Goal: Task Accomplishment & Management: Use online tool/utility

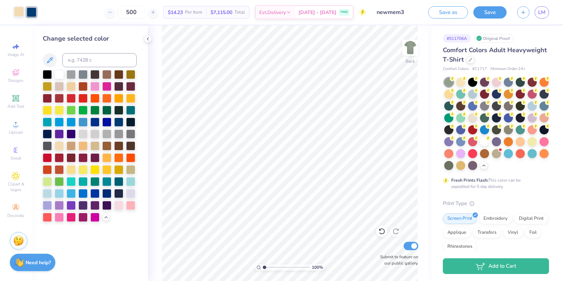
click at [17, 12] on div at bounding box center [19, 12] width 10 height 10
click at [59, 76] on div at bounding box center [59, 73] width 9 height 9
click at [60, 87] on div at bounding box center [59, 85] width 9 height 9
click at [73, 87] on div at bounding box center [71, 85] width 9 height 9
click at [92, 146] on div at bounding box center [94, 145] width 9 height 9
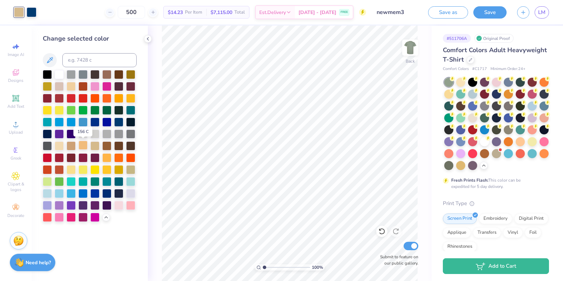
click at [83, 147] on div at bounding box center [83, 145] width 9 height 9
click at [74, 147] on div at bounding box center [71, 145] width 9 height 9
click at [62, 146] on div at bounding box center [59, 145] width 9 height 9
click at [63, 76] on div at bounding box center [59, 73] width 9 height 9
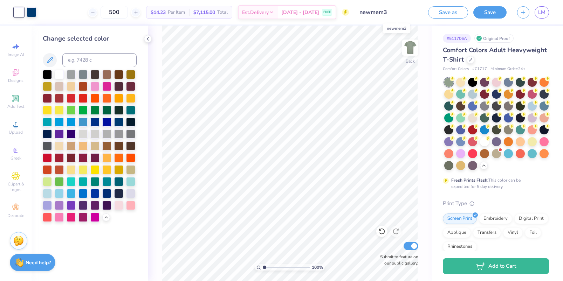
click at [397, 13] on input "newmem3" at bounding box center [388, 12] width 69 height 14
click at [387, 13] on input "newmem3" at bounding box center [388, 12] width 69 height 14
click at [382, 13] on input "newmem3" at bounding box center [388, 12] width 69 height 14
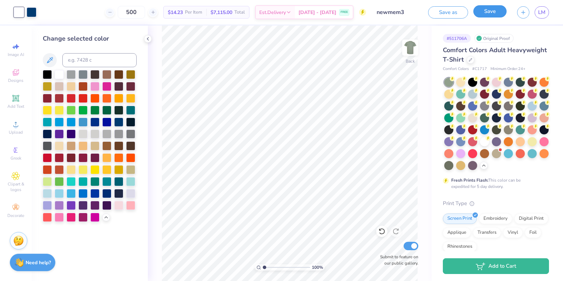
click at [487, 14] on button "Save" at bounding box center [490, 11] width 33 height 12
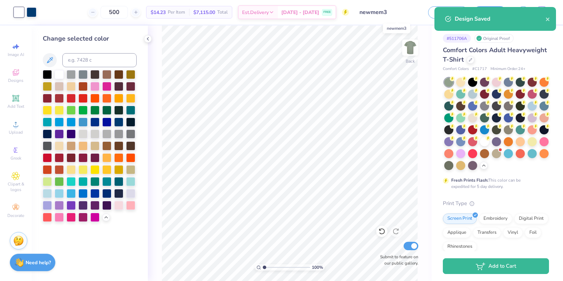
click at [410, 14] on input "newmem3" at bounding box center [388, 12] width 69 height 14
click at [377, 12] on input "newmem3" at bounding box center [388, 12] width 69 height 14
click at [379, 12] on input "newmem3" at bounding box center [388, 12] width 69 height 14
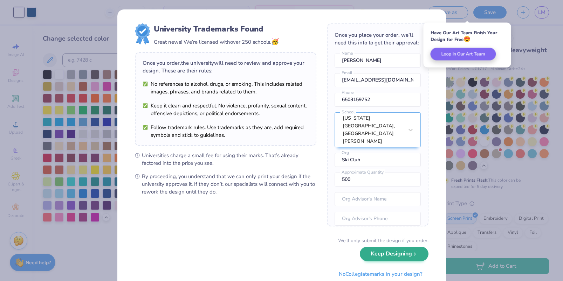
scroll to position [23, 0]
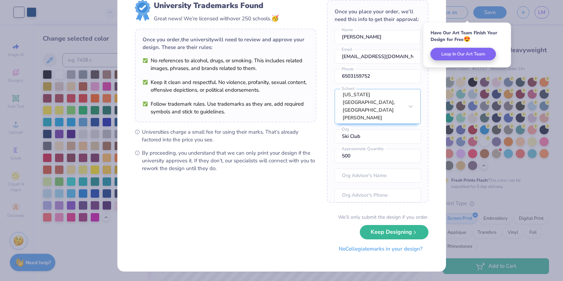
click at [381, 250] on button "No Collegiate marks in your design?" at bounding box center [381, 249] width 96 height 14
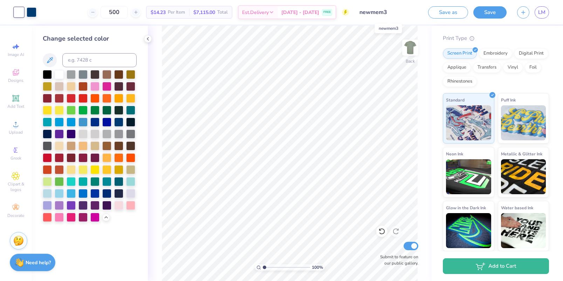
scroll to position [0, 0]
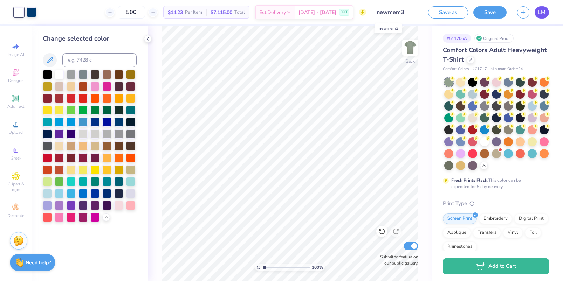
click at [542, 13] on span "LM" at bounding box center [541, 12] width 7 height 8
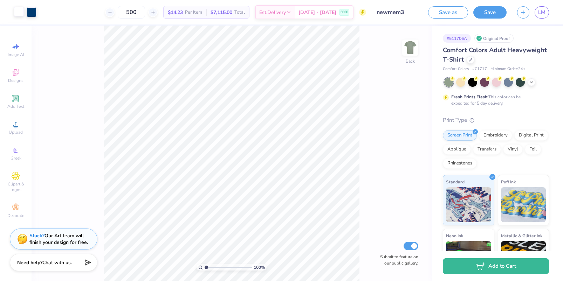
click at [18, 14] on div at bounding box center [19, 12] width 10 height 10
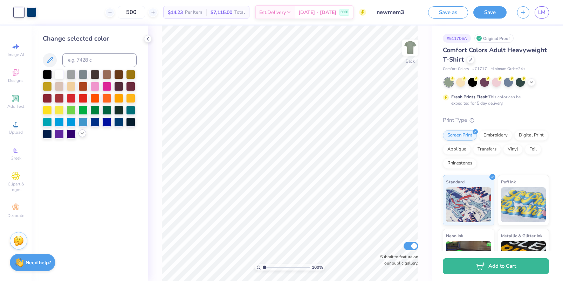
click at [84, 134] on icon at bounding box center [83, 134] width 6 height 6
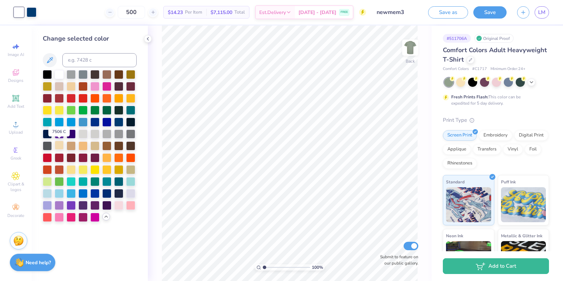
click at [60, 144] on div at bounding box center [59, 145] width 9 height 9
click at [131, 158] on div at bounding box center [130, 157] width 9 height 9
click at [83, 97] on div at bounding box center [83, 97] width 9 height 9
click at [47, 55] on button at bounding box center [50, 60] width 14 height 14
click at [54, 60] on button at bounding box center [50, 60] width 14 height 14
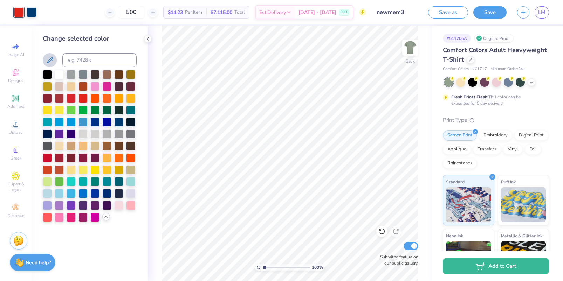
click at [54, 62] on icon at bounding box center [50, 60] width 8 height 8
click at [124, 43] on div "Change selected color" at bounding box center [90, 38] width 94 height 9
click at [108, 99] on div at bounding box center [106, 97] width 9 height 9
click at [97, 98] on div at bounding box center [94, 97] width 9 height 9
click at [104, 98] on div at bounding box center [106, 97] width 9 height 9
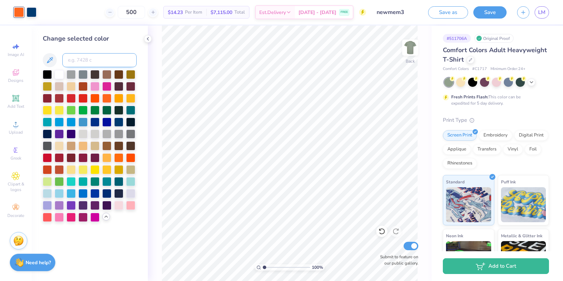
click at [89, 58] on input at bounding box center [99, 60] width 74 height 14
paste input "FF8C00"
type input "FF8C00"
click at [109, 64] on input "FF8C00" at bounding box center [99, 60] width 74 height 14
click at [104, 44] on div "Change selected color FF8C00" at bounding box center [90, 128] width 94 height 188
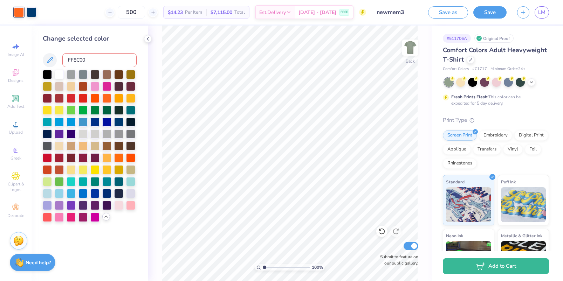
click at [100, 60] on input "FF8C00" at bounding box center [99, 60] width 74 height 14
click at [109, 50] on div "Change selected color" at bounding box center [90, 128] width 94 height 188
click at [61, 148] on div at bounding box center [59, 145] width 9 height 9
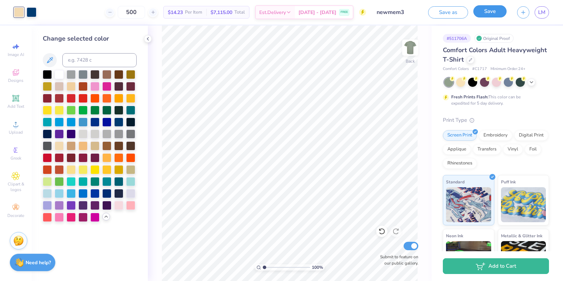
click at [496, 12] on button "Save" at bounding box center [490, 11] width 33 height 12
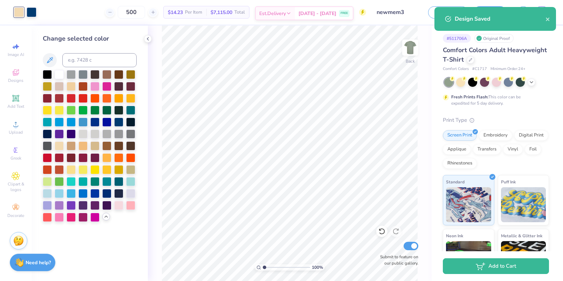
click at [331, 13] on div "Sep 7 - 10 FREE" at bounding box center [324, 13] width 58 height 13
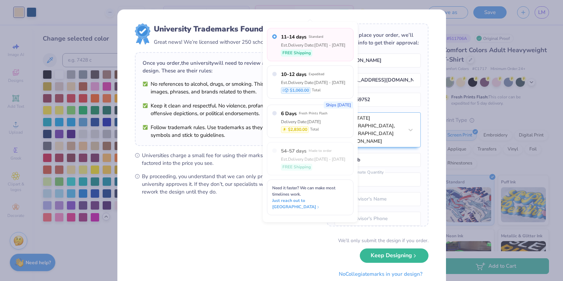
click at [252, 185] on span "By proceeding, you understand that we can only print your design if the univers…" at bounding box center [229, 184] width 175 height 23
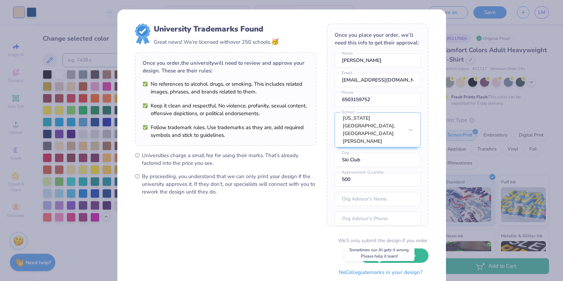
click at [385, 271] on button "No Collegiate marks in your design?" at bounding box center [381, 273] width 96 height 14
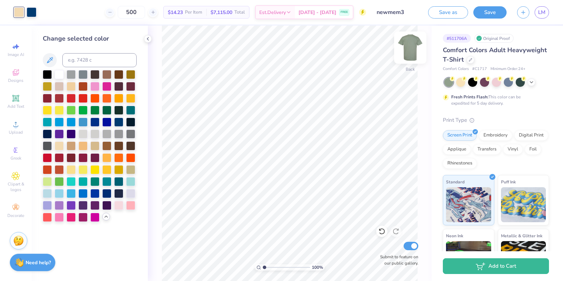
click at [410, 52] on img at bounding box center [410, 48] width 28 height 28
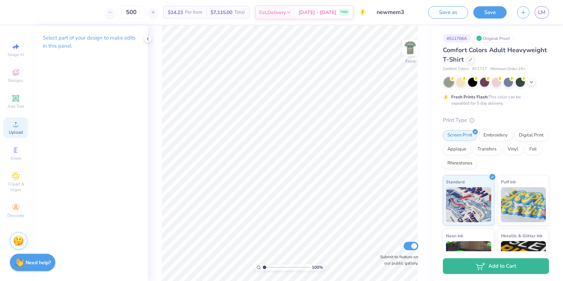
click at [18, 130] on span "Upload" at bounding box center [16, 133] width 14 height 6
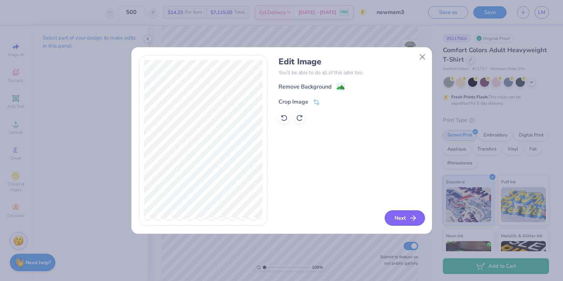
click at [412, 218] on line "button" at bounding box center [413, 218] width 5 height 0
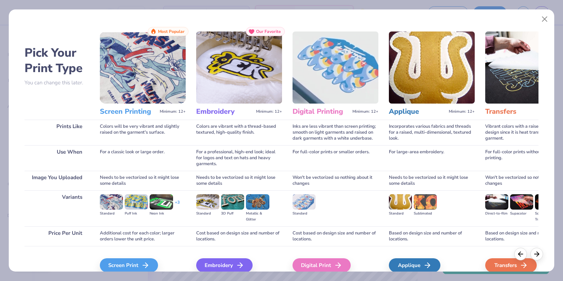
scroll to position [33, 0]
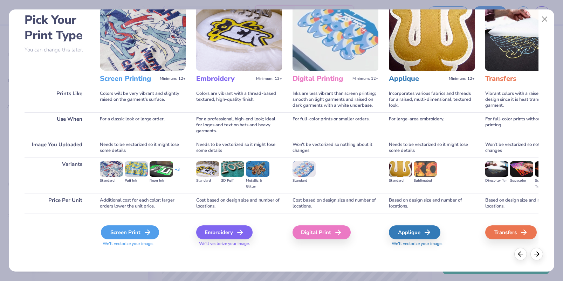
click at [130, 232] on div "Screen Print" at bounding box center [130, 233] width 58 height 14
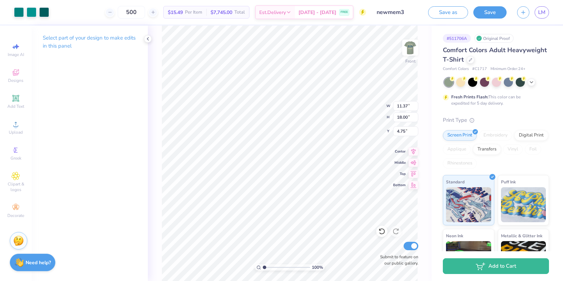
type input "10.07"
type input "15.94"
type input "2.63"
click at [408, 49] on img at bounding box center [410, 48] width 28 height 28
click at [412, 47] on img at bounding box center [410, 48] width 28 height 28
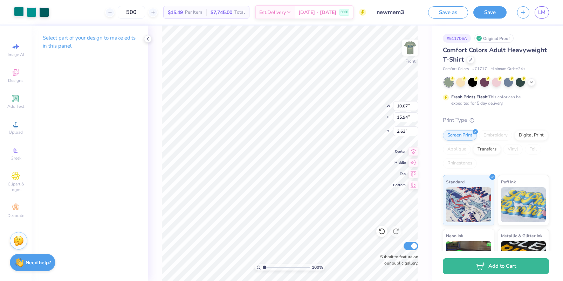
click at [18, 11] on div at bounding box center [19, 12] width 10 height 10
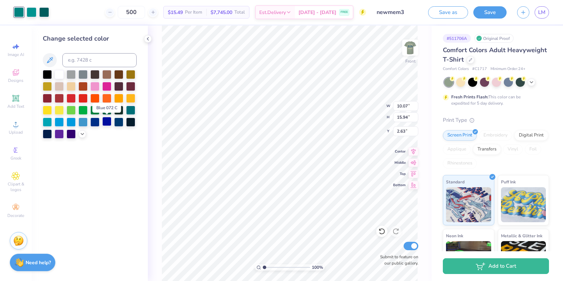
click at [106, 121] on div at bounding box center [106, 121] width 9 height 9
click at [32, 15] on div at bounding box center [32, 12] width 10 height 10
click at [106, 120] on div at bounding box center [106, 121] width 9 height 9
click at [32, 11] on div at bounding box center [32, 12] width 10 height 10
click at [107, 121] on div at bounding box center [106, 121] width 9 height 9
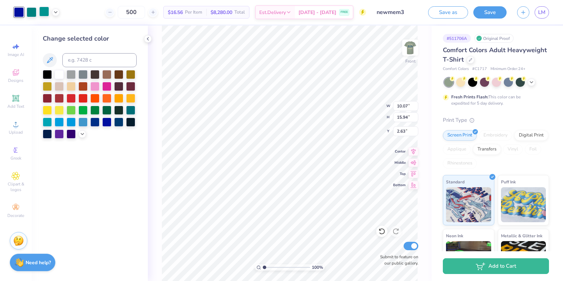
click at [42, 12] on div at bounding box center [44, 12] width 10 height 10
click at [97, 122] on div at bounding box center [94, 121] width 9 height 9
click at [95, 151] on div "Change selected color" at bounding box center [90, 154] width 116 height 256
click at [108, 43] on div "Change selected color" at bounding box center [90, 86] width 94 height 105
click at [20, 15] on div at bounding box center [19, 12] width 10 height 10
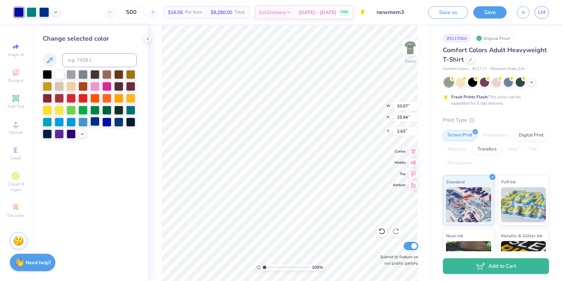
click at [95, 123] on div at bounding box center [94, 121] width 9 height 9
click at [34, 14] on div at bounding box center [32, 12] width 10 height 10
click at [97, 124] on div at bounding box center [94, 121] width 9 height 9
click at [32, 13] on div at bounding box center [32, 12] width 10 height 10
click at [95, 122] on div at bounding box center [94, 121] width 9 height 9
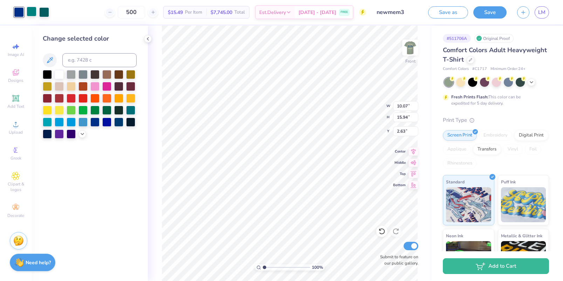
click at [33, 14] on div at bounding box center [32, 12] width 10 height 10
click at [96, 122] on div at bounding box center [94, 121] width 9 height 9
click at [97, 145] on div "Change selected color" at bounding box center [90, 154] width 116 height 256
click at [116, 154] on div "Change selected color" at bounding box center [90, 154] width 116 height 256
click at [106, 41] on div "Change selected color" at bounding box center [90, 38] width 94 height 9
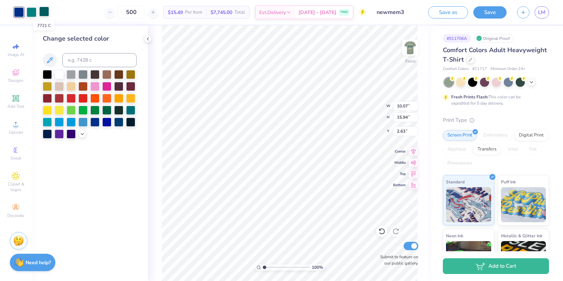
click at [45, 12] on div at bounding box center [44, 12] width 10 height 10
click at [96, 122] on div at bounding box center [94, 121] width 9 height 9
click at [140, 177] on div "Change selected color" at bounding box center [90, 154] width 116 height 256
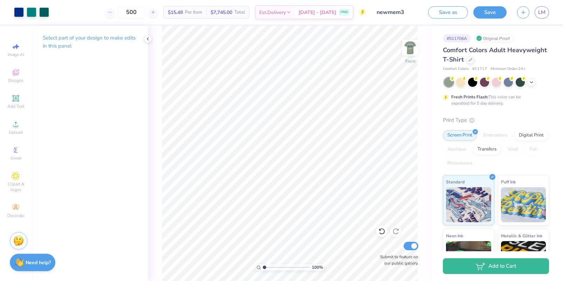
click at [76, 157] on div "Select part of your design to make edits in this panel" at bounding box center [90, 154] width 116 height 256
click at [46, 13] on div at bounding box center [44, 12] width 10 height 10
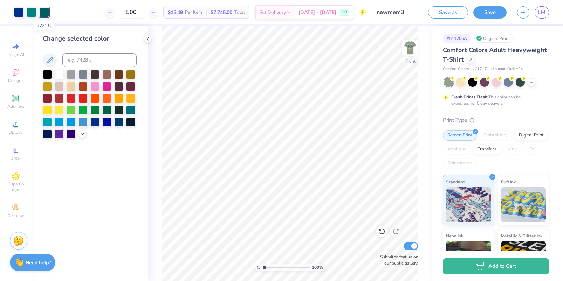
click at [46, 13] on div at bounding box center [44, 12] width 10 height 10
click at [94, 124] on div at bounding box center [94, 121] width 9 height 9
click at [414, 53] on img at bounding box center [410, 48] width 28 height 28
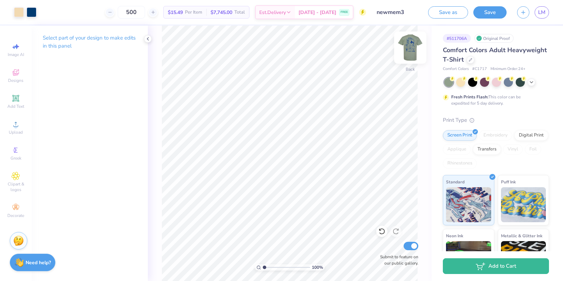
click at [417, 45] on img at bounding box center [410, 48] width 28 height 28
click at [20, 12] on div at bounding box center [19, 12] width 10 height 10
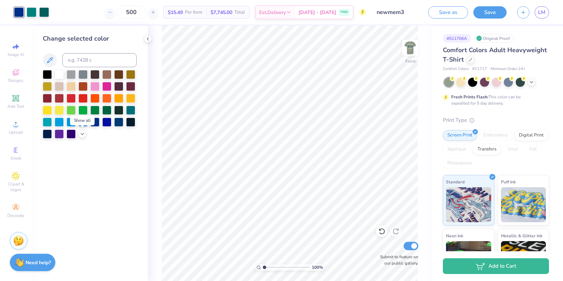
click at [77, 134] on div at bounding box center [90, 104] width 94 height 69
click at [81, 136] on icon at bounding box center [83, 134] width 6 height 6
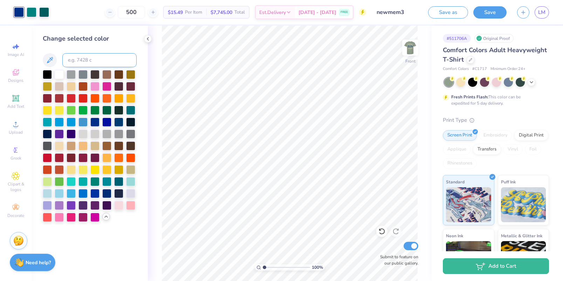
click at [88, 67] on input at bounding box center [99, 60] width 74 height 14
type input "541"
click at [21, 15] on div at bounding box center [19, 12] width 10 height 10
click at [30, 9] on div at bounding box center [32, 12] width 10 height 10
click at [33, 13] on div at bounding box center [32, 12] width 10 height 10
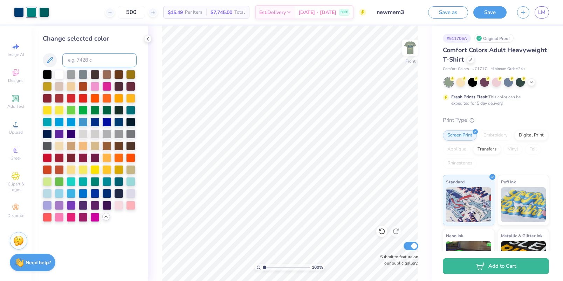
click at [76, 62] on input at bounding box center [99, 60] width 74 height 14
type input "541"
click at [30, 13] on div at bounding box center [32, 12] width 10 height 10
click at [79, 60] on input at bounding box center [99, 60] width 74 height 14
type input "541"
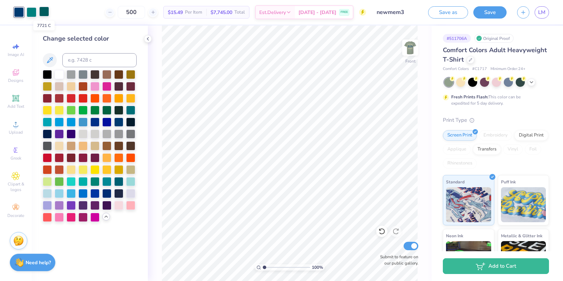
click at [43, 15] on div at bounding box center [44, 12] width 10 height 10
click at [46, 14] on div at bounding box center [44, 12] width 10 height 10
click at [45, 12] on div at bounding box center [44, 12] width 10 height 10
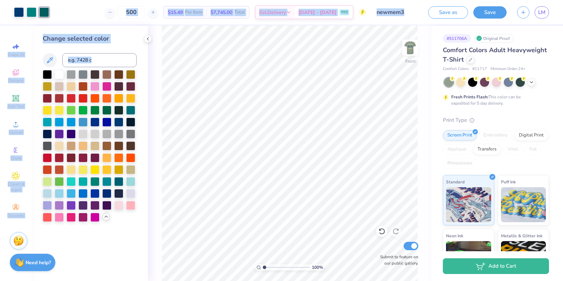
click at [177, 42] on div "Art colors 500 $15.49 Per Item $7,745.00 Total Est. Delivery Sep 7 - 10 FREE De…" at bounding box center [281, 140] width 563 height 281
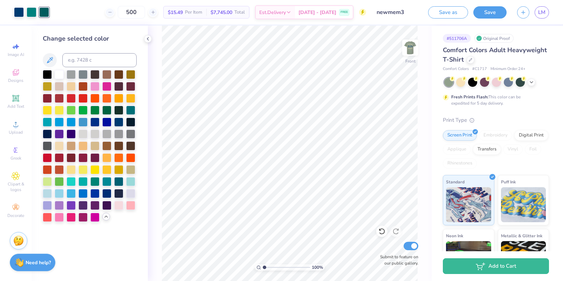
click at [157, 56] on div "100 % Front Submit to feature on our public gallery." at bounding box center [290, 154] width 284 height 256
click at [114, 39] on div "Change selected color" at bounding box center [90, 38] width 94 height 9
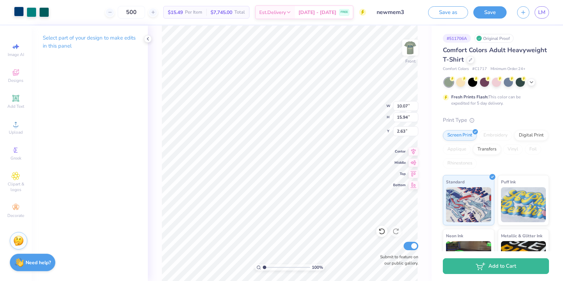
click at [18, 12] on div at bounding box center [19, 12] width 10 height 10
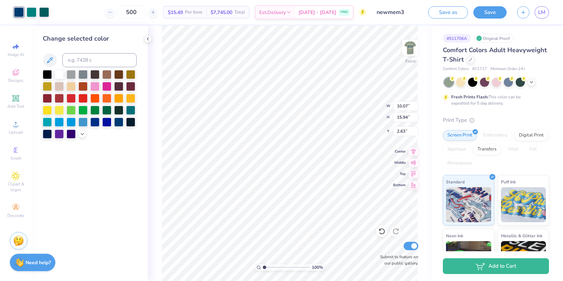
click at [21, 14] on div at bounding box center [19, 12] width 10 height 10
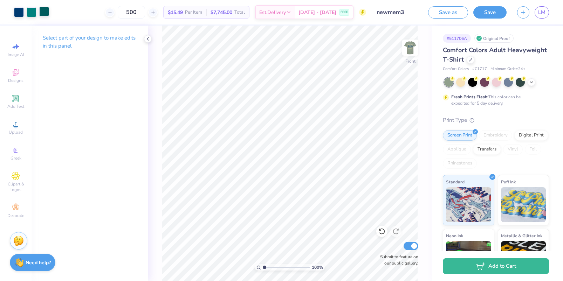
click at [40, 12] on div at bounding box center [44, 12] width 10 height 10
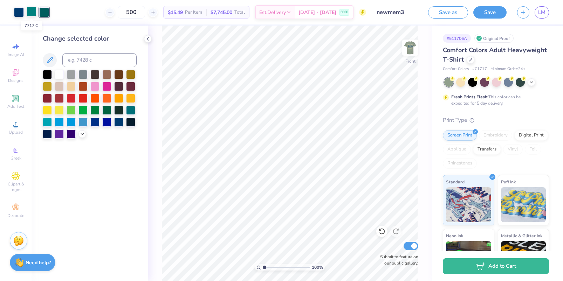
click at [27, 14] on div at bounding box center [32, 12] width 10 height 10
click at [400, 46] on img at bounding box center [410, 48] width 28 height 28
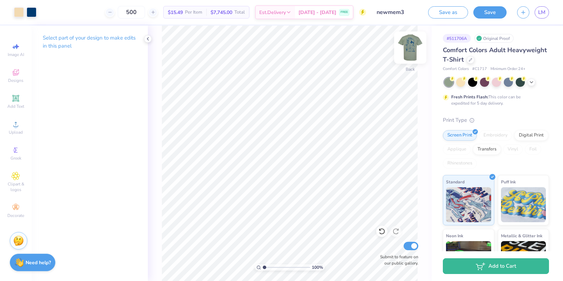
click at [411, 53] on img at bounding box center [410, 48] width 28 height 28
click at [43, 12] on div at bounding box center [44, 12] width 10 height 10
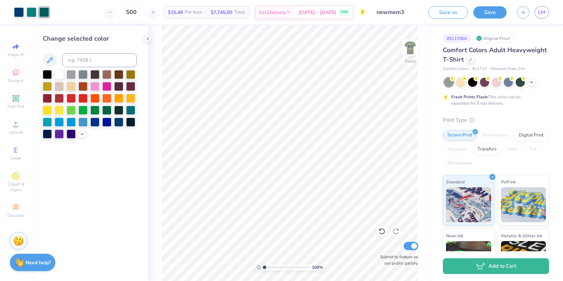
click at [102, 34] on div "Change selected color" at bounding box center [90, 38] width 94 height 9
click at [40, 9] on div at bounding box center [44, 12] width 10 height 10
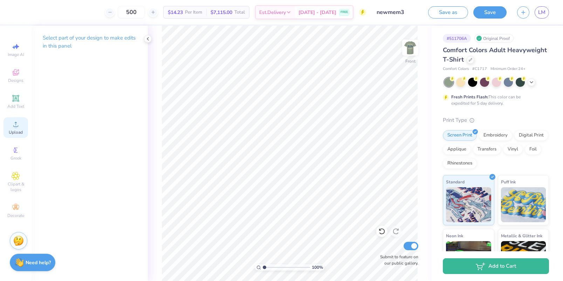
click at [21, 125] on div "Upload" at bounding box center [16, 127] width 25 height 21
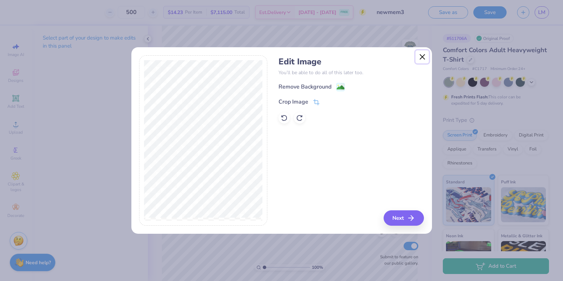
click at [420, 57] on button "Close" at bounding box center [422, 56] width 13 height 13
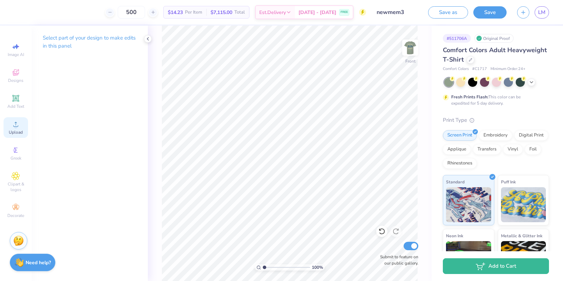
click at [19, 127] on icon at bounding box center [16, 124] width 8 height 8
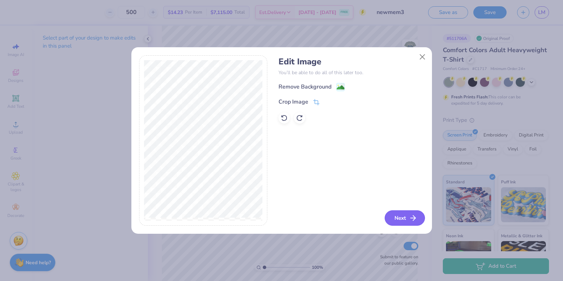
click at [406, 220] on button "Next" at bounding box center [405, 218] width 40 height 15
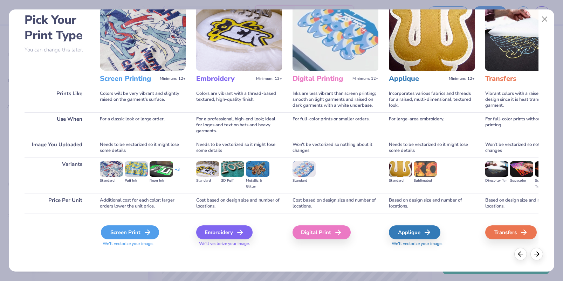
click at [131, 234] on div "Screen Print" at bounding box center [130, 233] width 58 height 14
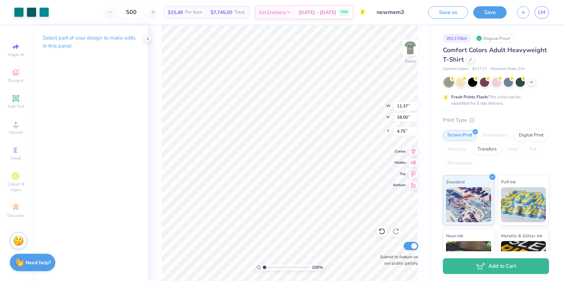
type input "3.63"
type input "9.50"
type input "15.04"
type input "3.23"
click at [22, 11] on div at bounding box center [19, 12] width 10 height 10
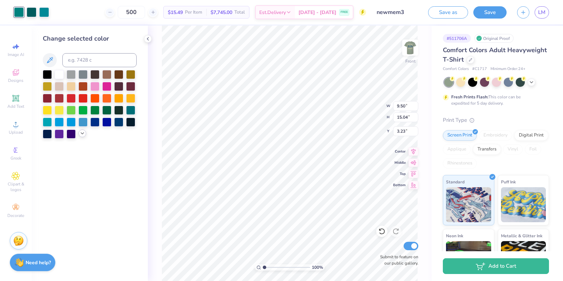
click at [84, 135] on icon at bounding box center [83, 134] width 6 height 6
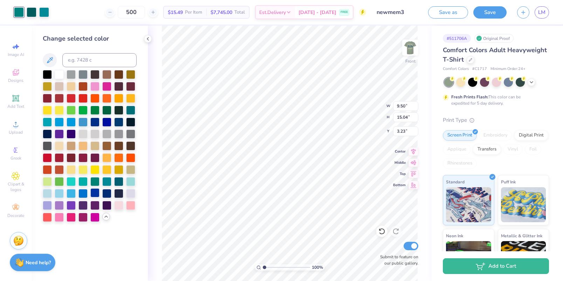
click at [95, 194] on div at bounding box center [94, 193] width 9 height 9
click at [83, 62] on input at bounding box center [99, 60] width 74 height 14
type input "541"
click at [406, 51] on img at bounding box center [410, 48] width 28 height 28
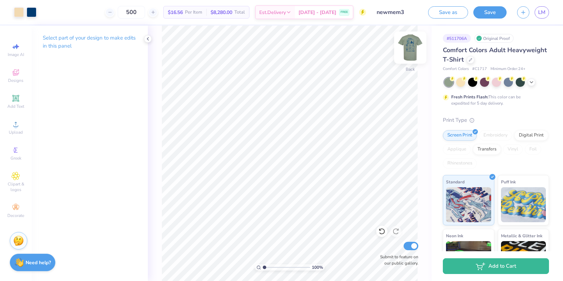
click at [406, 43] on img at bounding box center [410, 48] width 28 height 28
click at [20, 10] on div at bounding box center [19, 12] width 10 height 10
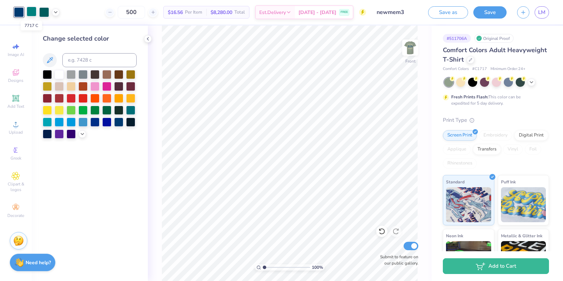
click at [29, 12] on div at bounding box center [32, 12] width 10 height 10
click at [93, 59] on input at bounding box center [99, 60] width 74 height 14
type input "541"
click at [33, 11] on div at bounding box center [32, 12] width 10 height 10
click at [52, 60] on icon at bounding box center [50, 60] width 6 height 6
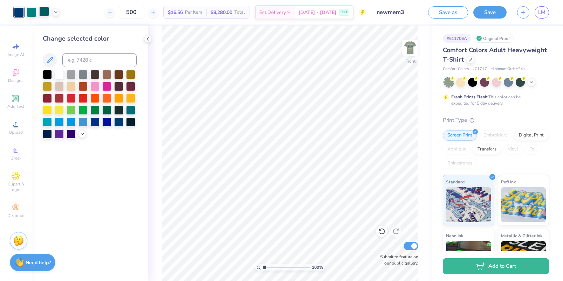
click at [44, 11] on div at bounding box center [44, 12] width 10 height 10
click at [47, 57] on icon at bounding box center [50, 60] width 8 height 8
click at [42, 13] on div at bounding box center [44, 12] width 10 height 10
click at [93, 108] on div at bounding box center [94, 109] width 9 height 9
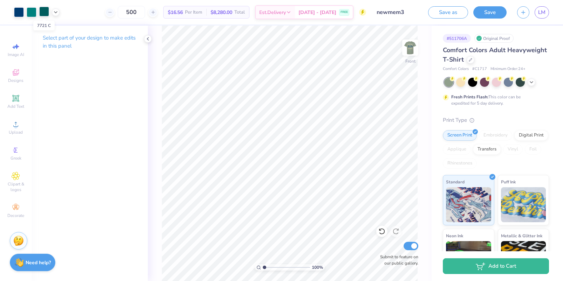
click at [43, 13] on div at bounding box center [44, 12] width 10 height 10
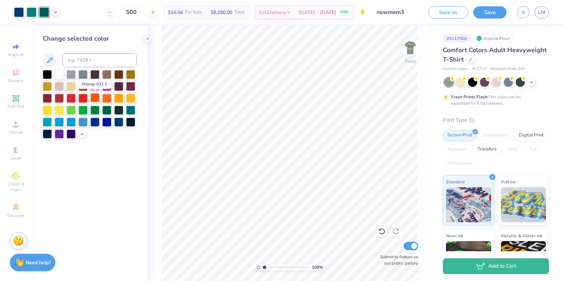
click at [94, 96] on div at bounding box center [94, 97] width 9 height 9
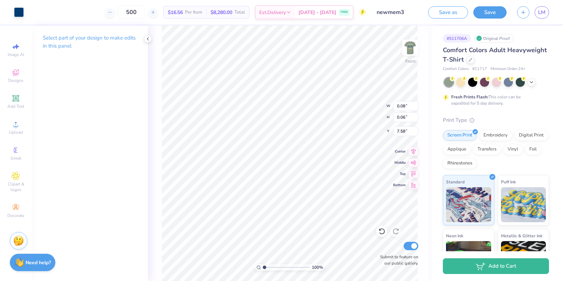
type input "1.32"
type input "0.96"
type input "6.67"
click at [18, 11] on div at bounding box center [19, 12] width 10 height 10
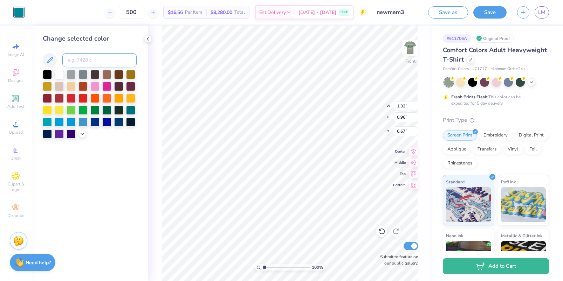
click at [87, 63] on input at bounding box center [99, 60] width 74 height 14
type input "541"
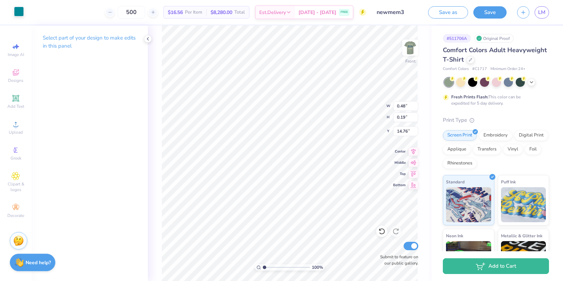
click at [19, 12] on div at bounding box center [19, 12] width 10 height 10
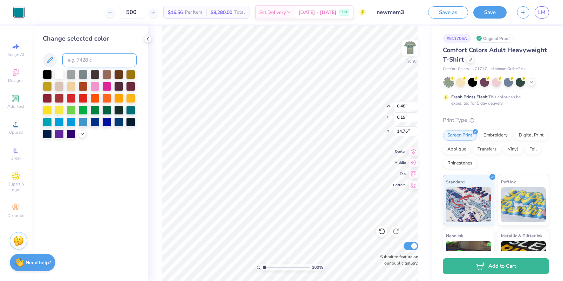
click at [69, 56] on input at bounding box center [99, 60] width 74 height 14
type input "541"
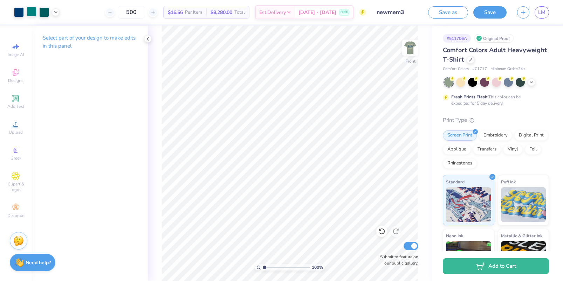
click at [27, 11] on div at bounding box center [32, 12] width 10 height 10
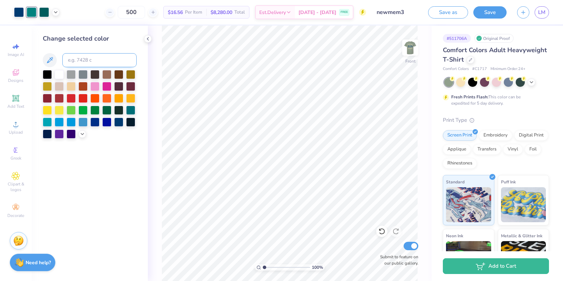
click at [84, 58] on input at bounding box center [99, 60] width 74 height 14
type input "541"
click at [34, 13] on div at bounding box center [32, 12] width 10 height 10
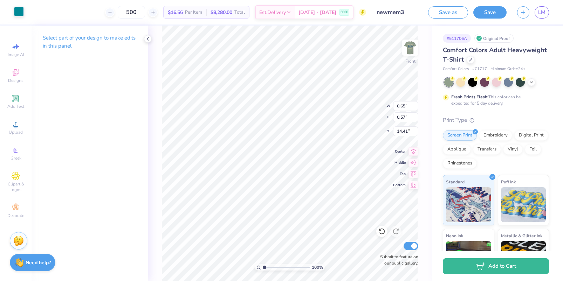
click at [16, 9] on div at bounding box center [19, 12] width 10 height 10
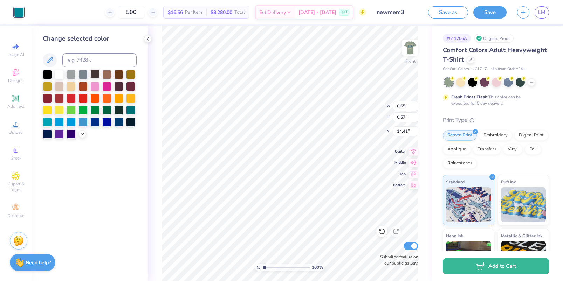
click at [91, 70] on div at bounding box center [94, 73] width 9 height 9
click at [88, 62] on input at bounding box center [99, 60] width 74 height 14
type input "541"
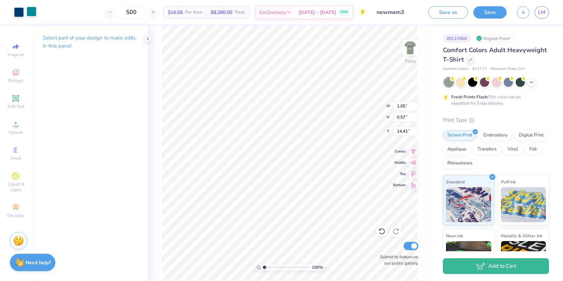
click at [33, 13] on div at bounding box center [32, 12] width 10 height 10
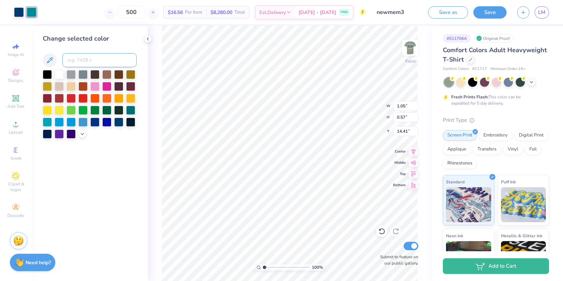
click at [81, 58] on input at bounding box center [99, 60] width 74 height 14
type input "541"
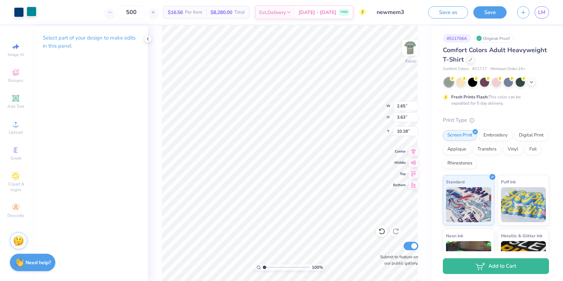
click at [32, 15] on div at bounding box center [32, 12] width 10 height 10
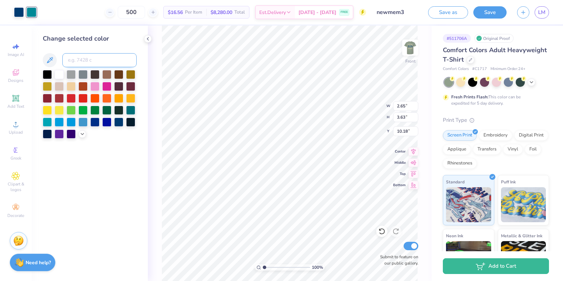
click at [79, 59] on input at bounding box center [99, 60] width 74 height 14
type input "541"
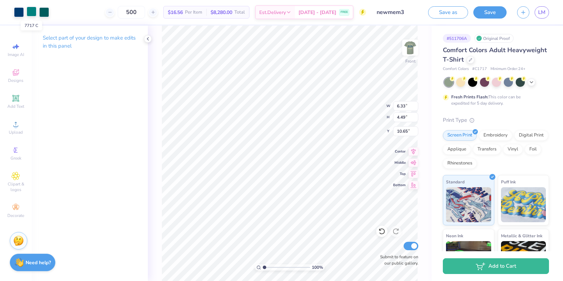
click at [34, 11] on div at bounding box center [32, 12] width 10 height 10
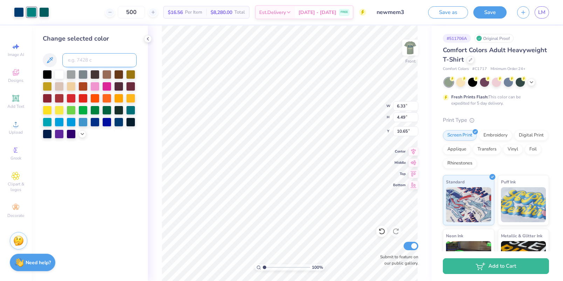
click at [97, 63] on input at bounding box center [99, 60] width 74 height 14
type input "541"
click at [44, 14] on div at bounding box center [44, 12] width 10 height 10
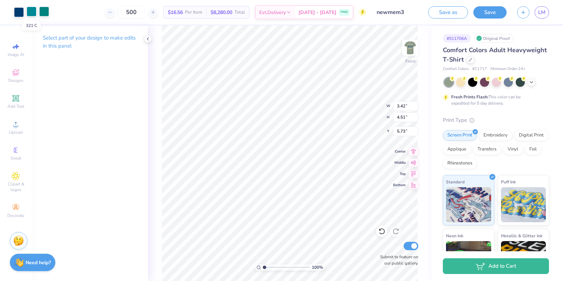
click at [33, 14] on div at bounding box center [32, 12] width 10 height 10
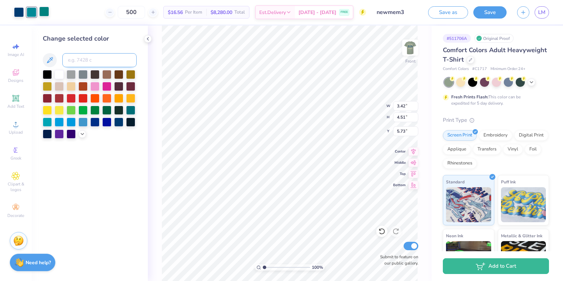
click at [84, 60] on input at bounding box center [99, 60] width 74 height 14
type input "541"
click at [30, 15] on div at bounding box center [32, 12] width 10 height 10
click at [97, 62] on input at bounding box center [99, 60] width 74 height 14
type input "541"
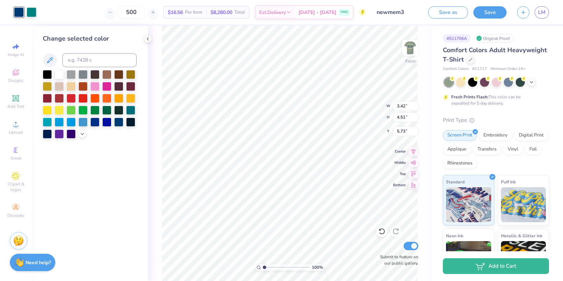
click at [129, 157] on div "Change selected color" at bounding box center [90, 154] width 116 height 256
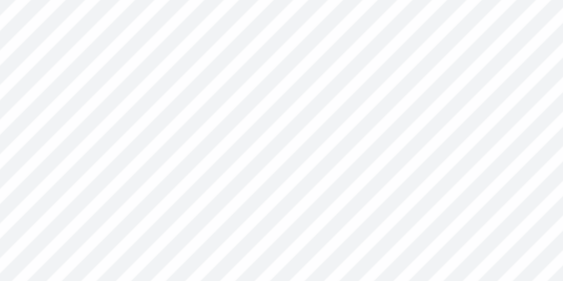
type input "6.35"
type input "3.42"
type input "4.51"
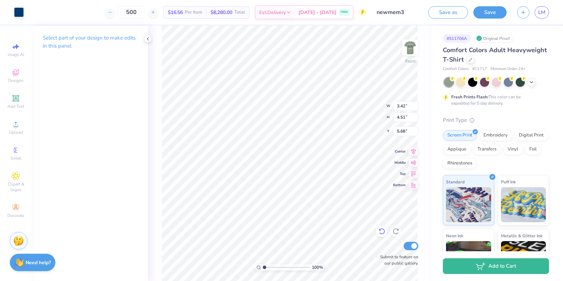
click at [381, 231] on icon at bounding box center [382, 231] width 7 height 7
type input "5.73"
click at [381, 231] on icon at bounding box center [382, 231] width 7 height 7
click at [31, 11] on div at bounding box center [32, 12] width 10 height 10
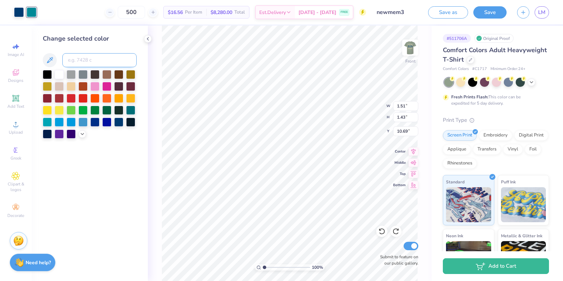
click at [79, 56] on input at bounding box center [99, 60] width 74 height 14
type input "541"
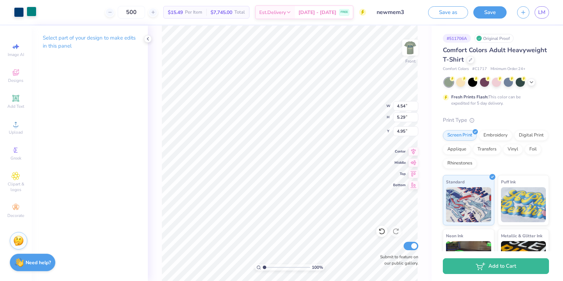
click at [35, 13] on div at bounding box center [32, 12] width 10 height 10
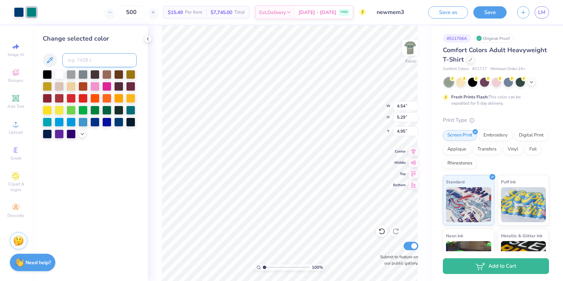
click at [83, 59] on input at bounding box center [99, 60] width 74 height 14
type input "541"
click at [30, 13] on div at bounding box center [32, 12] width 10 height 10
click at [94, 60] on input at bounding box center [99, 60] width 74 height 14
click at [130, 122] on div at bounding box center [130, 121] width 9 height 9
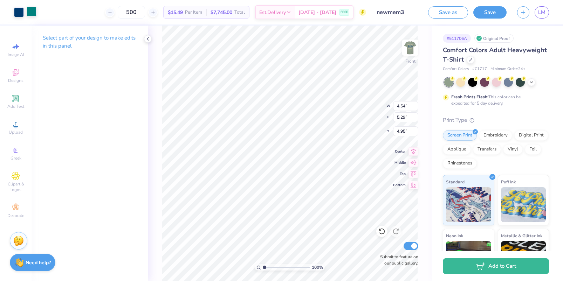
click at [32, 14] on div at bounding box center [32, 12] width 10 height 10
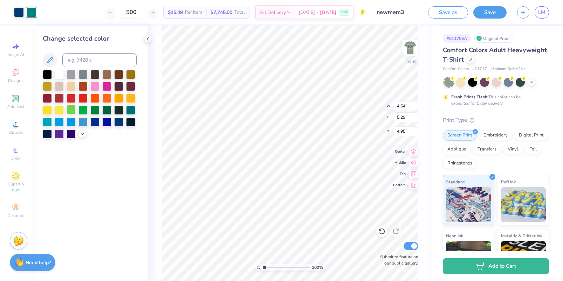
click at [72, 108] on div at bounding box center [71, 109] width 9 height 9
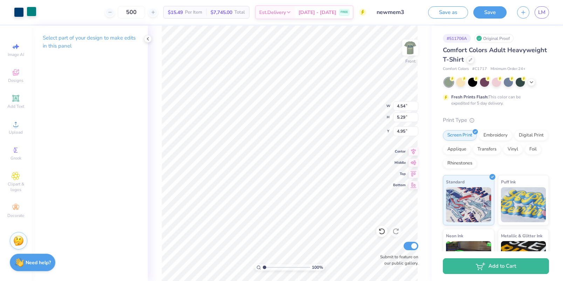
click at [29, 12] on div at bounding box center [32, 12] width 10 height 10
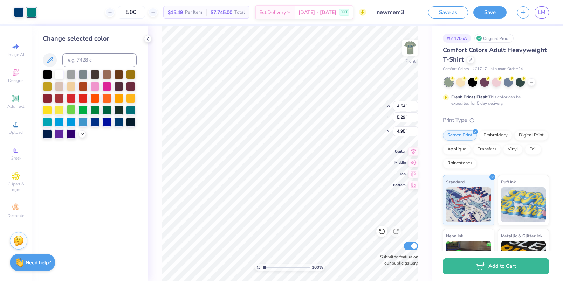
click at [73, 109] on div at bounding box center [71, 109] width 9 height 9
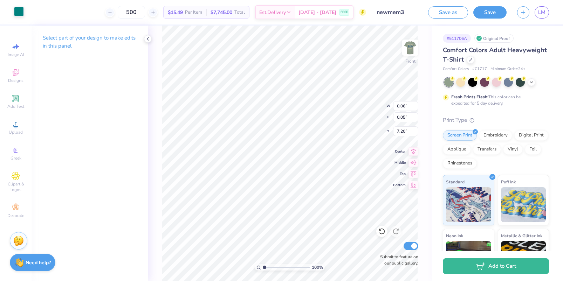
click at [20, 11] on div at bounding box center [19, 12] width 10 height 10
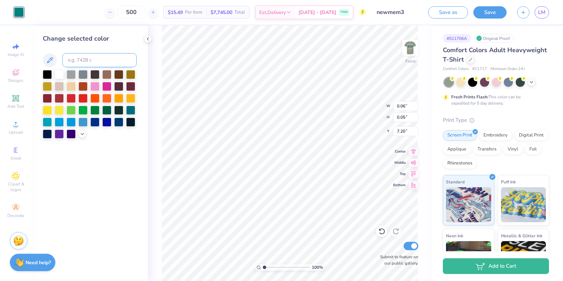
click at [83, 64] on input at bounding box center [99, 60] width 74 height 14
type input "541"
click at [22, 15] on div at bounding box center [19, 12] width 10 height 10
click at [94, 85] on div at bounding box center [94, 85] width 9 height 9
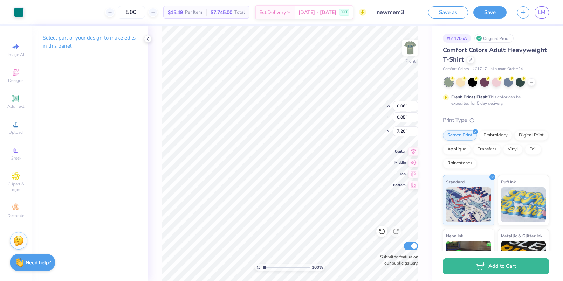
click at [94, 68] on div "Select part of your design to make edits in this panel" at bounding box center [90, 154] width 116 height 256
type input "0.11"
type input "0.09"
click at [20, 10] on div at bounding box center [19, 12] width 10 height 10
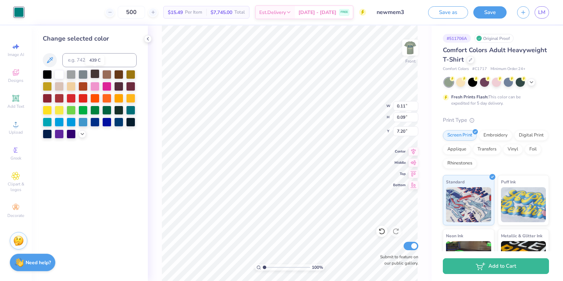
click at [96, 76] on div at bounding box center [94, 73] width 9 height 9
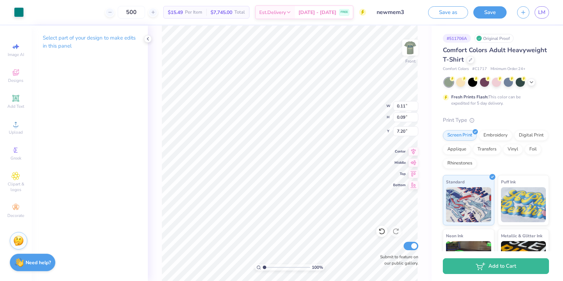
click at [124, 84] on div "Select part of your design to make edits in this panel" at bounding box center [90, 154] width 116 height 256
click at [485, 16] on button "Save" at bounding box center [490, 11] width 33 height 12
click at [12, 10] on div "Art colors" at bounding box center [12, 12] width 24 height 25
click at [18, 13] on div at bounding box center [19, 12] width 10 height 10
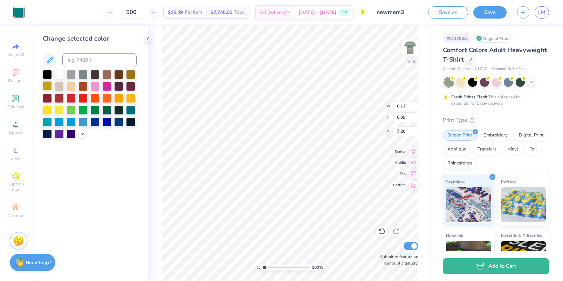
click at [50, 84] on div at bounding box center [47, 85] width 9 height 9
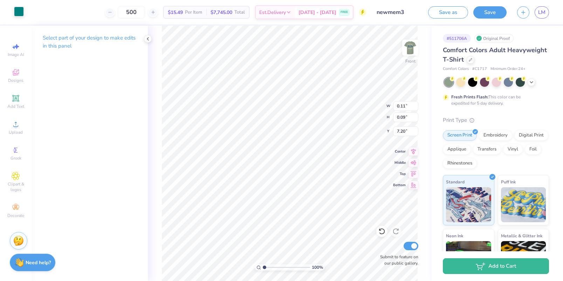
click at [21, 15] on div at bounding box center [19, 12] width 10 height 10
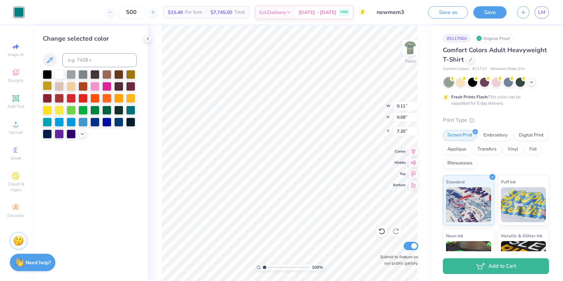
click at [49, 85] on div at bounding box center [47, 85] width 9 height 9
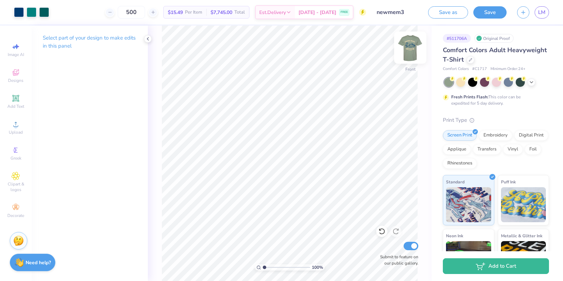
click at [406, 52] on img at bounding box center [410, 48] width 28 height 28
click at [410, 49] on img at bounding box center [410, 48] width 28 height 28
click at [34, 14] on div at bounding box center [32, 12] width 10 height 10
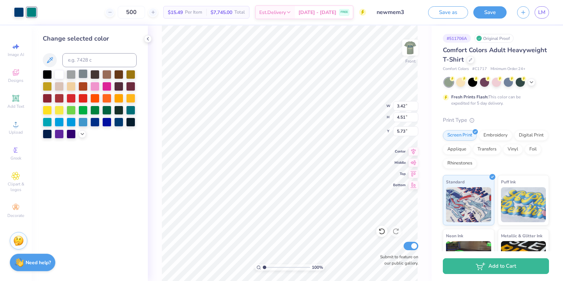
click at [82, 74] on div at bounding box center [83, 73] width 9 height 9
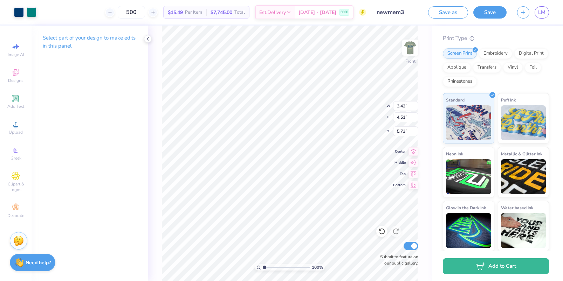
scroll to position [0, 0]
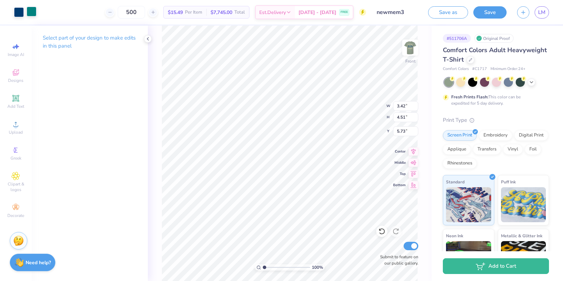
click at [32, 12] on div at bounding box center [32, 12] width 10 height 10
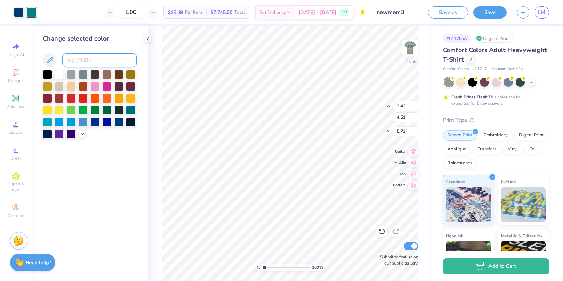
click at [103, 62] on input at bounding box center [99, 60] width 74 height 14
type input "541"
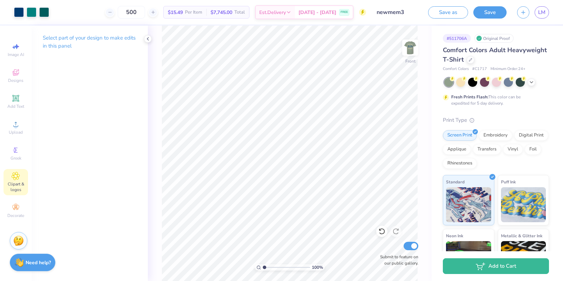
click at [18, 179] on icon at bounding box center [16, 176] width 8 height 8
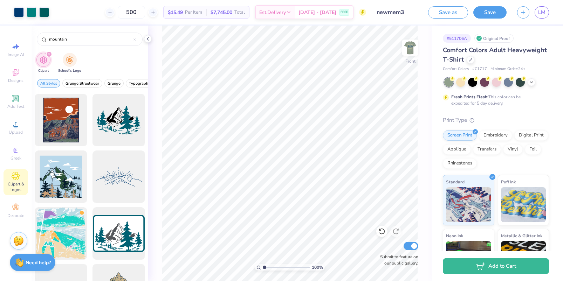
scroll to position [343, 0]
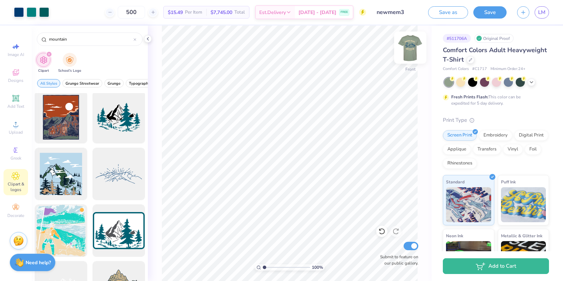
type input "mountain"
click at [406, 56] on img at bounding box center [410, 48] width 28 height 28
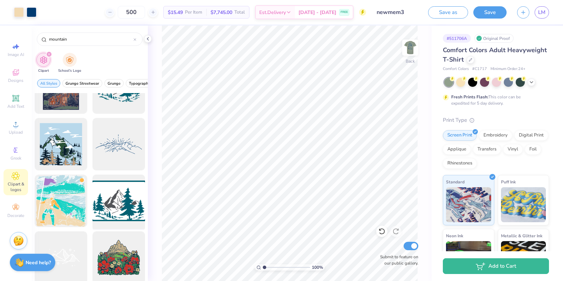
scroll to position [372, 0]
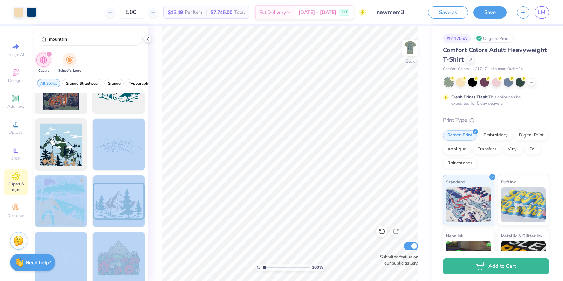
click at [285, 206] on div "Art colors 500 $15.49 Per Item $7,745.00 Total Est. Delivery Sep 7 - 10 FREE De…" at bounding box center [281, 140] width 563 height 281
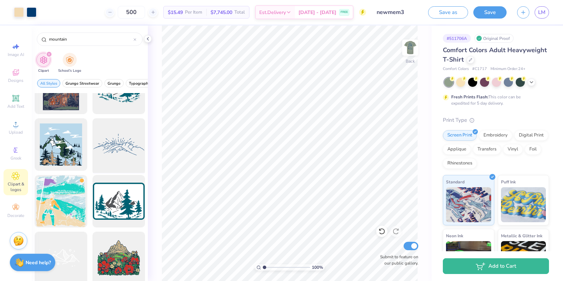
click at [134, 163] on div at bounding box center [119, 145] width 58 height 58
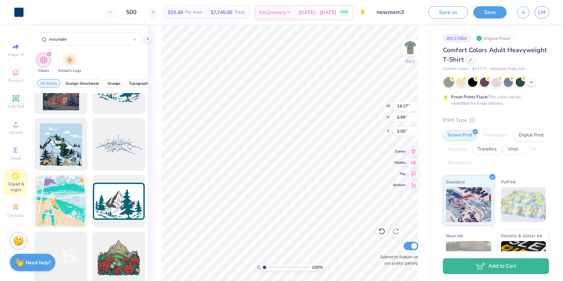
type input "13.75"
type input "10.19"
type input "4.31"
type input "15.19"
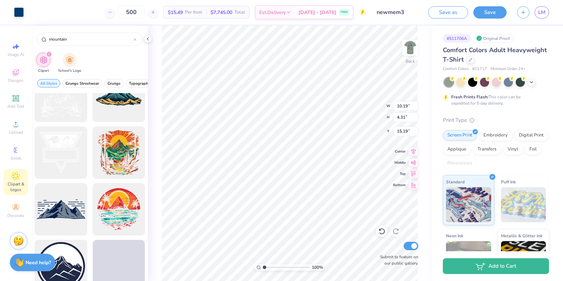
scroll to position [653, 0]
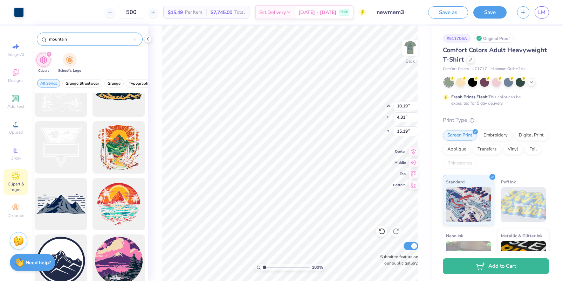
click at [79, 39] on input "mountain" at bounding box center [90, 39] width 85 height 7
type input "skiing"
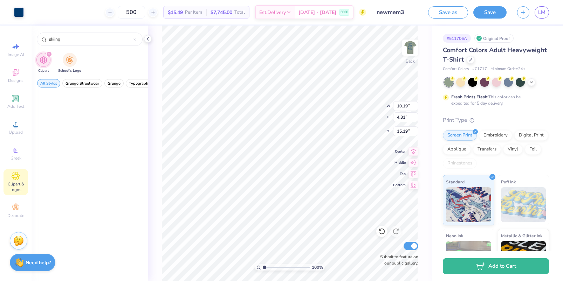
scroll to position [570, 0]
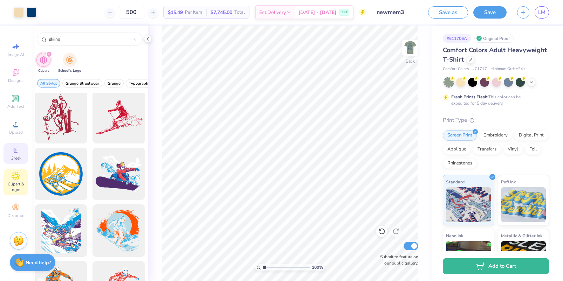
click at [19, 150] on icon at bounding box center [16, 150] width 8 height 8
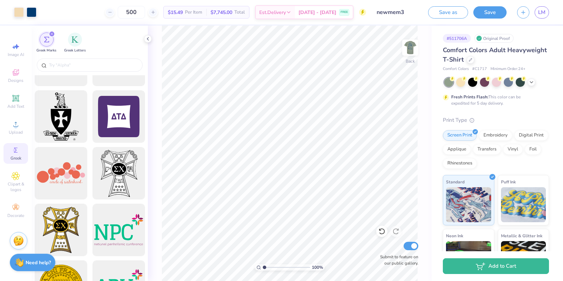
scroll to position [9355, 0]
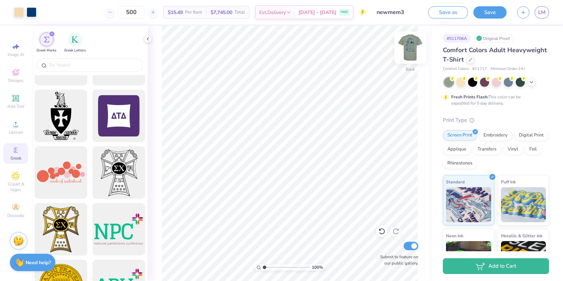
click at [407, 46] on img at bounding box center [410, 48] width 28 height 28
click at [33, 14] on div at bounding box center [32, 12] width 10 height 10
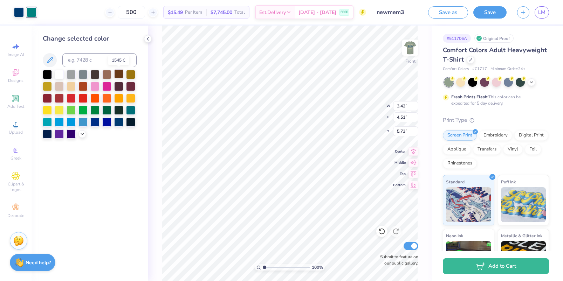
click at [115, 73] on div at bounding box center [118, 73] width 9 height 9
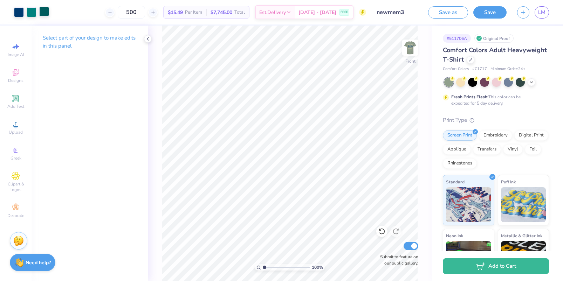
click at [42, 12] on div at bounding box center [44, 12] width 10 height 10
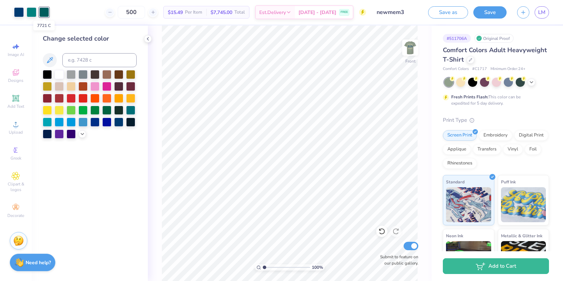
click at [42, 12] on div at bounding box center [44, 12] width 10 height 10
click at [19, 72] on icon at bounding box center [16, 72] width 8 height 8
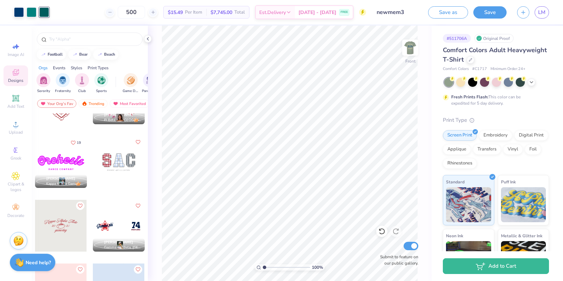
scroll to position [1765, 0]
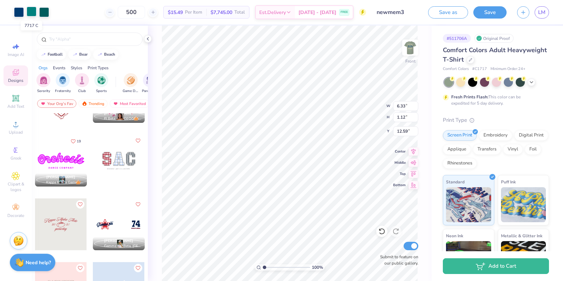
click at [32, 12] on div at bounding box center [32, 12] width 10 height 10
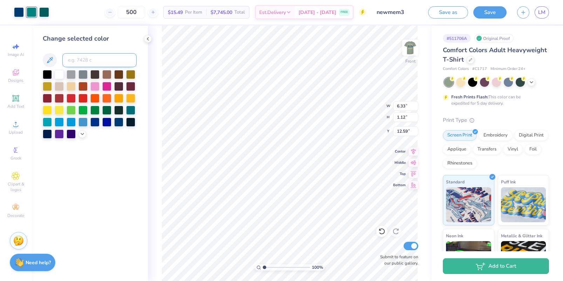
click at [92, 59] on input at bounding box center [99, 60] width 74 height 14
type input "541"
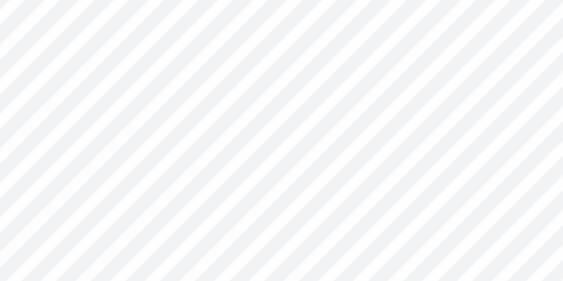
type input "12.48"
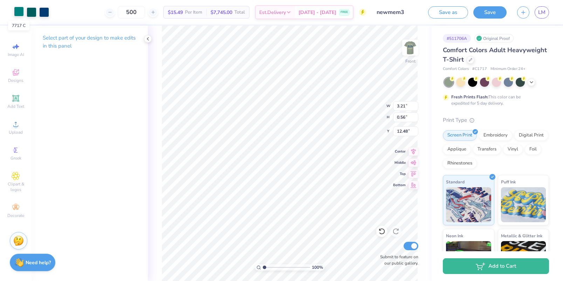
click at [20, 12] on div at bounding box center [19, 12] width 10 height 10
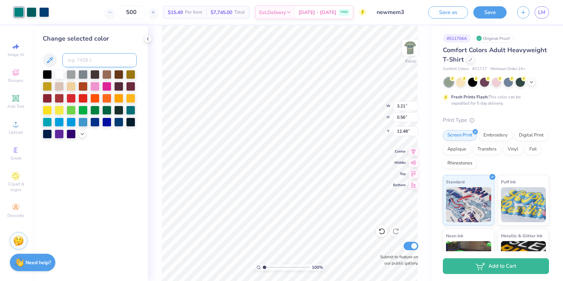
click at [80, 61] on input at bounding box center [99, 60] width 74 height 14
type input "541"
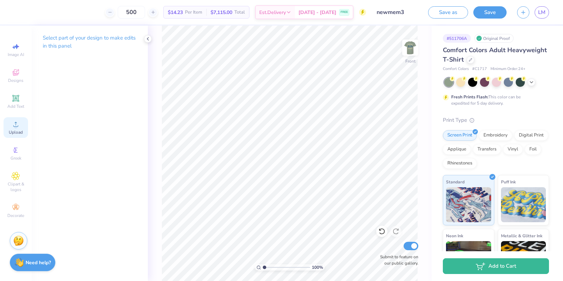
click at [18, 128] on icon at bounding box center [16, 124] width 8 height 8
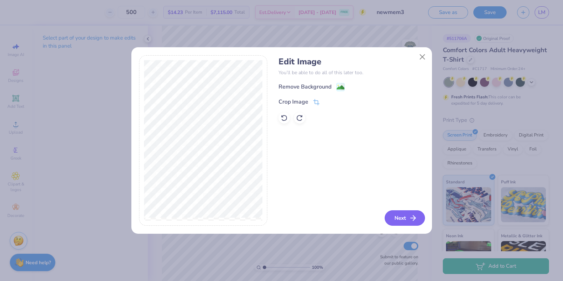
click at [397, 218] on button "Next" at bounding box center [405, 218] width 40 height 15
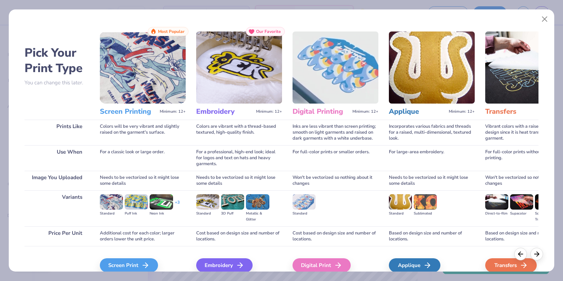
scroll to position [33, 0]
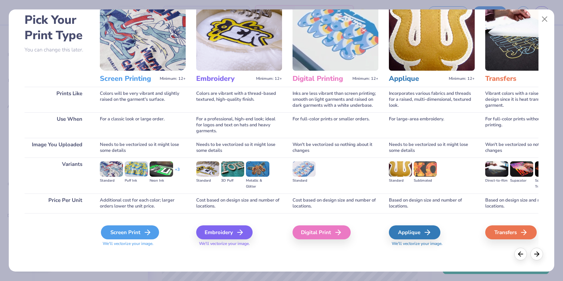
click at [130, 235] on div "Screen Print" at bounding box center [130, 233] width 58 height 14
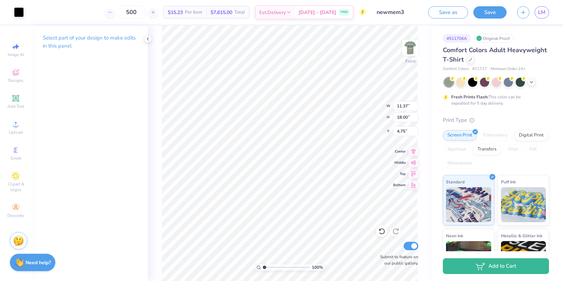
type input "9.00"
type input "14.26"
type input "3.60"
click at [19, 11] on div at bounding box center [19, 12] width 10 height 10
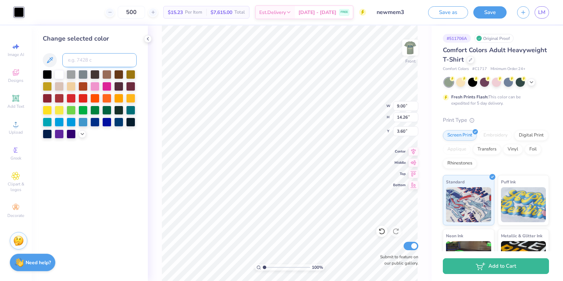
click at [85, 62] on input at bounding box center [99, 60] width 74 height 14
type input "541"
click at [33, 13] on div at bounding box center [32, 12] width 10 height 10
click at [87, 62] on input at bounding box center [99, 60] width 74 height 14
type input "541"
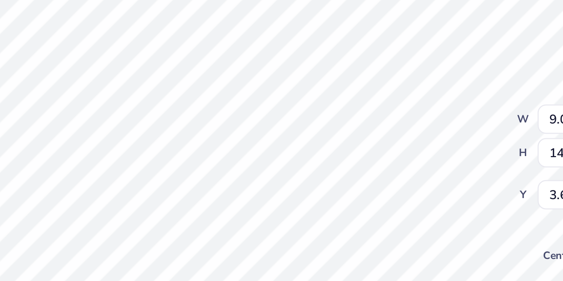
type input "3.61"
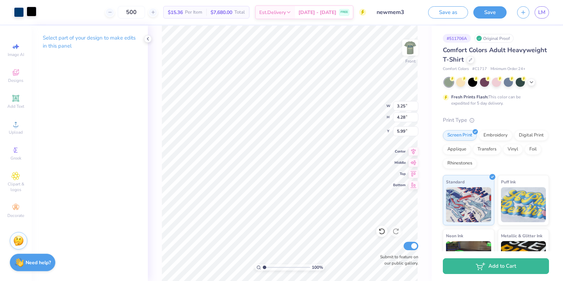
click at [33, 14] on div at bounding box center [32, 12] width 10 height 10
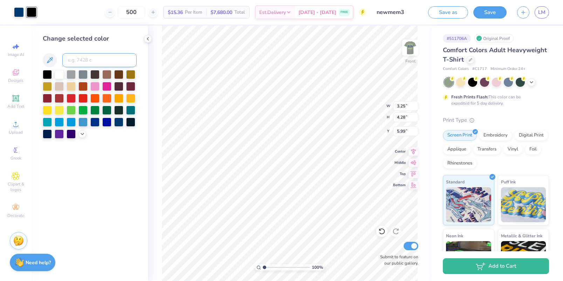
click at [83, 60] on input at bounding box center [99, 60] width 74 height 14
type input "541"
type input "c"
click at [108, 108] on div at bounding box center [106, 109] width 9 height 9
click at [86, 58] on input at bounding box center [99, 60] width 74 height 14
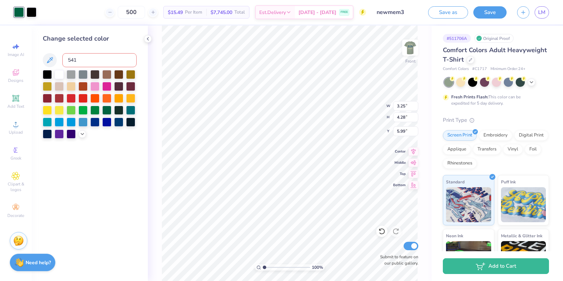
type input "541"
click at [30, 10] on div at bounding box center [32, 12] width 10 height 10
click at [82, 121] on div at bounding box center [83, 121] width 9 height 9
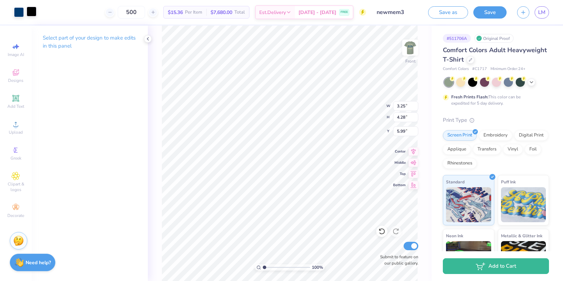
click at [32, 10] on div at bounding box center [32, 12] width 10 height 10
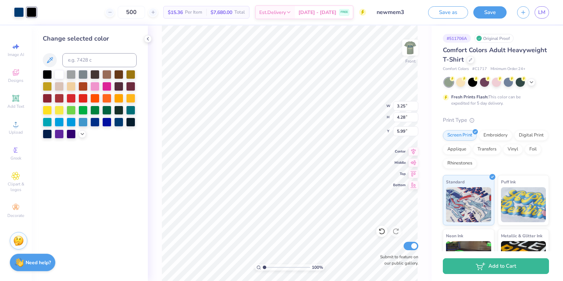
click at [76, 121] on div at bounding box center [90, 104] width 94 height 69
click at [73, 121] on div at bounding box center [71, 121] width 9 height 9
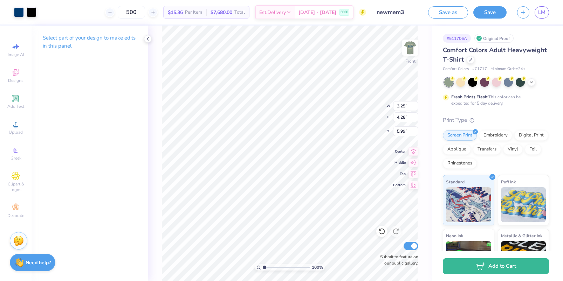
click at [73, 121] on div "Select part of your design to make edits in this panel" at bounding box center [90, 154] width 116 height 256
click at [30, 9] on div at bounding box center [32, 12] width 10 height 10
click at [20, 9] on div at bounding box center [19, 12] width 10 height 10
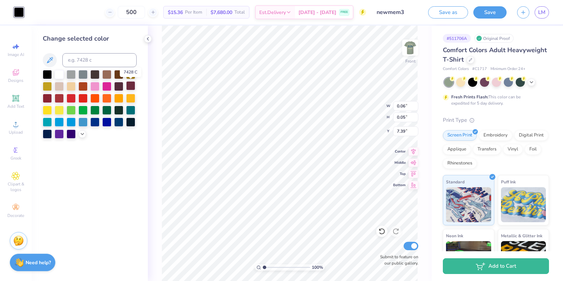
click at [129, 84] on div at bounding box center [130, 85] width 9 height 9
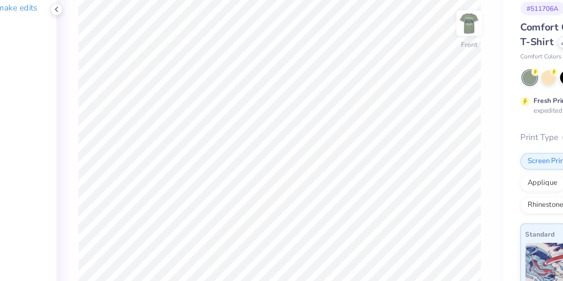
scroll to position [0, 0]
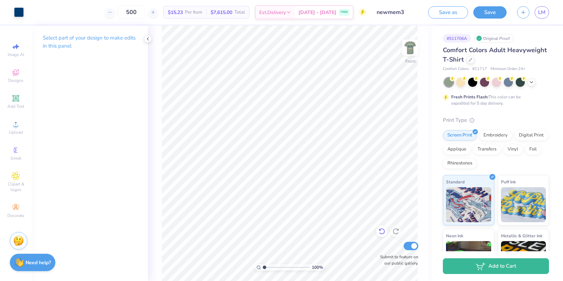
click at [384, 233] on icon at bounding box center [382, 232] width 6 height 6
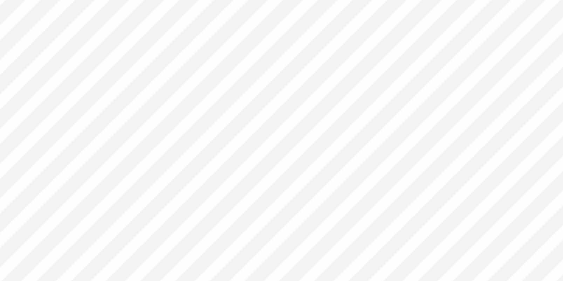
type input "2.46"
type input "2.08"
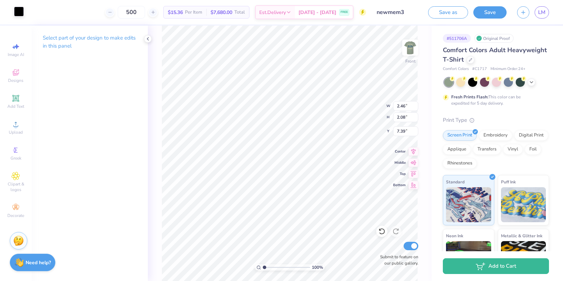
click at [23, 13] on div at bounding box center [19, 12] width 10 height 10
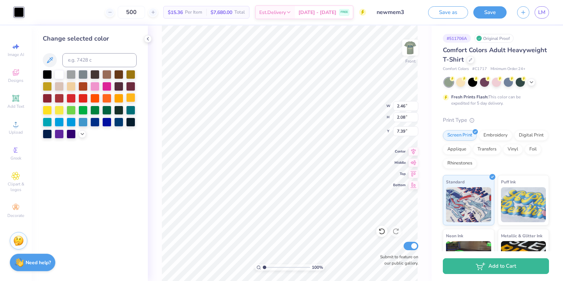
click at [127, 99] on div at bounding box center [130, 97] width 9 height 9
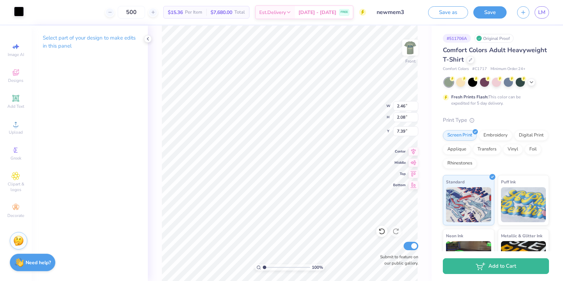
click at [21, 12] on div at bounding box center [19, 12] width 10 height 10
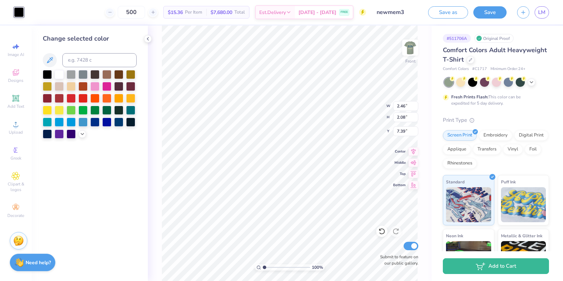
drag, startPoint x: 132, startPoint y: 96, endPoint x: 138, endPoint y: 96, distance: 6.3
click at [132, 96] on div at bounding box center [130, 98] width 9 height 9
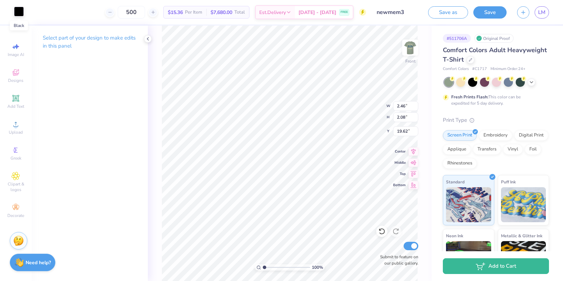
click at [20, 12] on div at bounding box center [19, 12] width 10 height 10
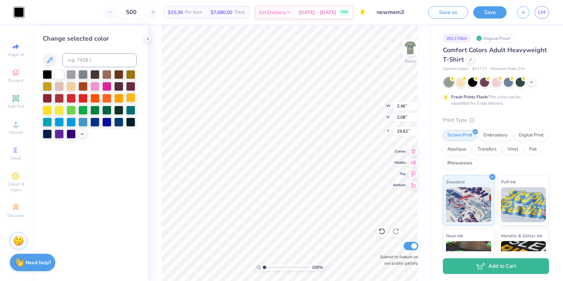
click at [130, 97] on div at bounding box center [130, 97] width 9 height 9
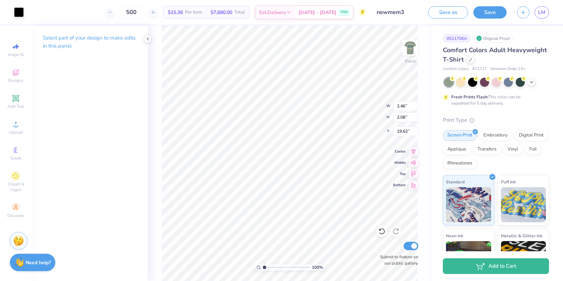
type input "19.61"
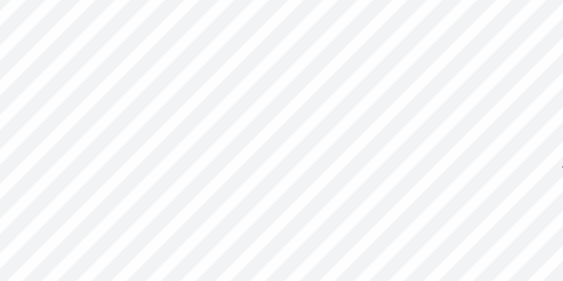
type input "7.01"
type input "0.10"
type input "7.37"
type input "7.16"
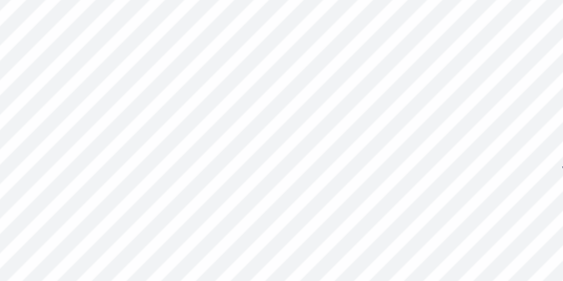
type input "0.05"
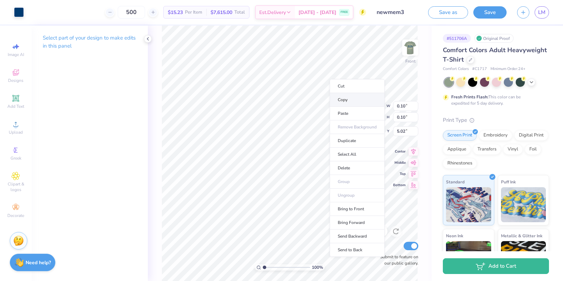
click at [345, 101] on li "Copy" at bounding box center [357, 100] width 55 height 14
click at [346, 112] on li "Paste" at bounding box center [355, 113] width 55 height 14
type input "4.81"
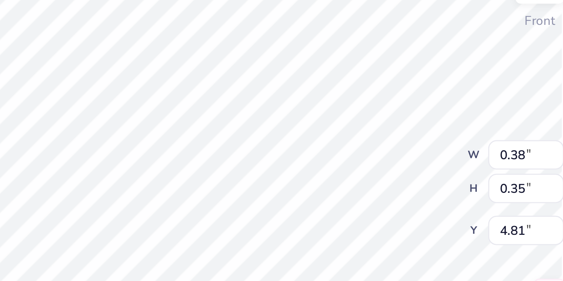
type input "0.38"
type input "0.35"
type input "0.26"
type input "0.25"
type input "0.14"
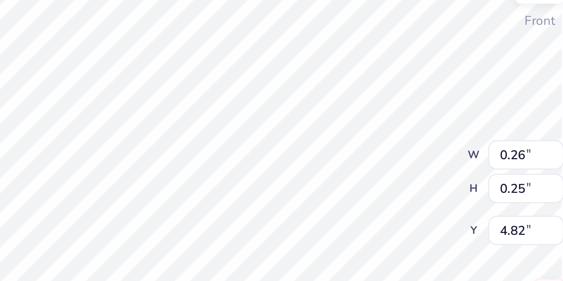
type input "0.13"
type input "7.52"
type input "7.14"
type input "7.21"
type input "0.08"
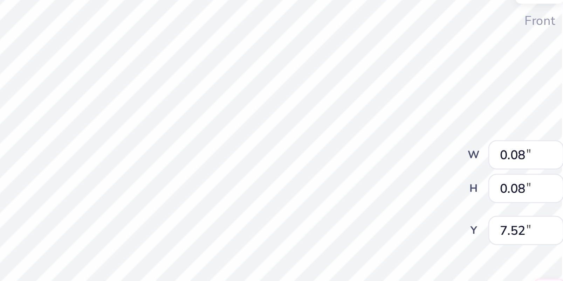
type input "0.08"
type input "1.25"
type input "0.91"
type input "7.07"
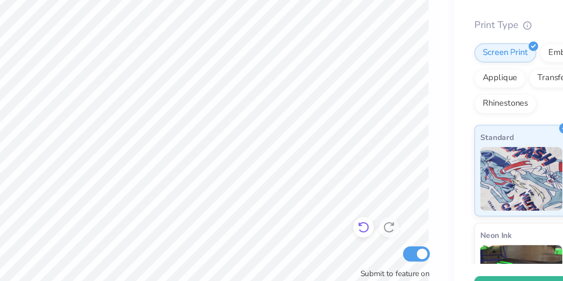
click at [382, 231] on icon at bounding box center [382, 231] width 7 height 7
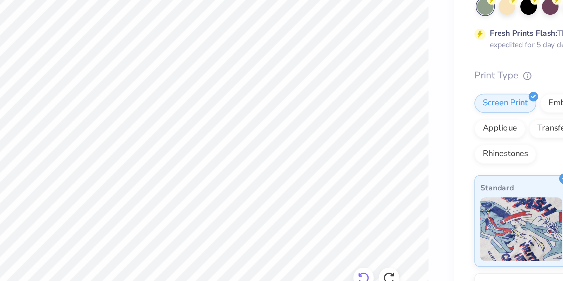
click at [379, 229] on icon at bounding box center [382, 231] width 7 height 7
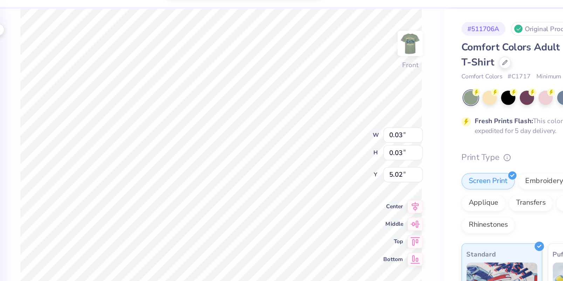
type input "0.03"
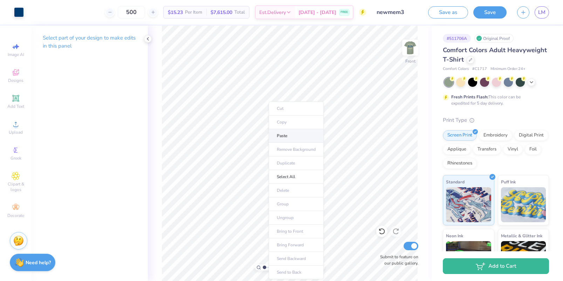
click at [277, 135] on li "Paste" at bounding box center [296, 136] width 55 height 14
click at [14, 132] on span "Upload" at bounding box center [16, 133] width 14 height 6
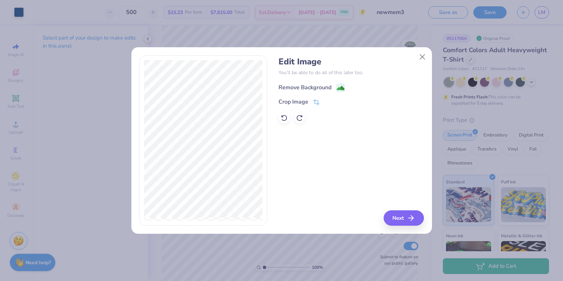
click at [325, 86] on div "Remove Background" at bounding box center [305, 87] width 53 height 8
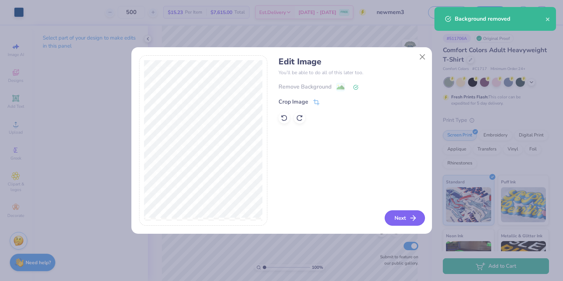
click at [403, 218] on button "Next" at bounding box center [405, 218] width 40 height 15
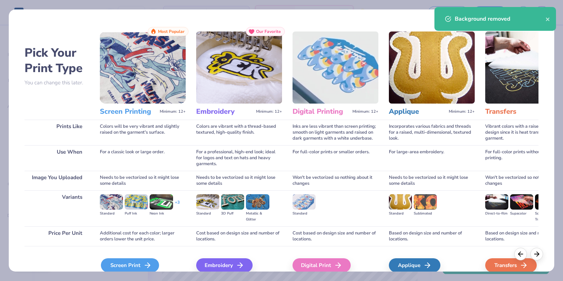
click at [146, 259] on div "Screen Print" at bounding box center [130, 266] width 58 height 14
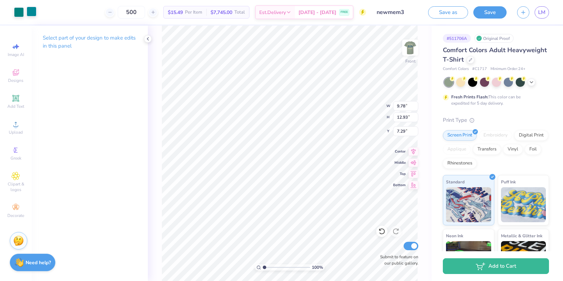
click at [31, 9] on div at bounding box center [32, 12] width 10 height 10
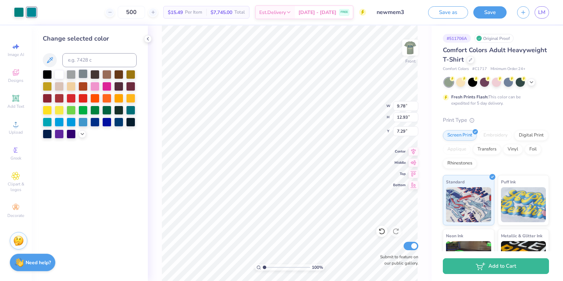
click at [84, 75] on div at bounding box center [83, 73] width 9 height 9
click at [17, 7] on div at bounding box center [19, 12] width 10 height 10
click at [82, 76] on div at bounding box center [83, 73] width 9 height 9
click at [90, 60] on input at bounding box center [99, 60] width 74 height 14
type input "541"
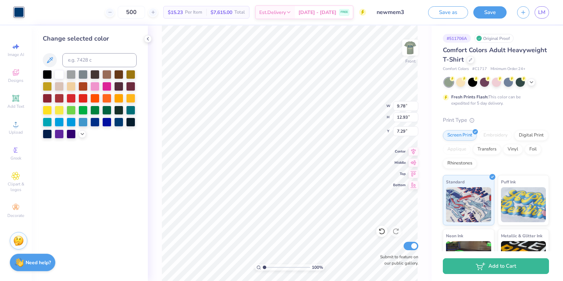
type input "3.66"
type input "4.83"
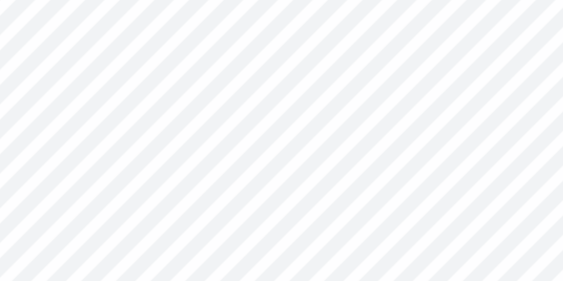
type input "5.68"
type input "3.31"
type input "4.37"
type input "6.01"
type input "3.00"
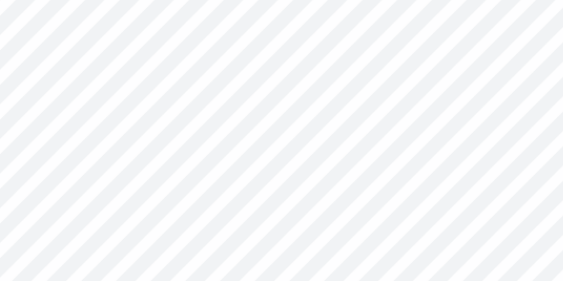
type input "3.97"
type input "6.06"
type input "6.24"
type input "3.56"
type input "3.17"
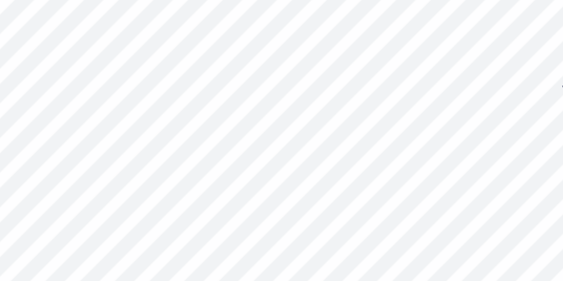
type input "6.64"
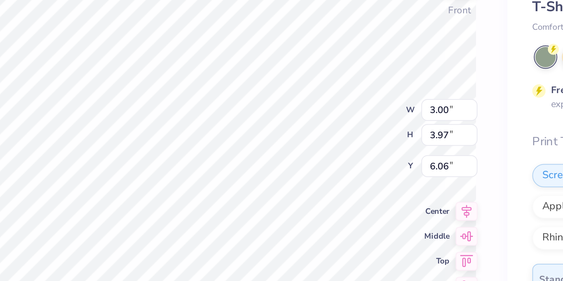
type input "6.06"
type input "3.56"
type input "3.17"
type input "6.46"
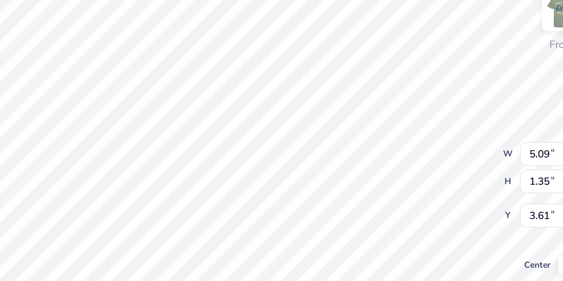
type input "7.36"
type input "1.95"
type input "3.31"
type input "5.23"
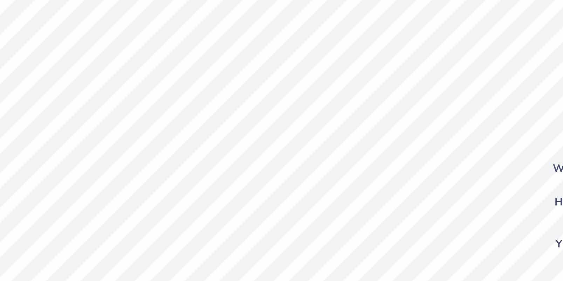
type input "5.27"
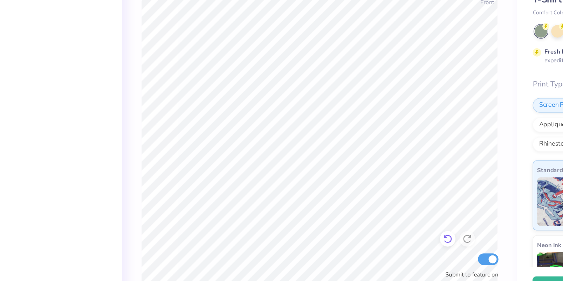
click at [381, 231] on icon at bounding box center [382, 231] width 7 height 7
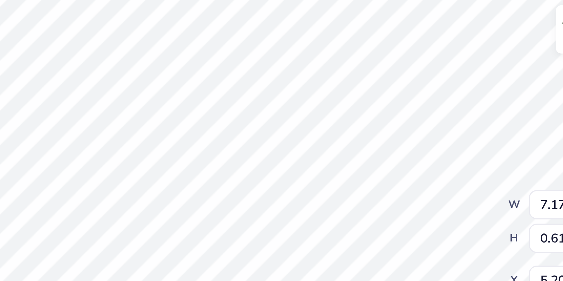
type input "5.20"
type input "6.19"
type input "1.64"
type input "3.33"
type input "4.96"
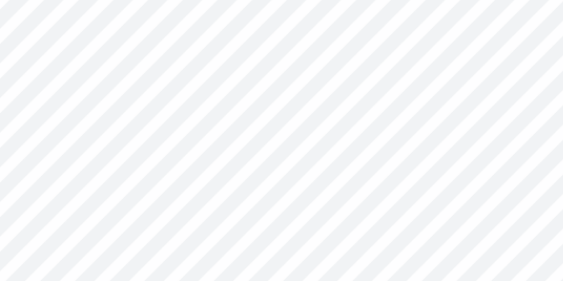
type input "6.84"
type input "1.81"
type input "3.30"
type input "3.00"
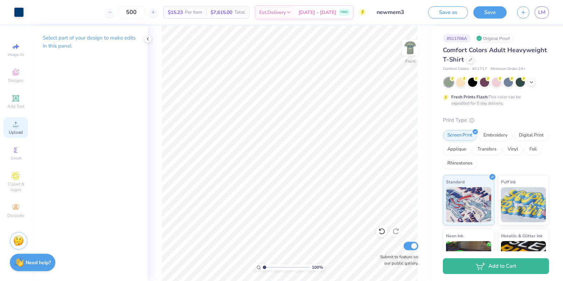
click at [14, 135] on span "Upload" at bounding box center [16, 133] width 14 height 6
click at [17, 124] on icon at bounding box center [16, 124] width 8 height 8
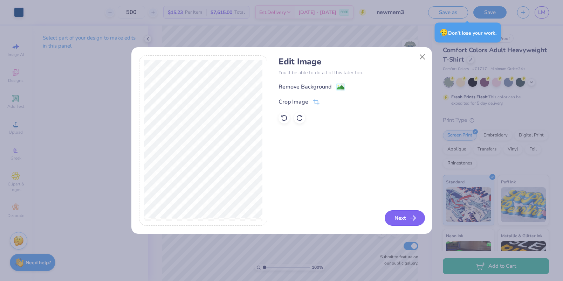
click at [410, 217] on icon "button" at bounding box center [413, 218] width 8 height 8
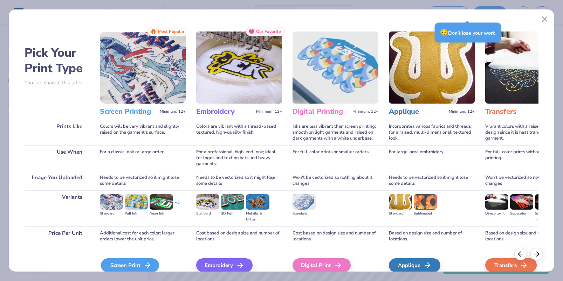
click at [134, 264] on div "Screen Print" at bounding box center [130, 266] width 58 height 14
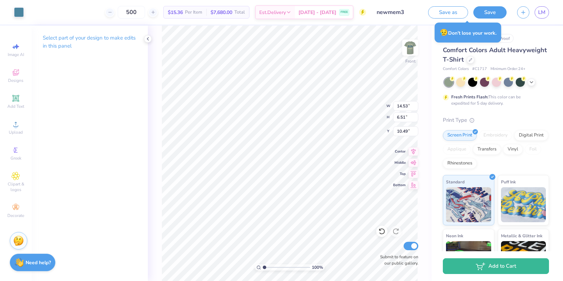
type input "0.83"
type input "5.93"
type input "2.66"
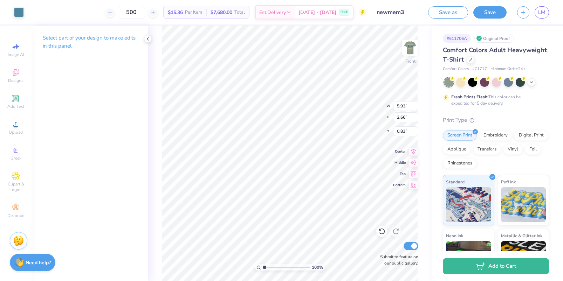
type input "1.96"
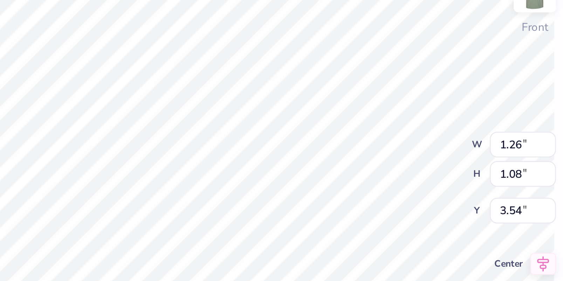
type input "1.26"
type input "1.08"
type input "3.54"
type input "8.58"
type input "2.27"
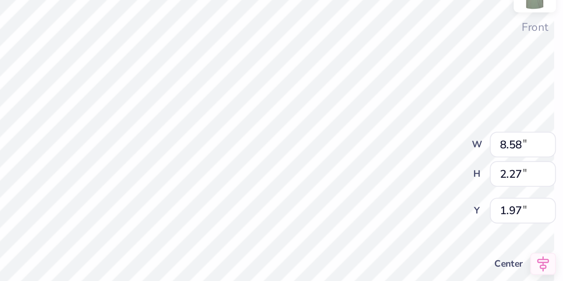
type input "2.71"
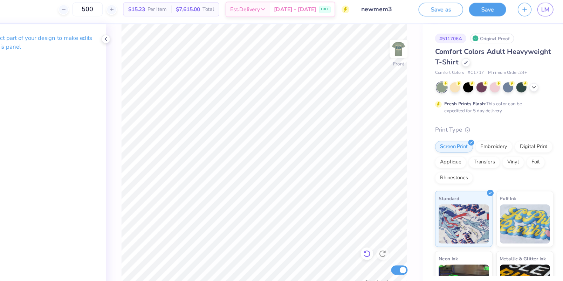
click at [382, 233] on icon at bounding box center [382, 231] width 7 height 7
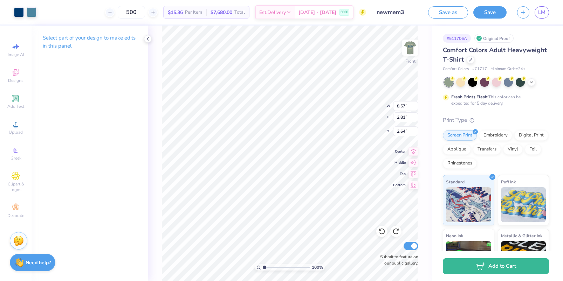
type input "7.69"
type input "2.52"
type input "2.78"
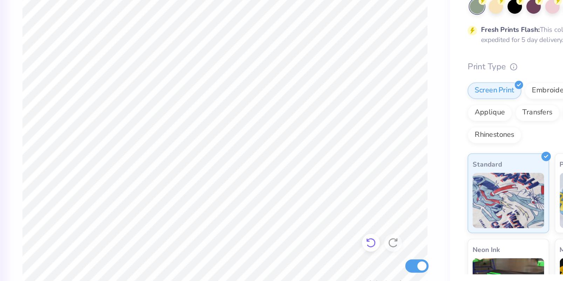
click at [383, 232] on icon at bounding box center [382, 231] width 7 height 7
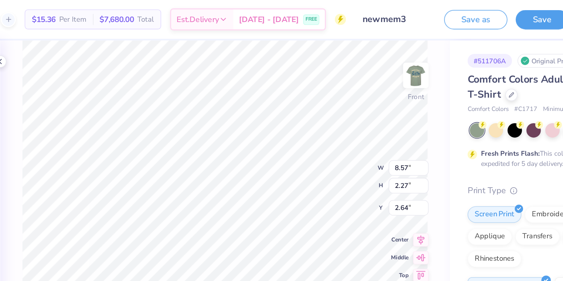
type input "2.71"
type input "7.94"
type input "2.10"
type input "3.00"
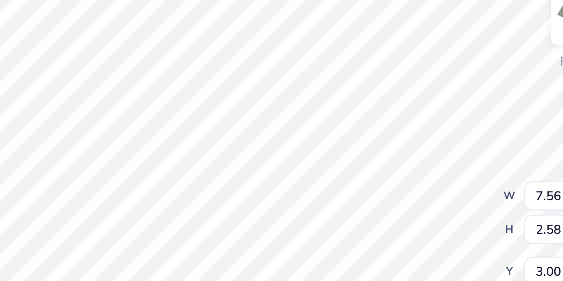
type input "2.76"
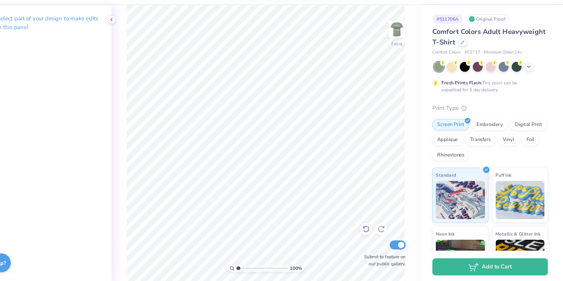
click at [380, 234] on icon at bounding box center [382, 231] width 7 height 7
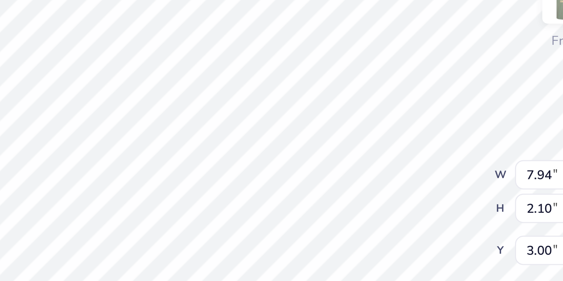
type input "2.58"
type input "5.10"
type input "3.00"
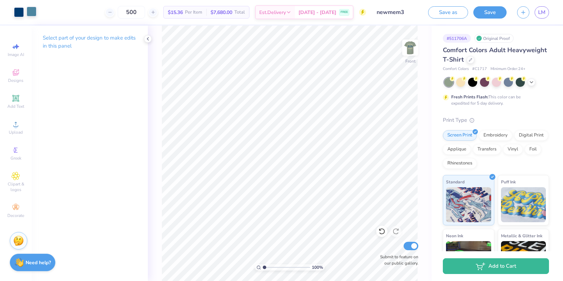
click at [33, 13] on div at bounding box center [32, 12] width 10 height 10
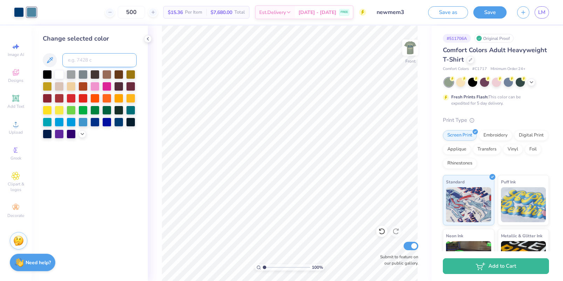
click at [75, 60] on input at bounding box center [99, 60] width 74 height 14
type input "541"
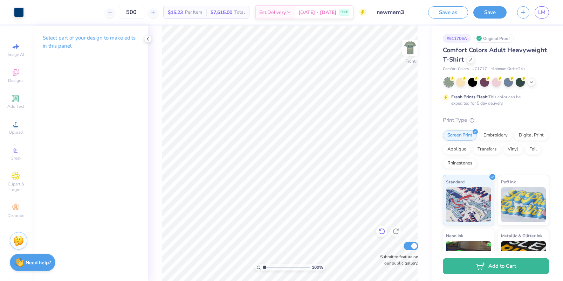
click at [382, 231] on icon at bounding box center [382, 231] width 7 height 7
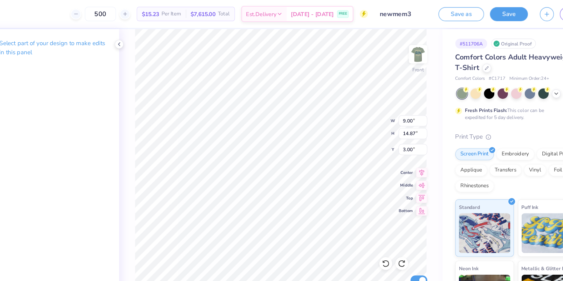
type input "3.43"
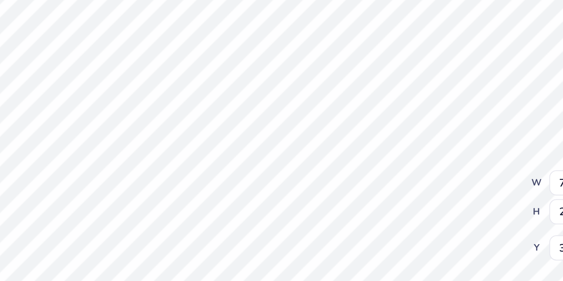
type input "3.45"
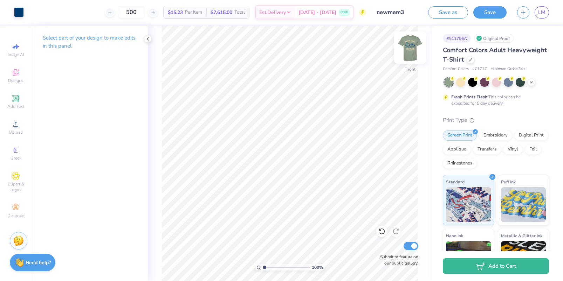
click at [409, 51] on img at bounding box center [410, 48] width 28 height 28
click at [411, 49] on img at bounding box center [410, 48] width 28 height 28
click at [471, 57] on icon at bounding box center [471, 59] width 4 height 4
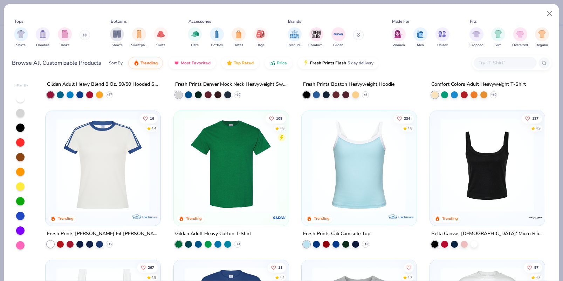
scroll to position [115, 0]
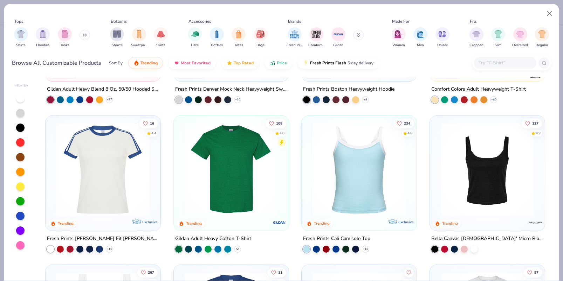
click at [238, 247] on icon at bounding box center [238, 249] width 6 height 6
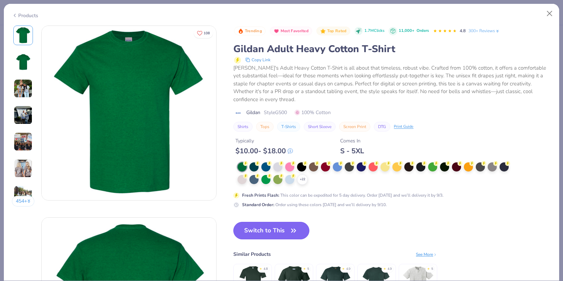
click at [281, 230] on button "Switch to This" at bounding box center [271, 231] width 76 height 18
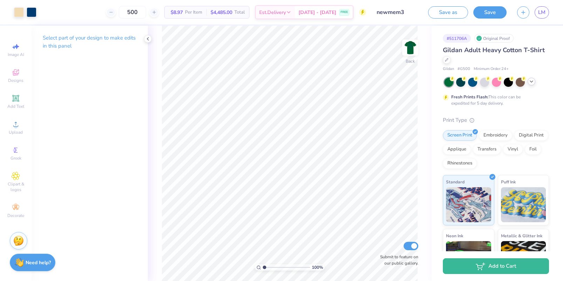
click at [531, 82] on icon at bounding box center [532, 82] width 6 height 6
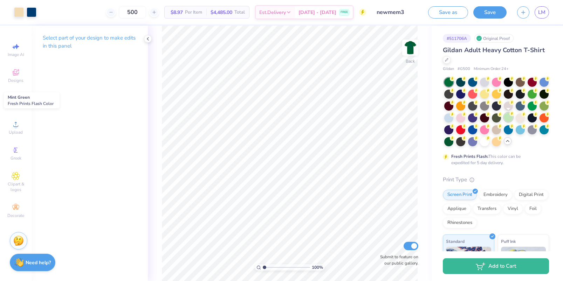
click at [509, 116] on div at bounding box center [508, 117] width 9 height 9
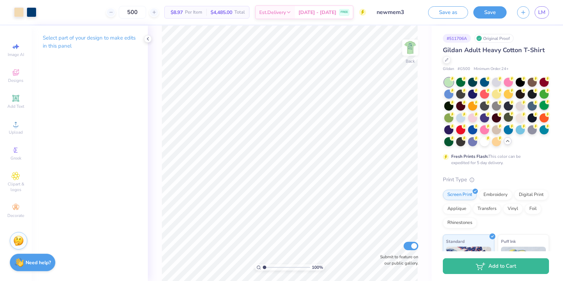
click at [545, 106] on div at bounding box center [544, 105] width 9 height 9
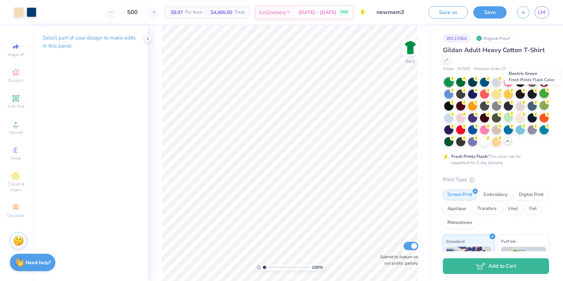
click at [545, 94] on div at bounding box center [544, 93] width 9 height 9
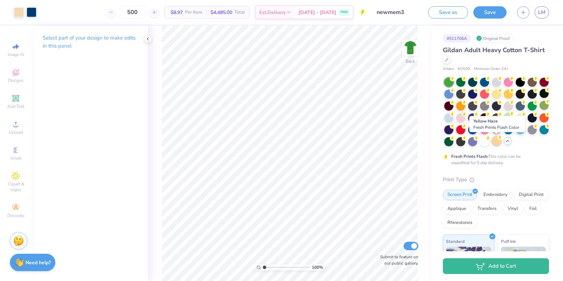
click at [497, 142] on div at bounding box center [496, 141] width 9 height 9
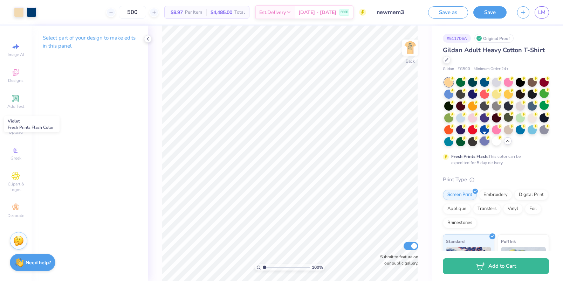
click at [484, 141] on div at bounding box center [484, 141] width 9 height 9
click at [469, 142] on div at bounding box center [472, 141] width 9 height 9
click at [461, 142] on div at bounding box center [460, 141] width 9 height 9
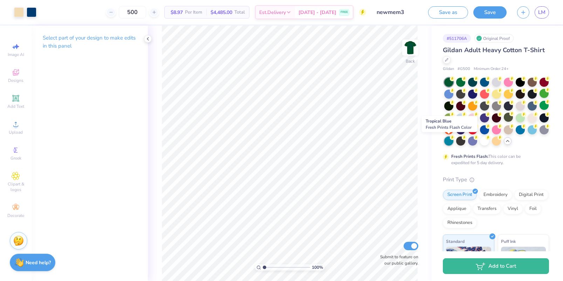
click at [449, 143] on div at bounding box center [448, 141] width 9 height 9
click at [450, 132] on div at bounding box center [448, 129] width 9 height 9
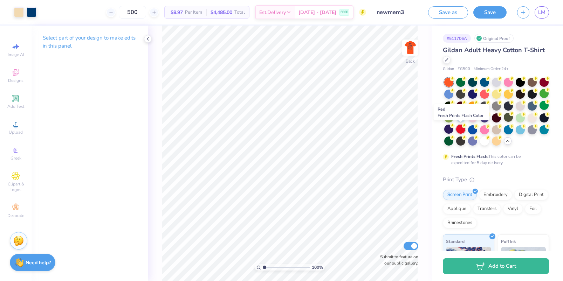
click at [463, 132] on div at bounding box center [460, 129] width 9 height 9
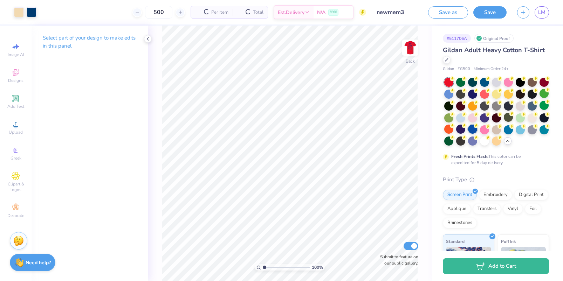
click at [474, 131] on div at bounding box center [472, 129] width 9 height 9
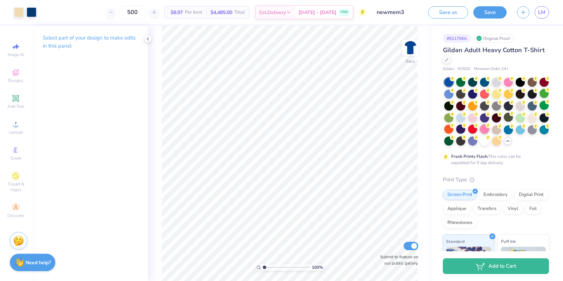
click at [487, 130] on div at bounding box center [484, 129] width 9 height 9
click at [497, 130] on div at bounding box center [496, 129] width 9 height 9
click at [511, 130] on div at bounding box center [508, 129] width 9 height 9
click at [518, 130] on div at bounding box center [520, 129] width 9 height 9
click at [538, 132] on div at bounding box center [496, 112] width 105 height 69
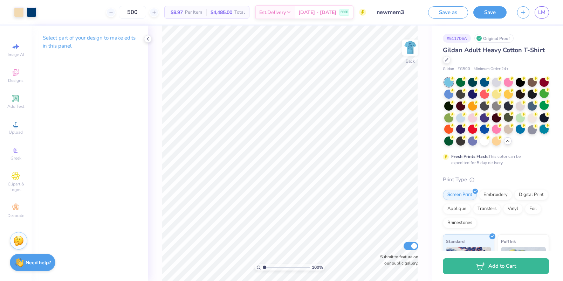
click at [545, 131] on div at bounding box center [544, 129] width 9 height 9
click at [544, 116] on div at bounding box center [544, 117] width 9 height 9
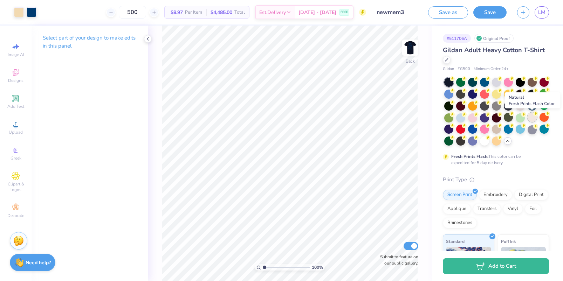
click at [532, 119] on div at bounding box center [532, 117] width 9 height 9
click at [522, 119] on div at bounding box center [520, 117] width 9 height 9
click at [510, 118] on div at bounding box center [508, 117] width 9 height 9
click at [498, 119] on div at bounding box center [496, 117] width 9 height 9
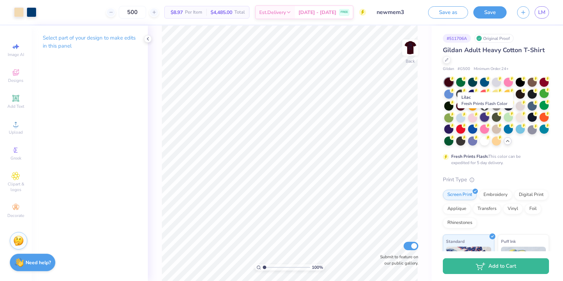
click at [484, 119] on div at bounding box center [484, 117] width 9 height 9
click at [471, 118] on div at bounding box center [472, 117] width 9 height 9
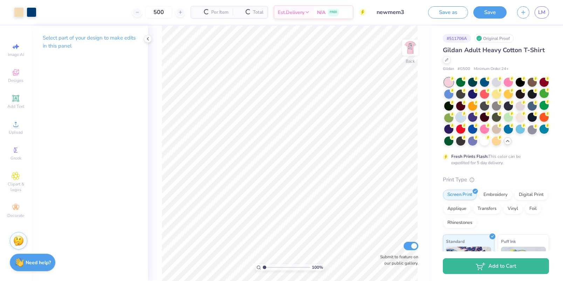
click at [462, 118] on div at bounding box center [460, 117] width 9 height 9
click at [451, 118] on div at bounding box center [448, 117] width 9 height 9
click at [452, 106] on div at bounding box center [448, 105] width 9 height 9
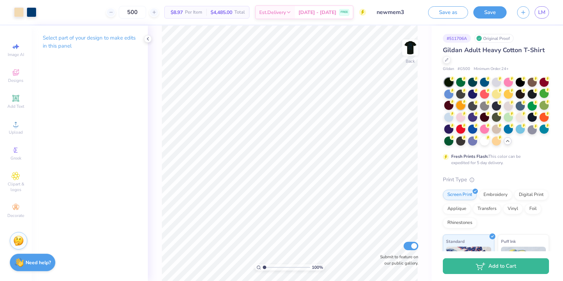
click at [460, 106] on div at bounding box center [460, 105] width 9 height 9
click at [471, 106] on div at bounding box center [472, 105] width 9 height 9
click at [491, 107] on div at bounding box center [496, 112] width 105 height 69
click at [484, 107] on div at bounding box center [484, 105] width 9 height 9
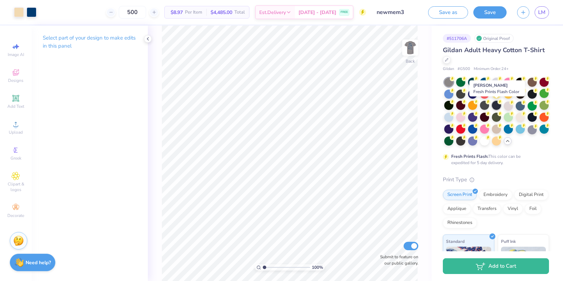
click at [495, 107] on div at bounding box center [496, 105] width 9 height 9
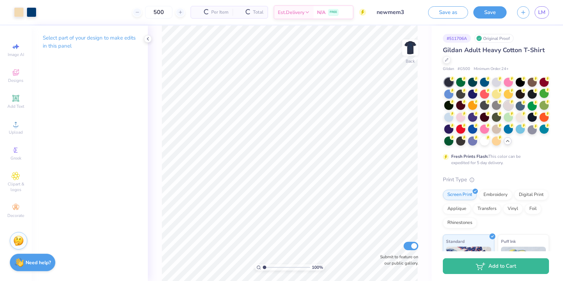
click at [505, 107] on div at bounding box center [508, 105] width 9 height 9
click at [522, 107] on div at bounding box center [520, 105] width 9 height 9
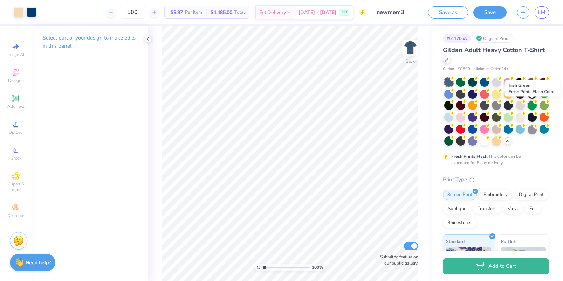
click at [536, 107] on div at bounding box center [532, 105] width 9 height 9
click at [543, 107] on div at bounding box center [544, 105] width 9 height 9
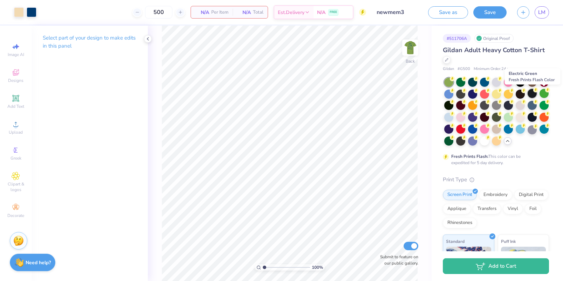
click at [543, 93] on div at bounding box center [544, 93] width 9 height 9
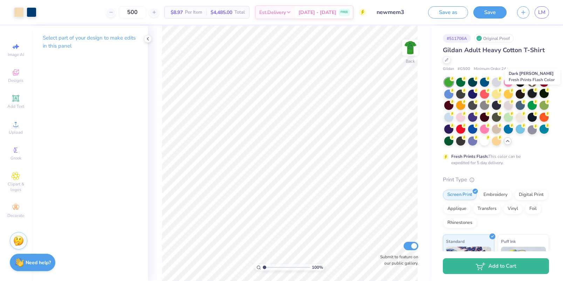
click at [529, 95] on div at bounding box center [532, 93] width 9 height 9
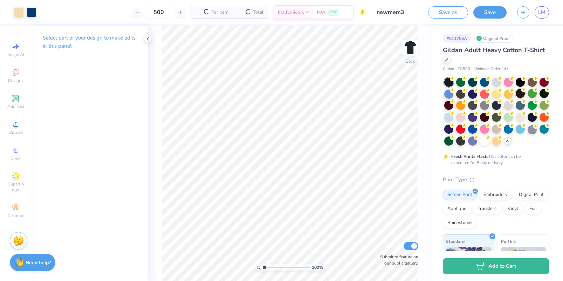
click at [520, 95] on div at bounding box center [520, 93] width 9 height 9
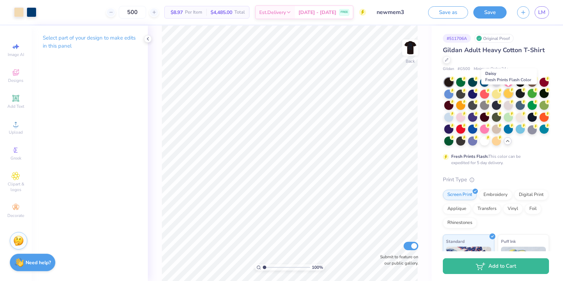
click at [509, 95] on div at bounding box center [508, 93] width 9 height 9
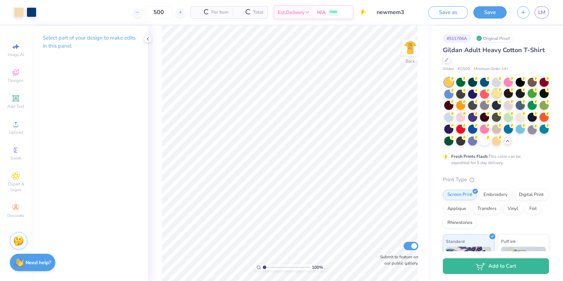
click at [498, 95] on div at bounding box center [496, 93] width 9 height 9
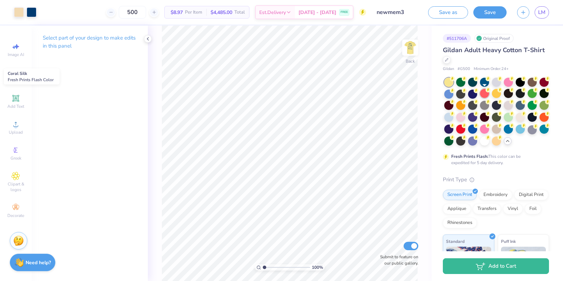
click at [485, 94] on div at bounding box center [484, 93] width 9 height 9
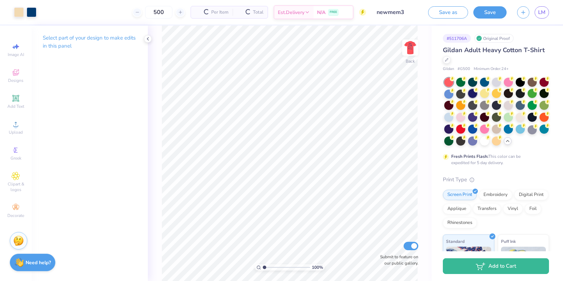
click at [475, 94] on div at bounding box center [472, 93] width 9 height 9
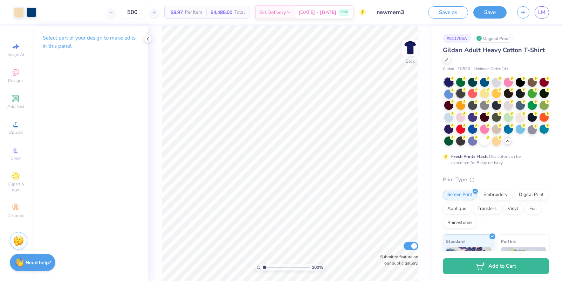
click at [464, 94] on div at bounding box center [460, 93] width 9 height 9
click at [450, 92] on icon at bounding box center [452, 90] width 5 height 5
click at [451, 80] on icon at bounding box center [452, 79] width 2 height 4
click at [462, 82] on div at bounding box center [460, 81] width 9 height 9
click at [462, 83] on div at bounding box center [460, 81] width 9 height 9
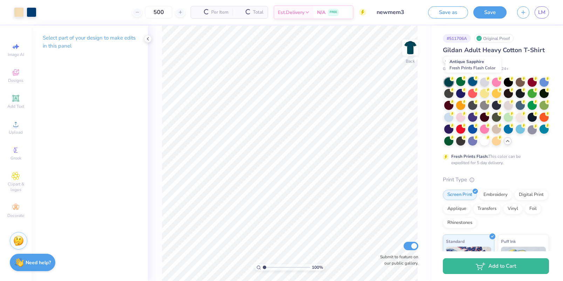
click at [473, 82] on div at bounding box center [472, 81] width 9 height 9
click at [485, 84] on div at bounding box center [484, 81] width 9 height 9
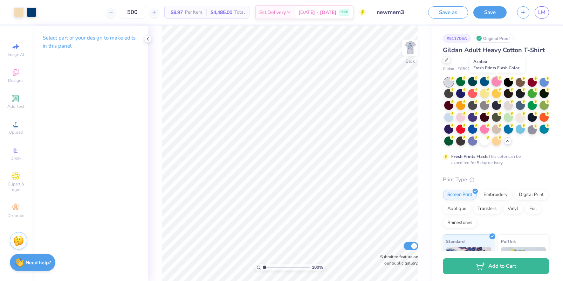
click at [493, 85] on div at bounding box center [496, 81] width 9 height 9
click at [512, 84] on div at bounding box center [508, 81] width 9 height 9
click at [520, 84] on div at bounding box center [520, 81] width 9 height 9
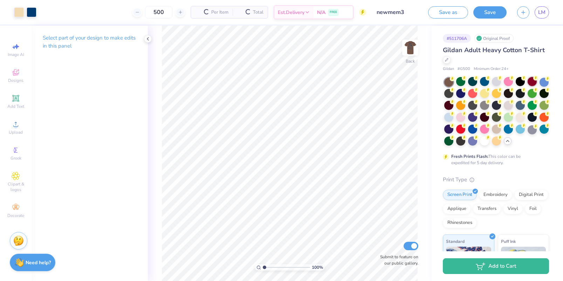
click at [529, 84] on div at bounding box center [532, 81] width 9 height 9
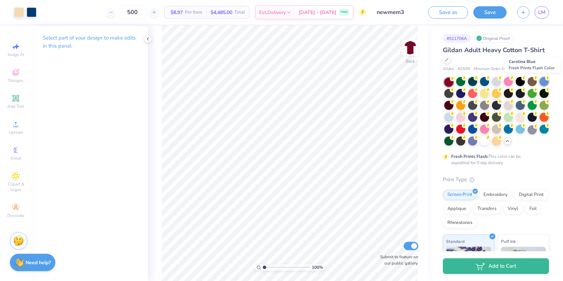
click at [543, 84] on div at bounding box center [544, 81] width 9 height 9
click at [542, 130] on div at bounding box center [544, 129] width 9 height 9
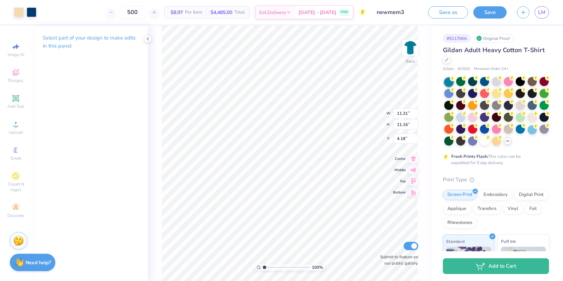
type input "3.52"
type input "3.68"
click at [507, 142] on icon at bounding box center [508, 141] width 6 height 6
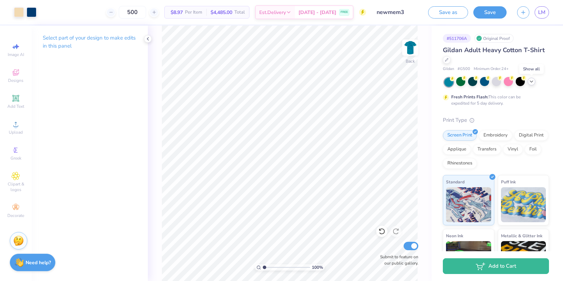
click at [533, 83] on icon at bounding box center [532, 82] width 6 height 6
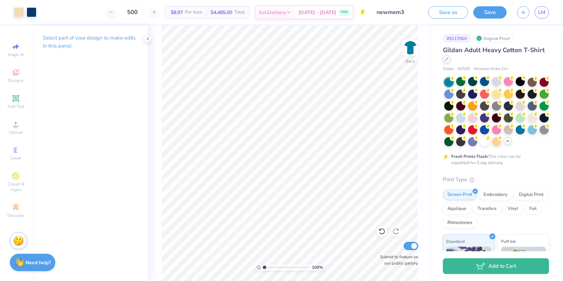
click at [447, 57] on div at bounding box center [447, 59] width 8 height 8
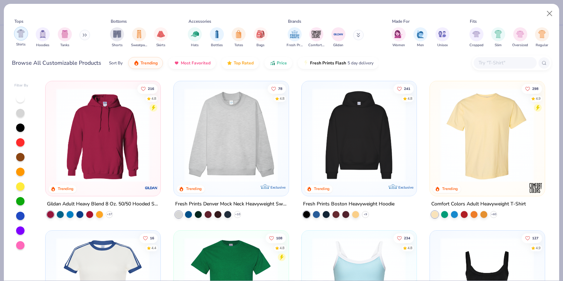
click at [21, 36] on img "filter for Shirts" at bounding box center [21, 33] width 8 height 8
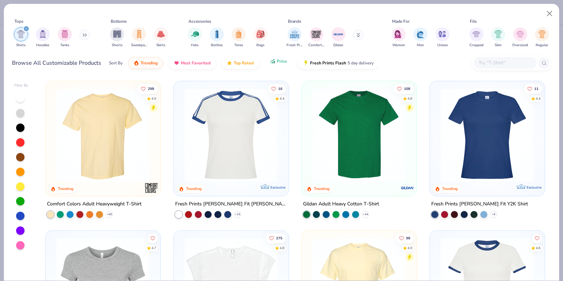
click at [272, 67] on button "Price" at bounding box center [279, 61] width 28 height 12
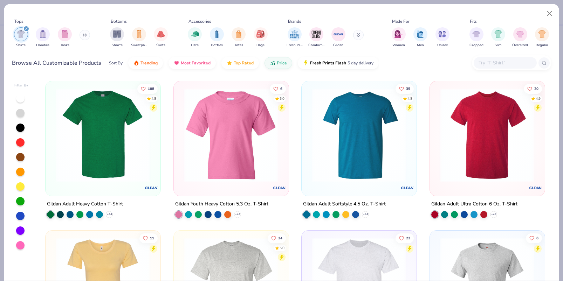
click at [367, 118] on img at bounding box center [359, 135] width 101 height 94
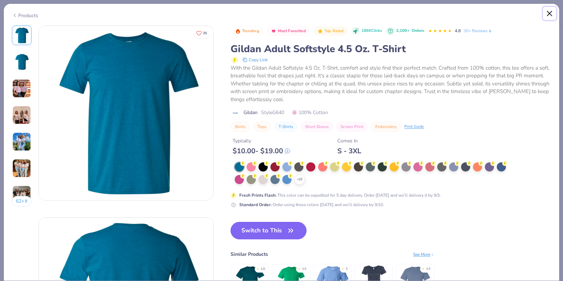
click at [544, 14] on button "Close" at bounding box center [549, 13] width 13 height 13
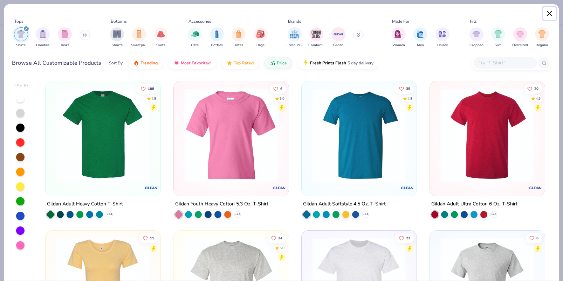
click at [546, 14] on button "Close" at bounding box center [549, 13] width 13 height 13
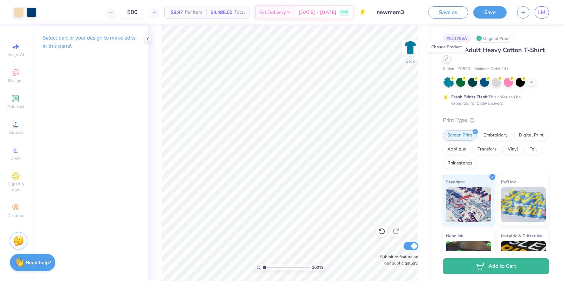
click at [446, 60] on icon at bounding box center [447, 59] width 4 height 4
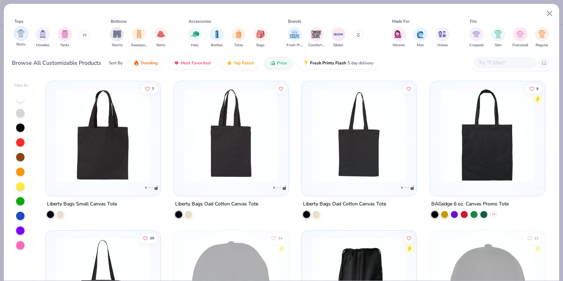
click at [27, 37] on div "Shirts" at bounding box center [21, 37] width 14 height 21
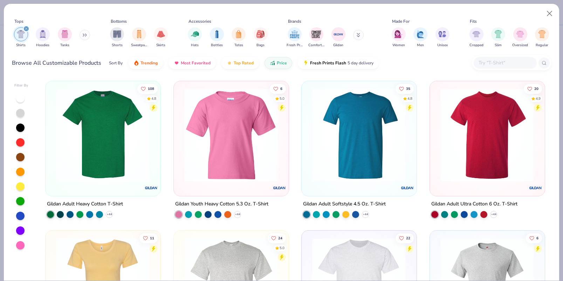
click at [349, 162] on img at bounding box center [359, 135] width 101 height 94
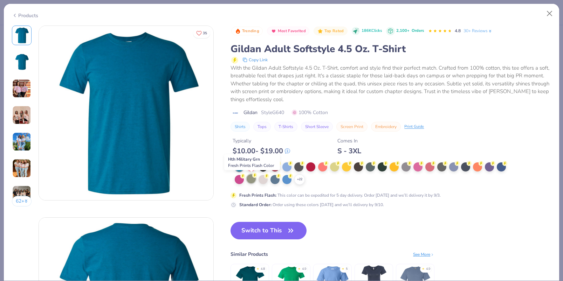
click at [251, 183] on div at bounding box center [251, 179] width 9 height 9
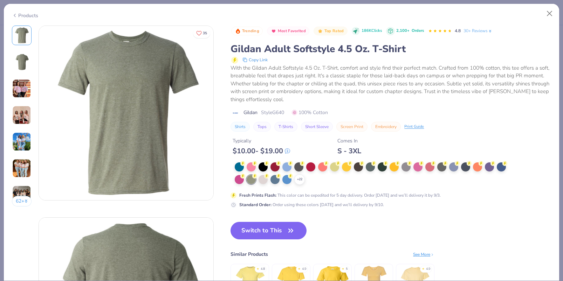
click at [16, 90] on img at bounding box center [21, 88] width 19 height 19
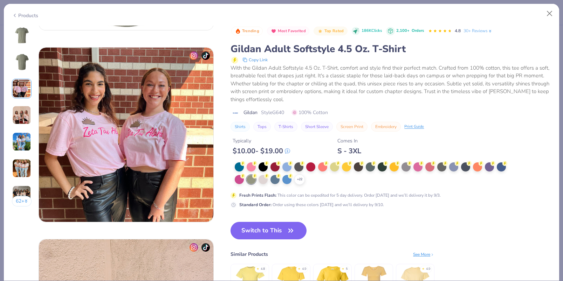
scroll to position [384, 0]
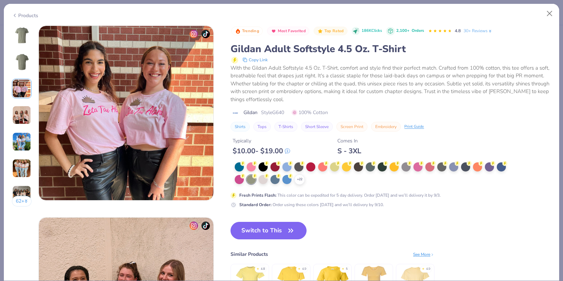
click at [21, 68] on img at bounding box center [21, 62] width 17 height 17
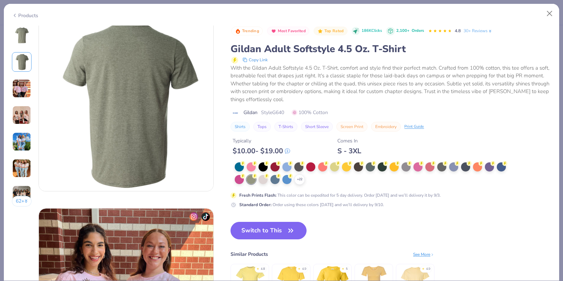
scroll to position [192, 0]
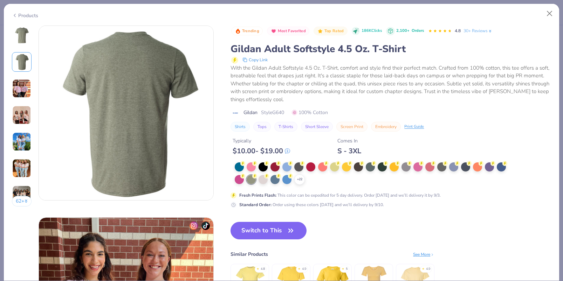
click at [23, 122] on img at bounding box center [21, 115] width 19 height 19
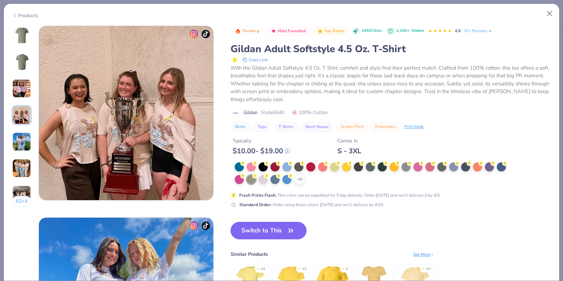
click at [24, 142] on img at bounding box center [21, 141] width 19 height 19
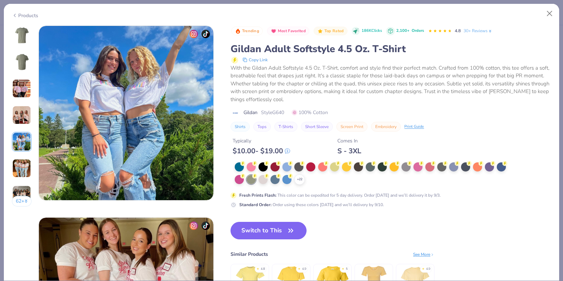
click at [23, 164] on img at bounding box center [21, 168] width 19 height 19
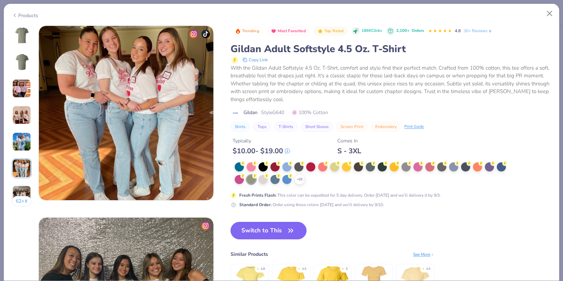
click at [23, 195] on img at bounding box center [21, 195] width 19 height 19
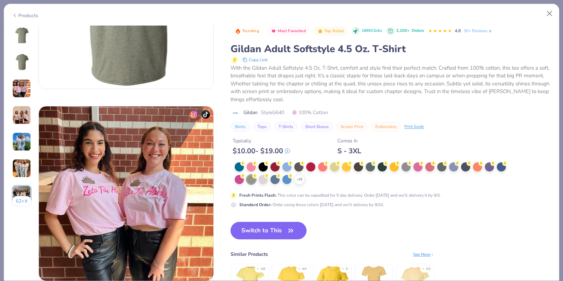
scroll to position [0, 0]
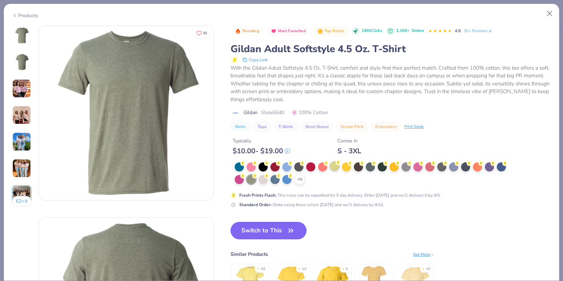
click at [336, 170] on div at bounding box center [334, 166] width 9 height 9
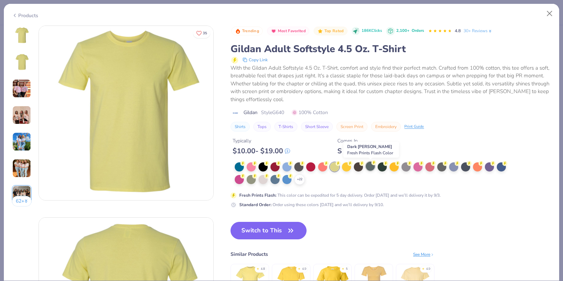
click at [370, 170] on div at bounding box center [370, 166] width 9 height 9
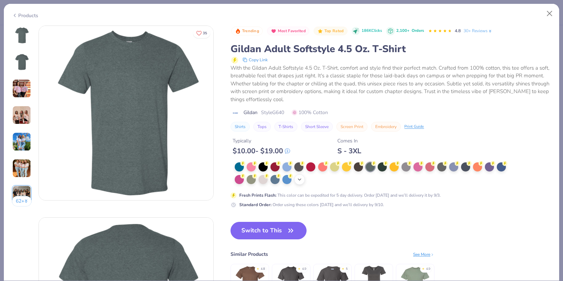
click at [301, 181] on icon at bounding box center [300, 180] width 6 height 6
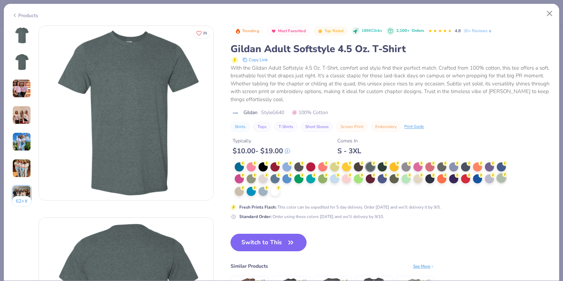
click at [505, 182] on div at bounding box center [501, 178] width 9 height 9
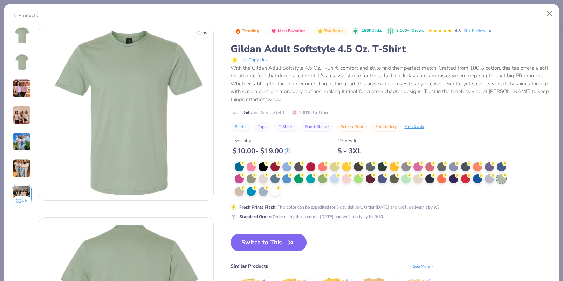
click at [291, 242] on icon "button" at bounding box center [291, 243] width 10 height 10
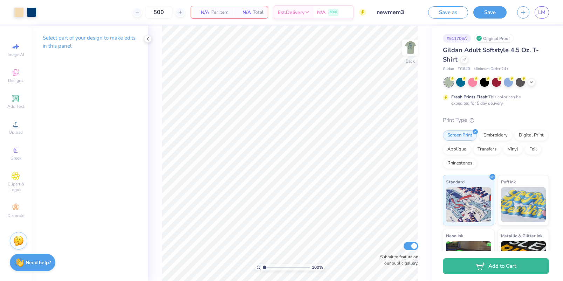
click at [239, 12] on span "N/A" at bounding box center [244, 12] width 14 height 7
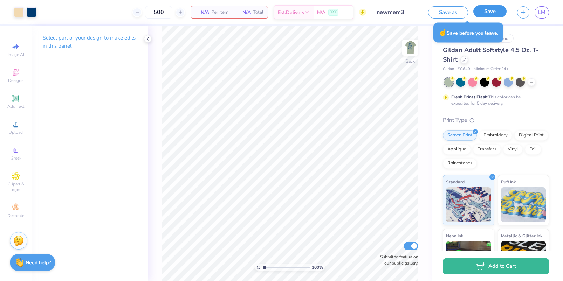
click at [495, 13] on button "Save" at bounding box center [490, 11] width 33 height 12
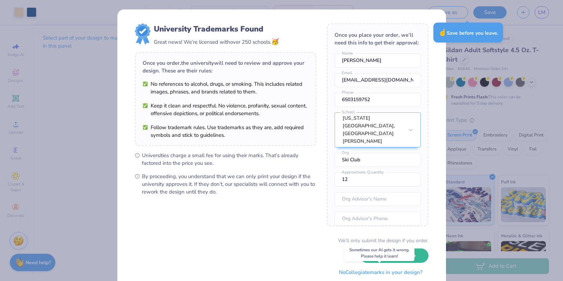
click at [392, 272] on button "No Collegiate marks in your design?" at bounding box center [381, 273] width 96 height 14
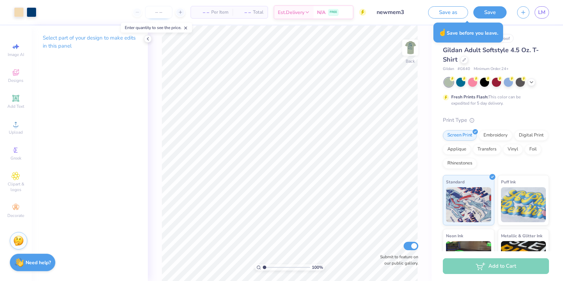
click at [159, 10] on input "number" at bounding box center [158, 12] width 27 height 13
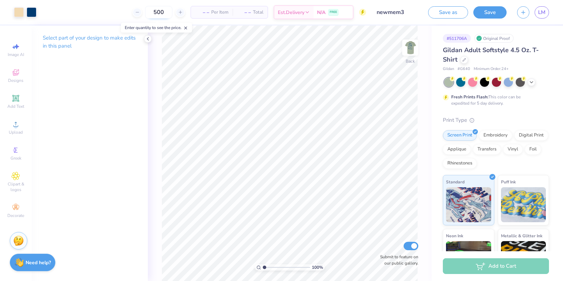
type input "500"
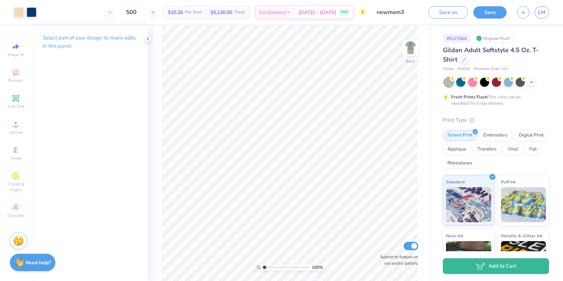
click at [460, 60] on div "Gildan Adult Softstyle 4.5 Oz. T-Shirt" at bounding box center [496, 55] width 106 height 19
click at [463, 59] on icon at bounding box center [464, 59] width 3 height 3
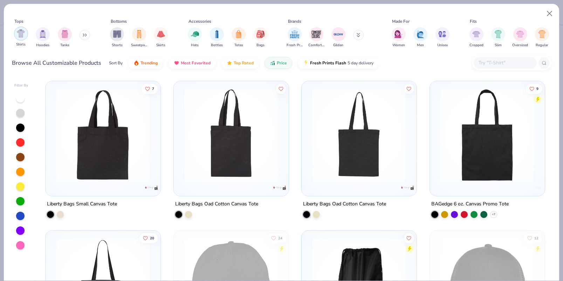
click at [21, 33] on img "filter for Shirts" at bounding box center [21, 33] width 8 height 8
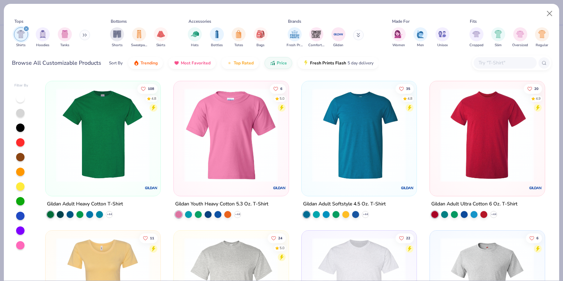
click at [103, 135] on img at bounding box center [103, 135] width 101 height 94
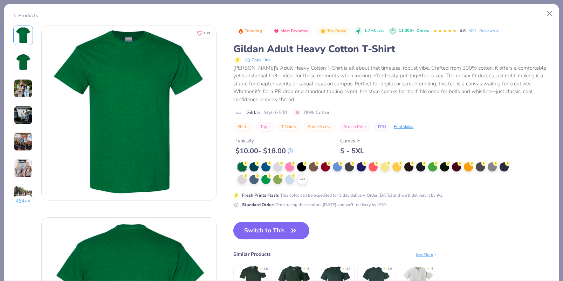
click at [258, 229] on button "Switch to This" at bounding box center [271, 231] width 76 height 18
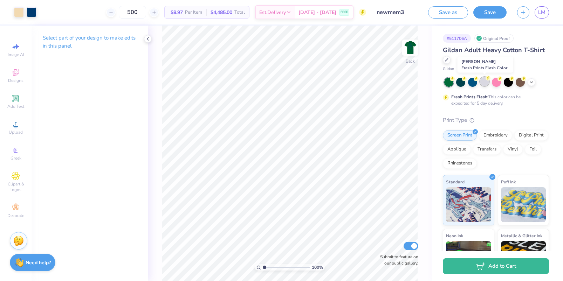
click at [484, 82] on div at bounding box center [484, 81] width 9 height 9
click at [498, 82] on div at bounding box center [496, 81] width 9 height 9
click at [509, 82] on div at bounding box center [508, 81] width 9 height 9
click at [517, 82] on div at bounding box center [520, 81] width 9 height 9
click at [531, 82] on polyline at bounding box center [531, 81] width 3 height 1
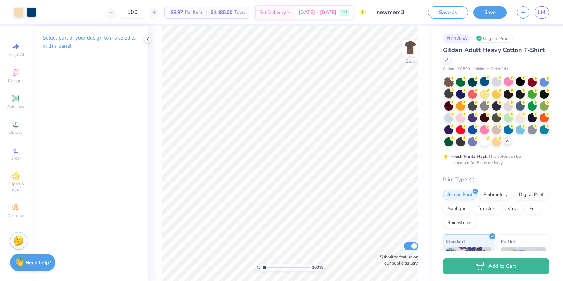
click at [450, 96] on div at bounding box center [448, 93] width 9 height 9
click at [461, 95] on div at bounding box center [460, 93] width 9 height 9
click at [472, 94] on div at bounding box center [472, 93] width 9 height 9
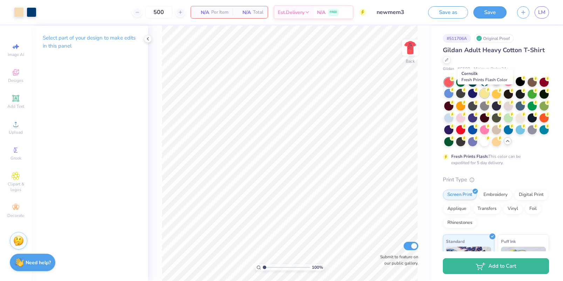
click at [487, 93] on div at bounding box center [484, 93] width 9 height 9
click at [498, 94] on div at bounding box center [496, 94] width 9 height 9
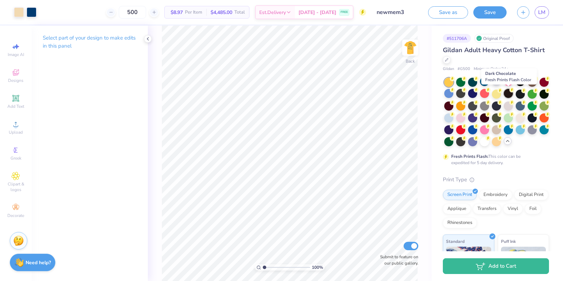
click at [511, 94] on div at bounding box center [508, 93] width 9 height 9
click at [519, 94] on div at bounding box center [520, 93] width 9 height 9
click at [531, 94] on div at bounding box center [532, 93] width 9 height 9
click at [547, 93] on div at bounding box center [544, 93] width 9 height 9
click at [544, 104] on div at bounding box center [544, 105] width 9 height 9
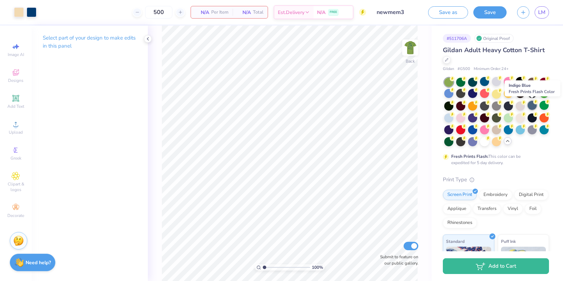
click at [533, 104] on div at bounding box center [532, 105] width 9 height 9
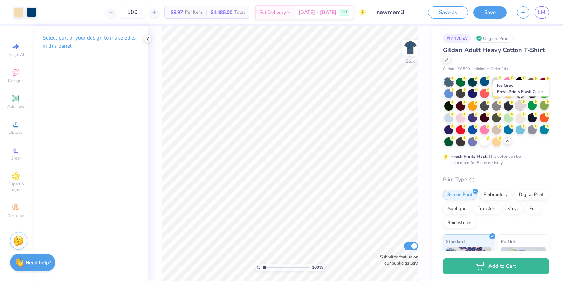
click at [523, 105] on div at bounding box center [520, 105] width 9 height 9
click at [509, 104] on div at bounding box center [508, 105] width 9 height 9
click at [509, 105] on div at bounding box center [508, 105] width 9 height 9
click at [497, 105] on div at bounding box center [496, 105] width 9 height 9
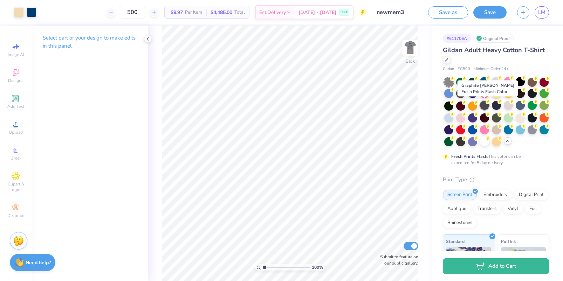
click at [485, 107] on div at bounding box center [484, 105] width 9 height 9
click at [474, 106] on div at bounding box center [472, 105] width 9 height 9
click at [467, 106] on div at bounding box center [496, 112] width 105 height 69
click at [473, 106] on div at bounding box center [472, 105] width 9 height 9
click at [463, 106] on div at bounding box center [460, 105] width 9 height 9
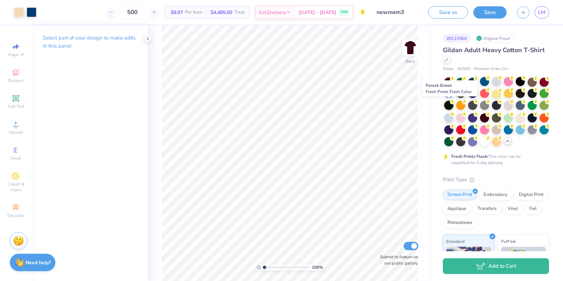
click at [452, 81] on circle at bounding box center [452, 78] width 5 height 5
click at [451, 116] on div at bounding box center [448, 117] width 9 height 9
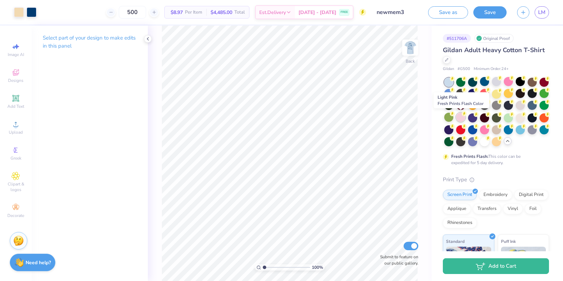
click at [461, 120] on div at bounding box center [460, 117] width 9 height 9
click at [474, 120] on div at bounding box center [472, 117] width 9 height 9
click at [485, 119] on div at bounding box center [484, 117] width 9 height 9
click at [497, 118] on div at bounding box center [496, 117] width 9 height 9
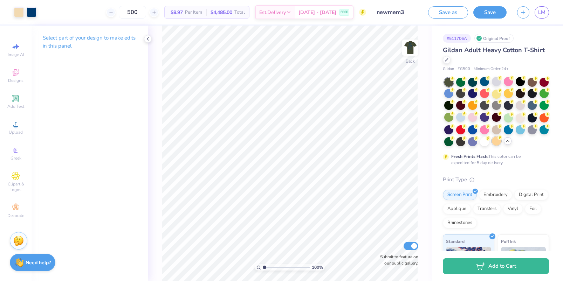
click at [498, 141] on div at bounding box center [496, 141] width 9 height 9
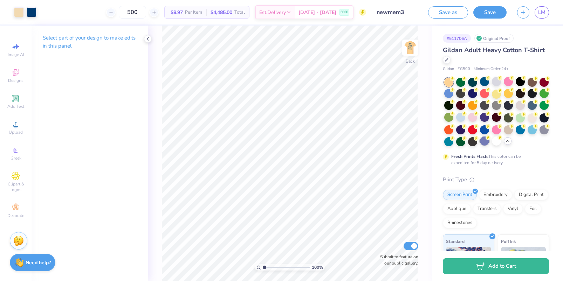
click at [485, 141] on div at bounding box center [484, 141] width 9 height 9
click at [472, 142] on div at bounding box center [472, 141] width 9 height 9
click at [462, 142] on div at bounding box center [460, 141] width 9 height 9
click at [452, 141] on div at bounding box center [448, 141] width 9 height 9
click at [455, 81] on circle at bounding box center [452, 78] width 5 height 5
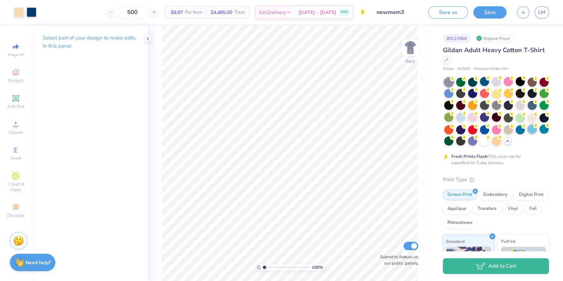
click at [531, 130] on div at bounding box center [532, 129] width 9 height 9
click at [519, 129] on div at bounding box center [520, 129] width 9 height 9
click at [513, 129] on div at bounding box center [508, 129] width 9 height 9
click at [499, 129] on div at bounding box center [496, 129] width 9 height 9
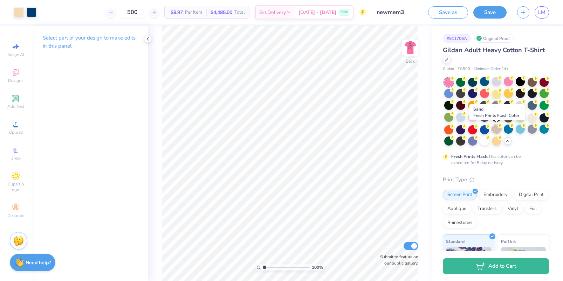
click at [498, 132] on div at bounding box center [496, 129] width 9 height 9
click at [481, 129] on div at bounding box center [484, 129] width 9 height 9
click at [459, 127] on div at bounding box center [460, 129] width 9 height 9
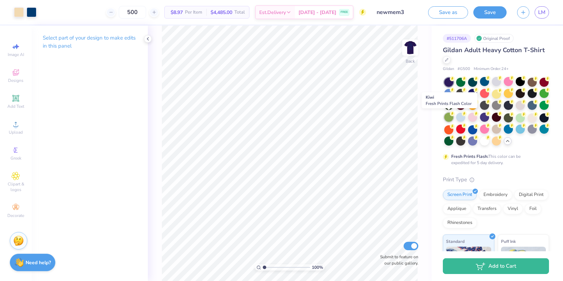
click at [449, 119] on div at bounding box center [448, 117] width 9 height 9
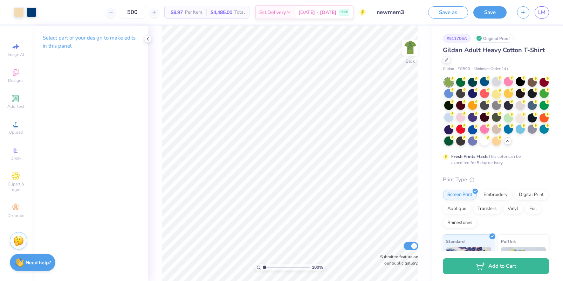
click at [452, 140] on div at bounding box center [448, 141] width 9 height 9
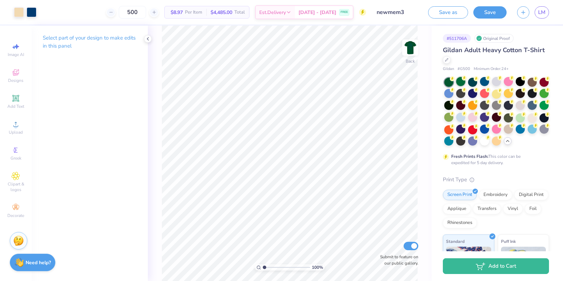
click at [460, 84] on div at bounding box center [460, 81] width 9 height 9
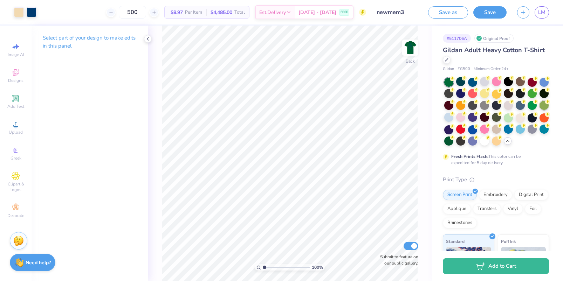
click at [545, 108] on div at bounding box center [544, 105] width 9 height 9
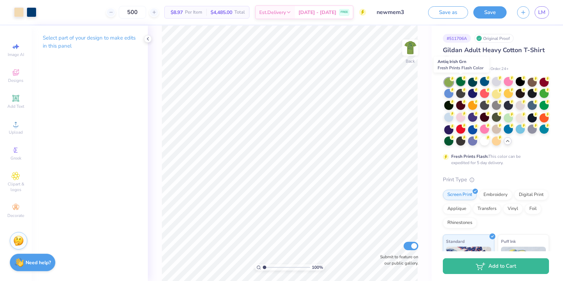
click at [462, 81] on div at bounding box center [460, 81] width 9 height 9
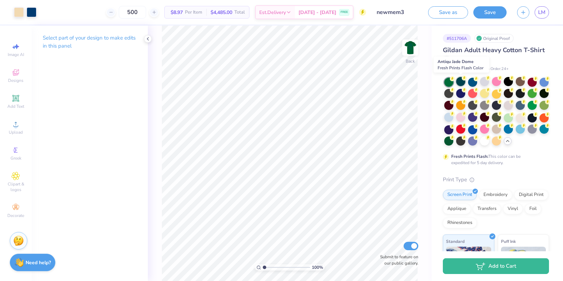
click at [461, 84] on div at bounding box center [460, 81] width 9 height 9
click at [533, 97] on div at bounding box center [532, 93] width 9 height 9
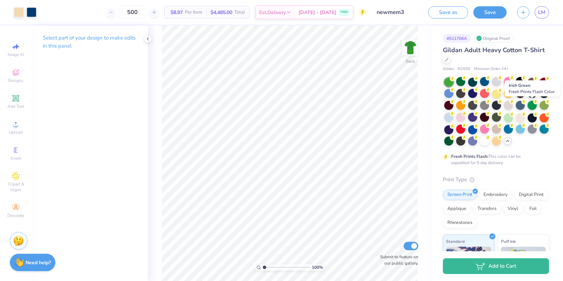
click at [533, 106] on div at bounding box center [532, 105] width 9 height 9
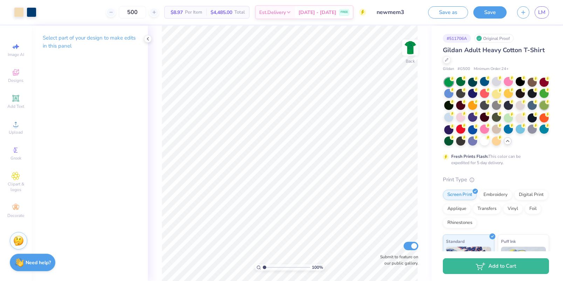
click at [541, 108] on div at bounding box center [544, 105] width 9 height 9
click at [542, 94] on div at bounding box center [544, 93] width 9 height 9
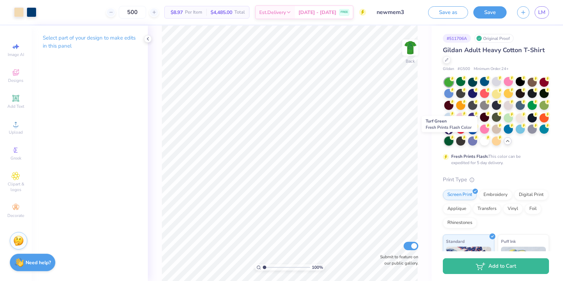
click at [454, 81] on circle at bounding box center [452, 78] width 5 height 5
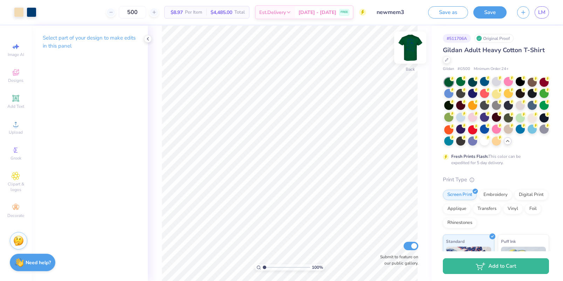
click at [410, 50] on img at bounding box center [410, 48] width 28 height 28
click at [410, 50] on img at bounding box center [410, 48] width 14 height 14
click at [521, 122] on div at bounding box center [520, 117] width 9 height 9
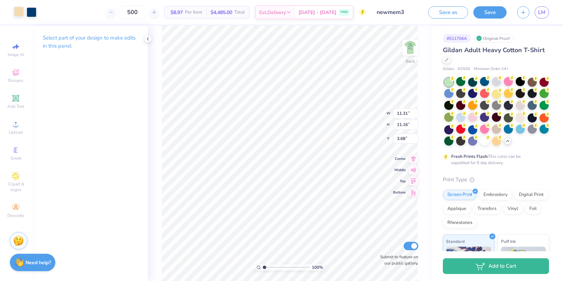
click at [19, 12] on div at bounding box center [19, 12] width 10 height 10
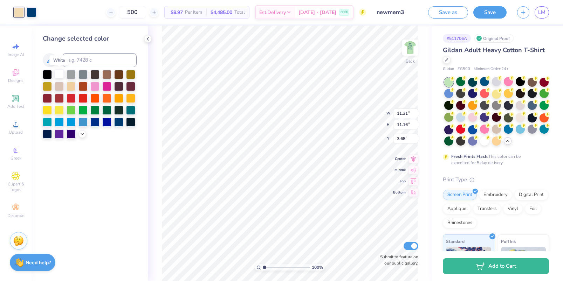
click at [60, 75] on div at bounding box center [59, 73] width 9 height 9
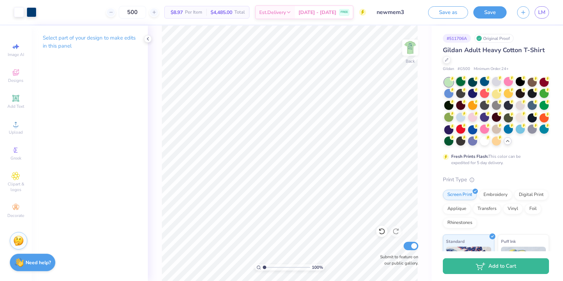
click at [461, 80] on div at bounding box center [460, 81] width 9 height 9
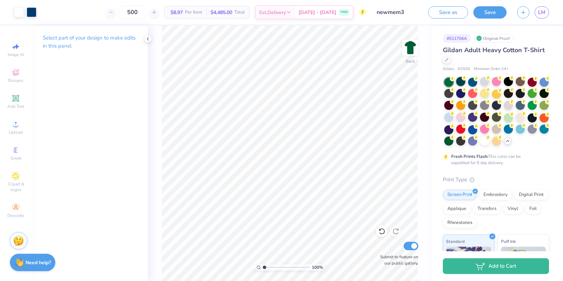
click at [462, 83] on div at bounding box center [460, 81] width 9 height 9
click at [463, 83] on div at bounding box center [460, 81] width 9 height 9
click at [474, 84] on div at bounding box center [472, 81] width 9 height 9
click at [484, 84] on div at bounding box center [484, 81] width 9 height 9
click at [496, 82] on div at bounding box center [496, 81] width 9 height 9
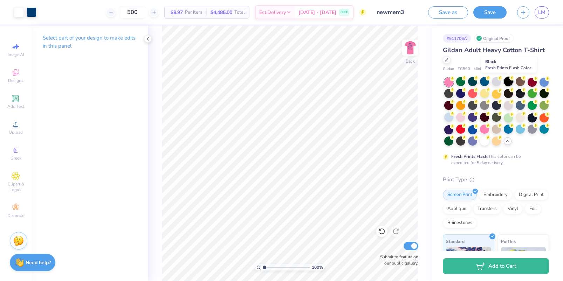
click at [509, 81] on div at bounding box center [508, 81] width 9 height 9
click at [523, 82] on div at bounding box center [520, 81] width 9 height 9
click at [530, 83] on div at bounding box center [532, 81] width 9 height 9
click at [542, 84] on div at bounding box center [544, 81] width 9 height 9
click at [23, 15] on div at bounding box center [19, 12] width 10 height 10
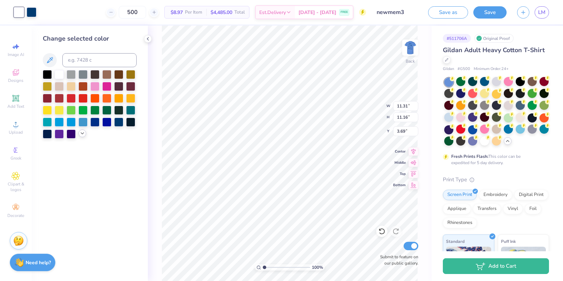
click at [82, 133] on icon at bounding box center [83, 134] width 6 height 6
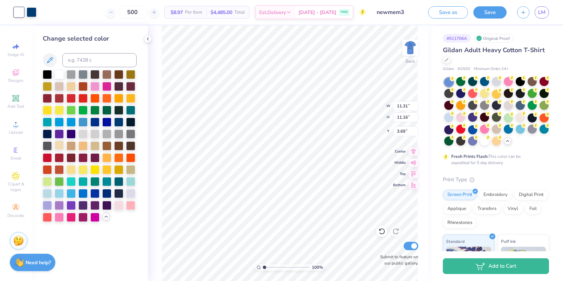
click at [61, 148] on div at bounding box center [59, 145] width 9 height 9
click at [149, 178] on div "100 % Back W 11.31 11.31 " H 11.16 11.16 " Y 3.69 3.69 " Center Middle Top Bott…" at bounding box center [290, 154] width 284 height 256
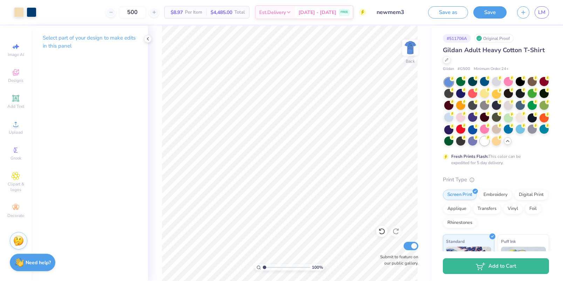
click at [482, 143] on div at bounding box center [484, 141] width 9 height 9
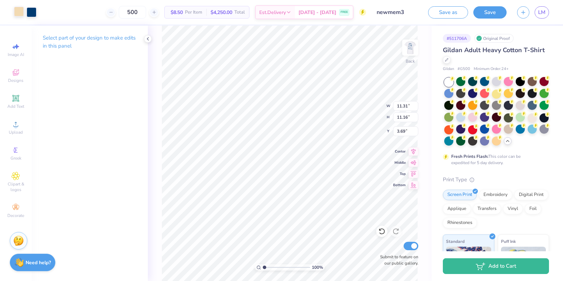
click at [15, 15] on div at bounding box center [19, 12] width 10 height 10
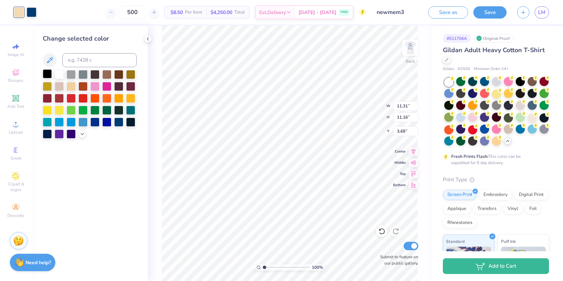
click at [44, 75] on div at bounding box center [47, 73] width 9 height 9
click at [129, 202] on div "Change selected color" at bounding box center [90, 154] width 116 height 256
click at [69, 83] on div at bounding box center [71, 85] width 9 height 9
click at [82, 131] on icon at bounding box center [83, 134] width 6 height 6
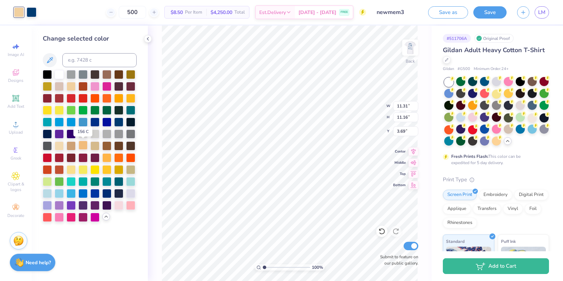
click at [81, 145] on div at bounding box center [83, 145] width 9 height 9
click at [71, 145] on div at bounding box center [71, 145] width 9 height 9
click at [122, 249] on div "Change selected color" at bounding box center [90, 154] width 116 height 256
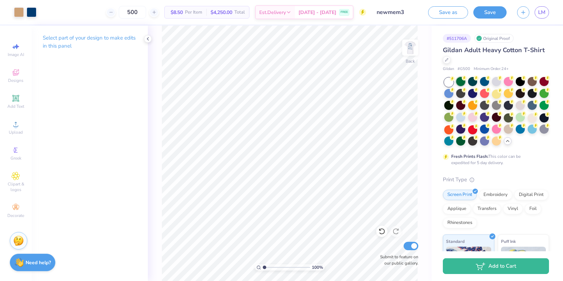
click at [460, 83] on div at bounding box center [460, 81] width 9 height 9
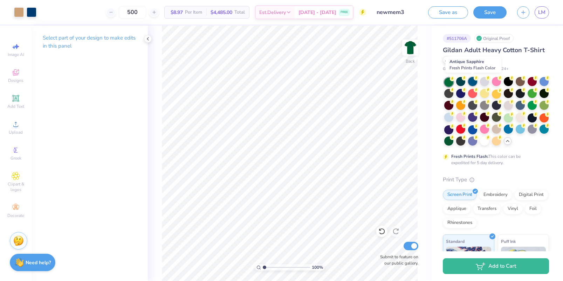
click at [471, 84] on div at bounding box center [472, 81] width 9 height 9
click at [487, 84] on div at bounding box center [484, 81] width 9 height 9
drag, startPoint x: 500, startPoint y: 84, endPoint x: 507, endPoint y: 84, distance: 7.4
click at [500, 84] on div at bounding box center [496, 82] width 9 height 9
click at [508, 84] on div at bounding box center [508, 81] width 9 height 9
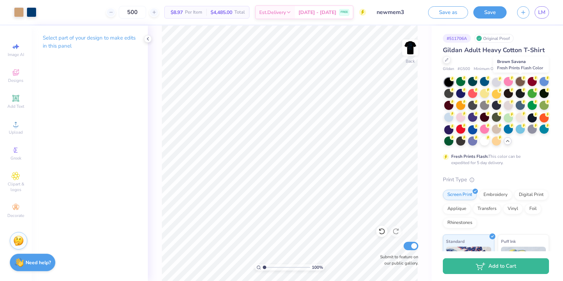
click at [522, 85] on div at bounding box center [520, 81] width 9 height 9
click at [463, 80] on icon at bounding box center [464, 78] width 5 height 5
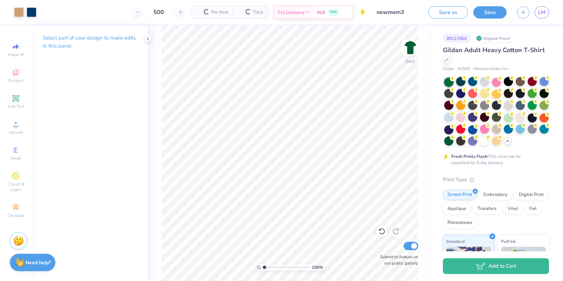
click at [462, 82] on div at bounding box center [460, 81] width 9 height 9
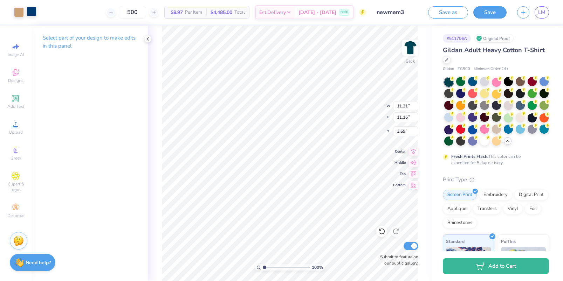
click at [36, 13] on div at bounding box center [32, 12] width 10 height 10
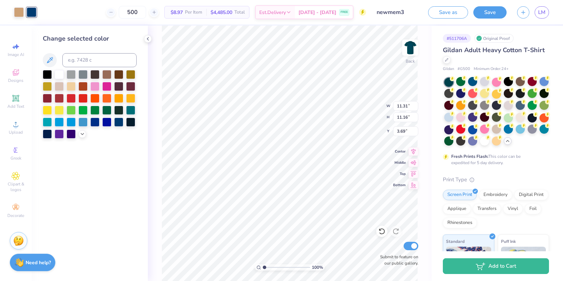
click at [146, 197] on div "Change selected color" at bounding box center [90, 154] width 116 height 256
click at [533, 171] on div "Gildan Adult Heavy Cotton T-Shirt Gildan # G500 Minimum Order: 24 + Fresh Print…" at bounding box center [496, 220] width 106 height 348
click at [447, 120] on div at bounding box center [448, 117] width 9 height 9
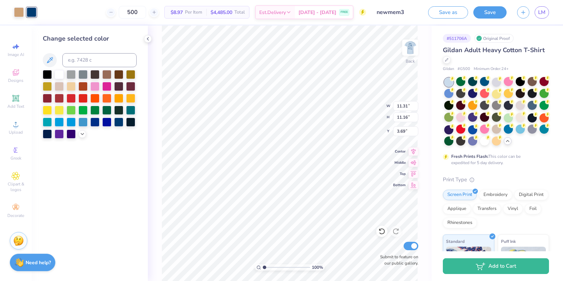
click at [487, 164] on div "Fresh Prints Flash: This color can be expedited for 5 day delivery." at bounding box center [494, 160] width 86 height 13
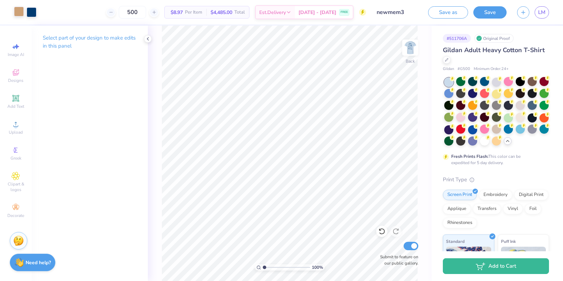
click at [20, 15] on div at bounding box center [19, 12] width 10 height 10
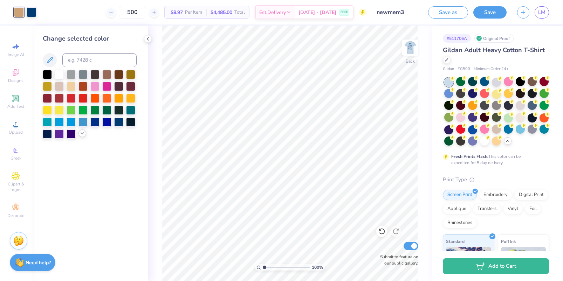
click at [79, 133] on div at bounding box center [83, 134] width 8 height 8
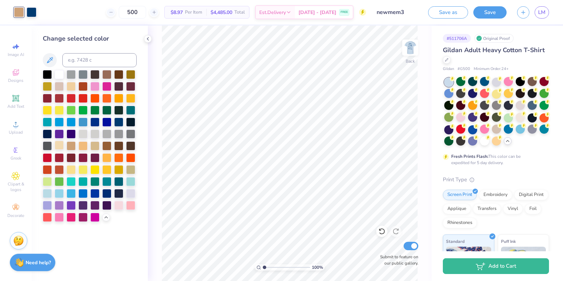
click at [59, 150] on div at bounding box center [59, 145] width 9 height 9
click at [70, 149] on div at bounding box center [71, 145] width 9 height 9
click at [60, 72] on div at bounding box center [59, 73] width 9 height 9
click at [523, 130] on div at bounding box center [520, 129] width 9 height 9
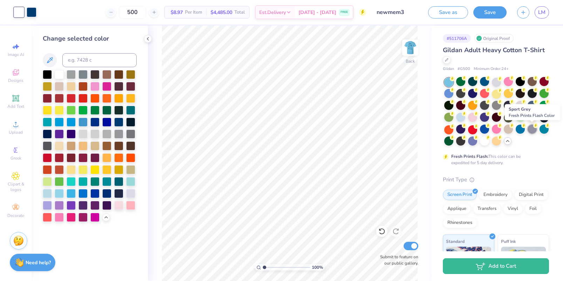
click at [531, 131] on div at bounding box center [532, 129] width 9 height 9
click at [545, 130] on div at bounding box center [544, 129] width 9 height 9
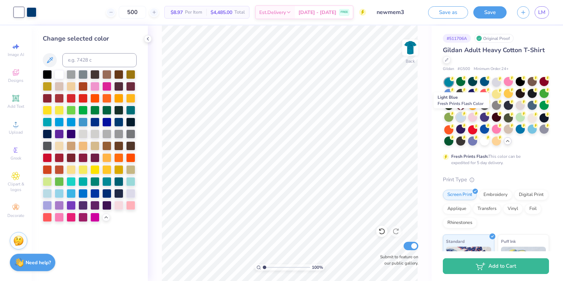
click at [463, 118] on div at bounding box center [460, 117] width 9 height 9
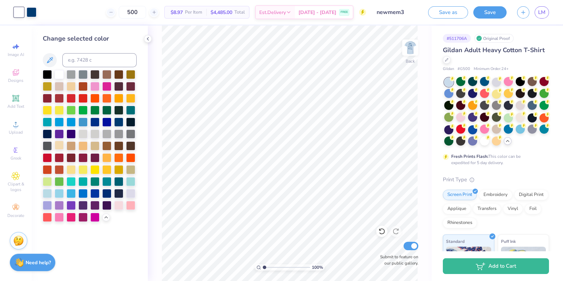
click at [60, 147] on div at bounding box center [59, 145] width 9 height 9
click at [73, 146] on div at bounding box center [71, 145] width 9 height 9
click at [82, 147] on div at bounding box center [83, 145] width 9 height 9
click at [91, 147] on div at bounding box center [94, 145] width 9 height 9
click at [57, 76] on div at bounding box center [59, 73] width 9 height 9
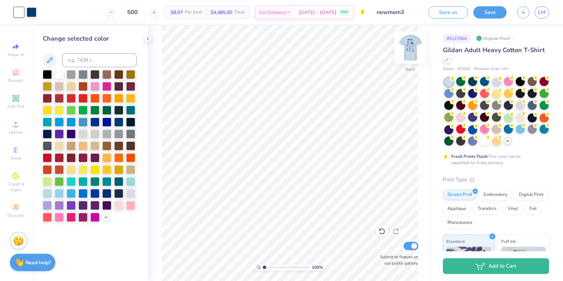
click at [414, 47] on img at bounding box center [410, 48] width 28 height 28
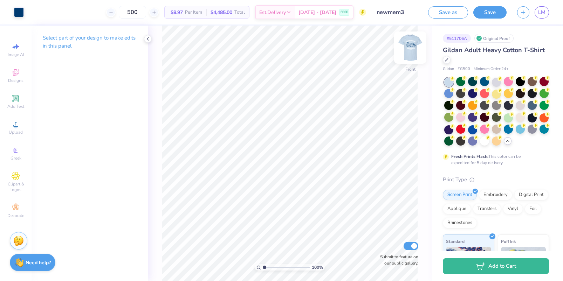
click at [415, 49] on img at bounding box center [410, 48] width 28 height 28
click at [412, 47] on img at bounding box center [410, 48] width 28 height 28
click at [413, 48] on img at bounding box center [410, 48] width 28 height 28
type input "3.67"
click at [490, 7] on button "Save" at bounding box center [490, 11] width 33 height 12
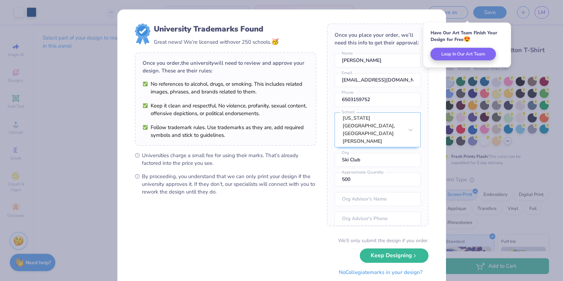
click at [410, 276] on button "No Collegiate marks in your design?" at bounding box center [381, 273] width 96 height 14
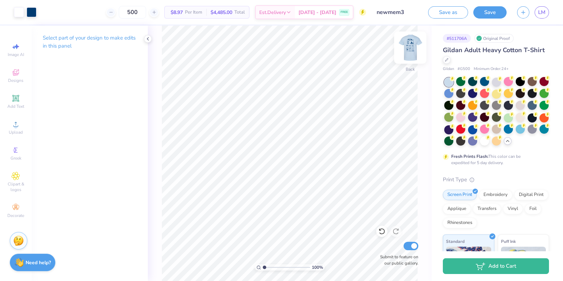
click at [408, 44] on img at bounding box center [410, 48] width 28 height 28
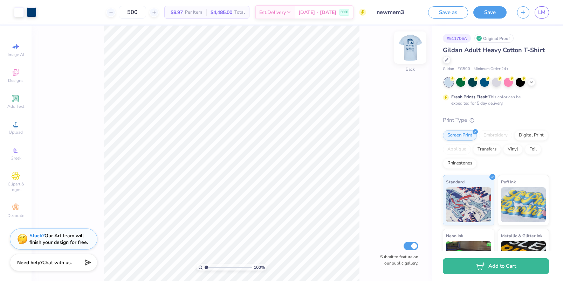
click at [410, 51] on img at bounding box center [410, 48] width 28 height 28
click at [413, 45] on img at bounding box center [410, 48] width 28 height 28
click at [83, 84] on div "100 % Back W 11.31 11.31 " H 11.16 11.16 " Y 3.67 3.67 " Center Middle Top Bott…" at bounding box center [232, 154] width 400 height 256
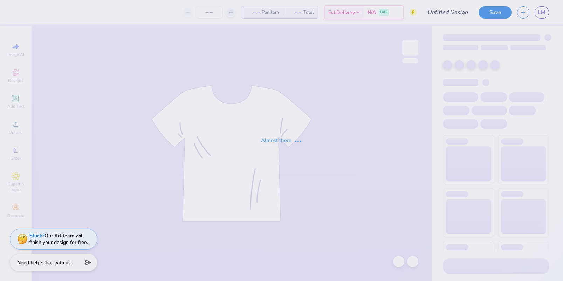
type input "500"
type input "newmem3"
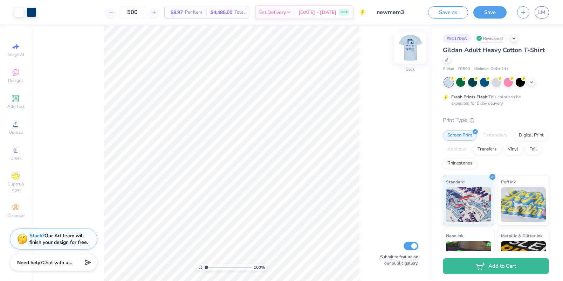
click at [411, 48] on img at bounding box center [410, 48] width 28 height 28
click at [409, 48] on img at bounding box center [410, 48] width 28 height 28
click at [494, 39] on div "Revision 0" at bounding box center [491, 38] width 32 height 9
click at [506, 72] on div "Gildan Adult Heavy Cotton T-Shirt Gildan # G500 Minimum Order: 24 + Fresh Print…" at bounding box center [496, 190] width 106 height 288
click at [339, 14] on div "FREE" at bounding box center [344, 13] width 10 height 7
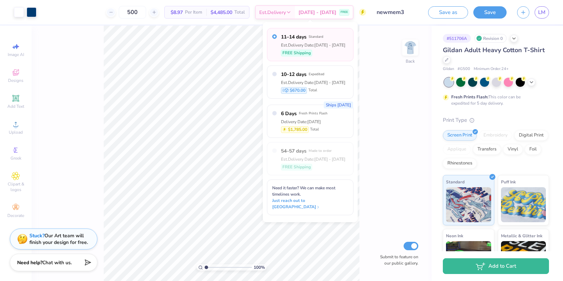
click at [416, 134] on div "100 % Back Submit to feature on our public gallery." at bounding box center [232, 154] width 400 height 256
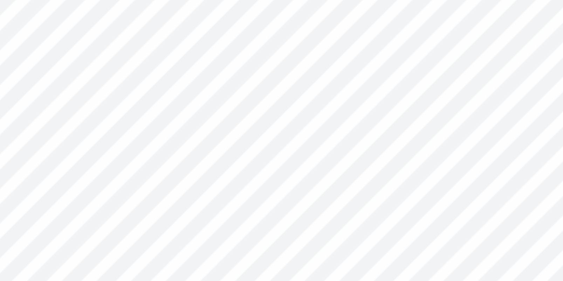
type input "0.20"
type input "7.06"
type input "11.08"
type input "5.62"
type input "5.94"
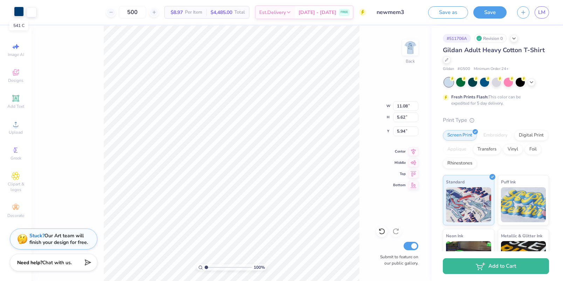
click at [20, 9] on div at bounding box center [19, 12] width 10 height 10
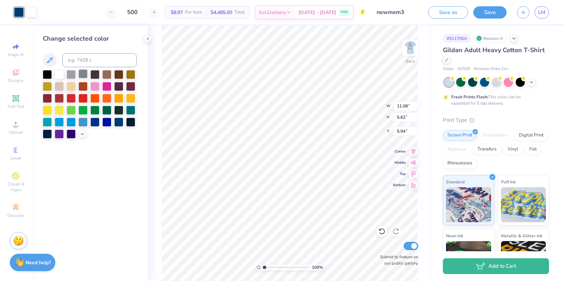
click at [83, 75] on div at bounding box center [83, 73] width 9 height 9
click at [78, 61] on input at bounding box center [99, 60] width 74 height 14
type input "541"
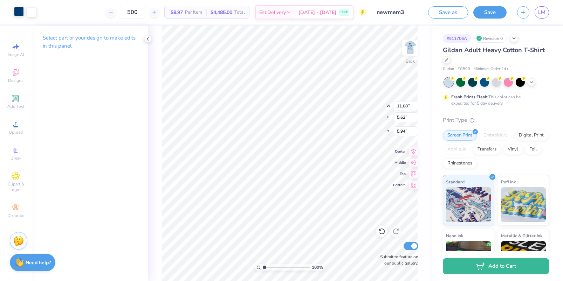
click at [19, 13] on div at bounding box center [19, 12] width 10 height 10
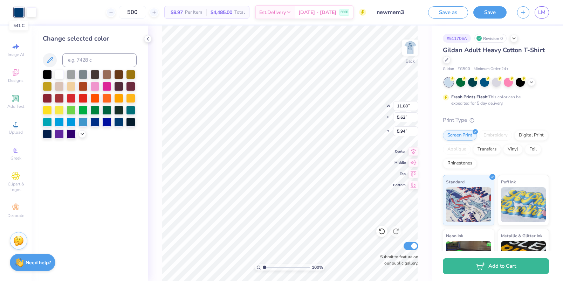
click at [19, 13] on div at bounding box center [19, 12] width 10 height 10
click at [76, 60] on input at bounding box center [99, 60] width 74 height 14
type input "541"
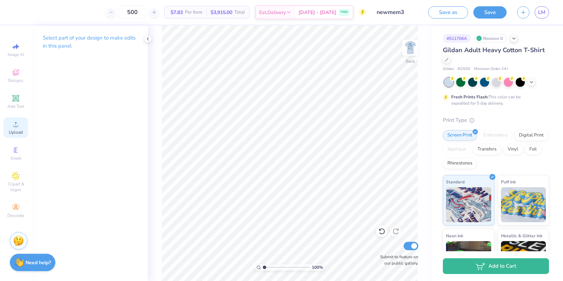
click at [16, 131] on span "Upload" at bounding box center [16, 133] width 14 height 6
click at [17, 129] on div "Upload" at bounding box center [16, 127] width 25 height 21
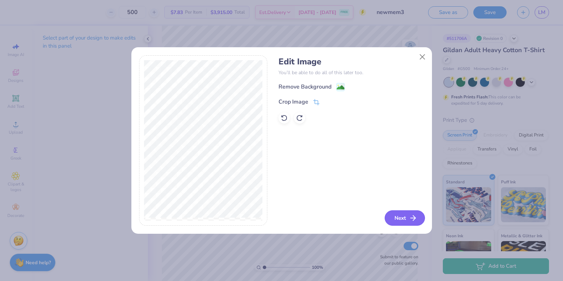
click at [412, 218] on icon "button" at bounding box center [413, 218] width 8 height 8
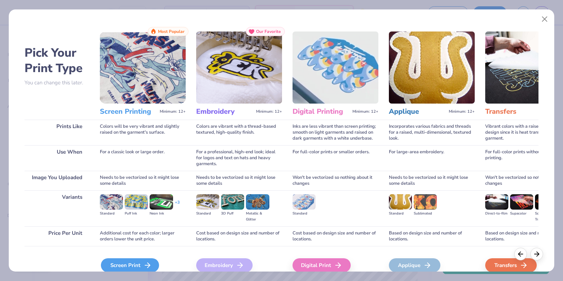
click at [147, 261] on icon at bounding box center [147, 265] width 8 height 8
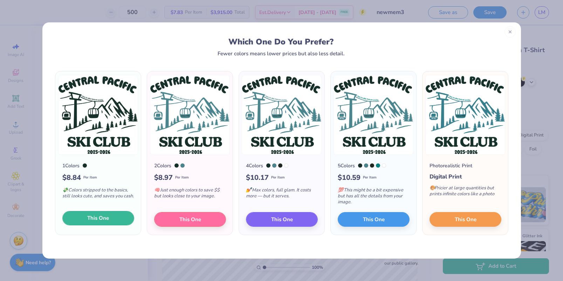
click at [109, 217] on button "This One" at bounding box center [98, 218] width 72 height 15
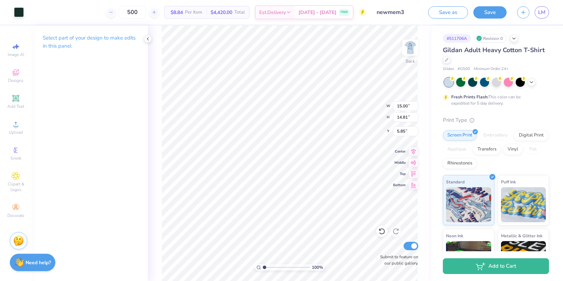
type input "9.27"
type input "9.15"
type input "5.61"
type input "5.06"
type input "12.07"
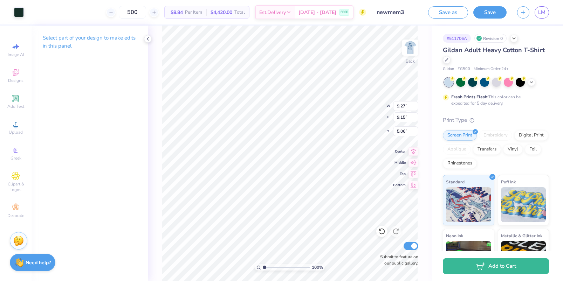
type input "11.91"
type input "4.15"
click at [490, 12] on button "Save" at bounding box center [490, 11] width 33 height 12
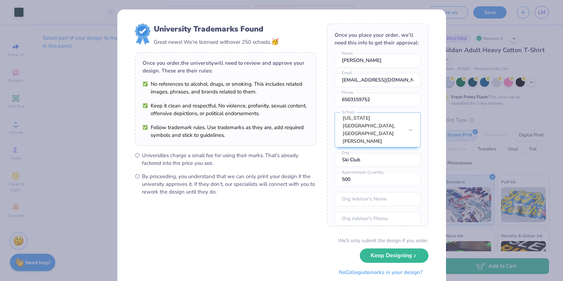
click at [393, 272] on button "No Collegiate marks in your design?" at bounding box center [381, 273] width 96 height 14
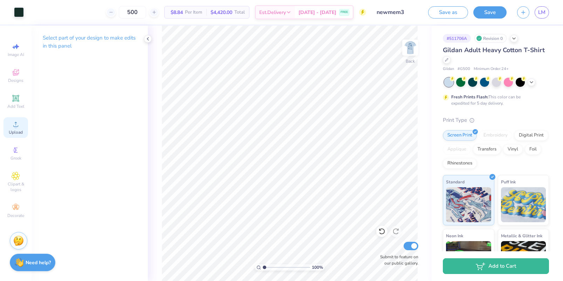
click at [20, 130] on span "Upload" at bounding box center [16, 133] width 14 height 6
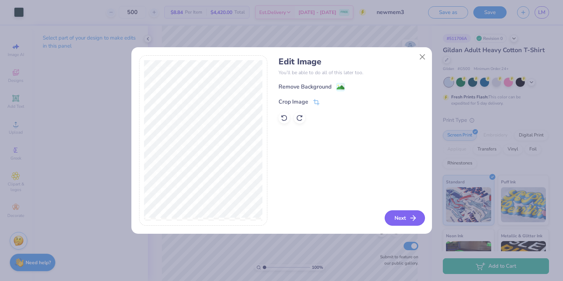
click at [403, 222] on button "Next" at bounding box center [405, 218] width 40 height 15
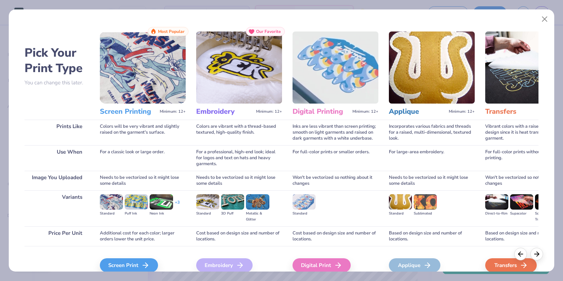
scroll to position [33, 0]
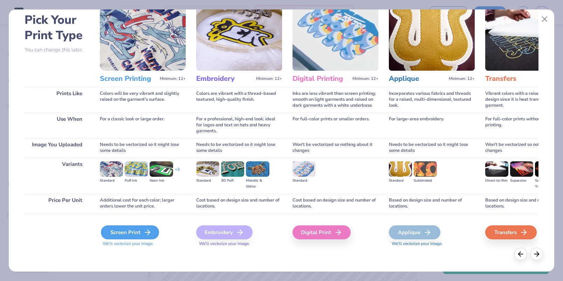
click at [141, 232] on div "Screen Print" at bounding box center [130, 233] width 58 height 14
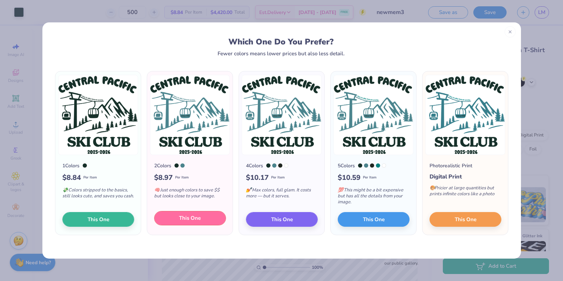
click at [200, 219] on span "This One" at bounding box center [190, 219] width 22 height 8
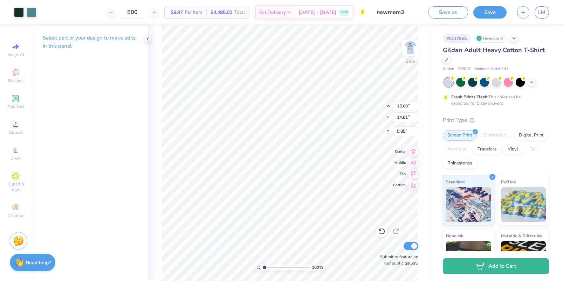
type input "12.07"
type input "11.91"
type input "4.15"
type input "10.30"
type input "10.17"
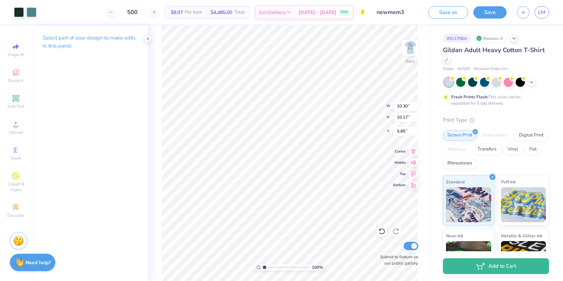
type input "11.92"
type input "11.77"
type input "3.70"
click at [29, 12] on div at bounding box center [32, 12] width 10 height 10
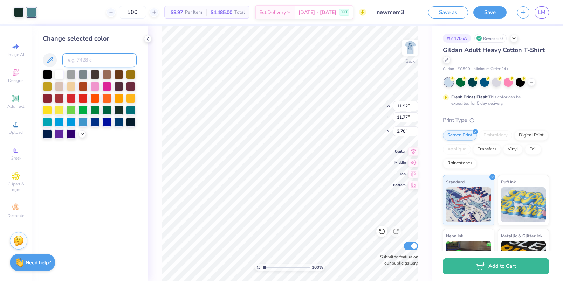
click at [76, 63] on input at bounding box center [99, 60] width 74 height 14
type input "541"
click at [16, 13] on div at bounding box center [19, 12] width 10 height 10
click at [59, 74] on div at bounding box center [59, 73] width 9 height 9
click at [498, 14] on button "Save" at bounding box center [490, 11] width 33 height 12
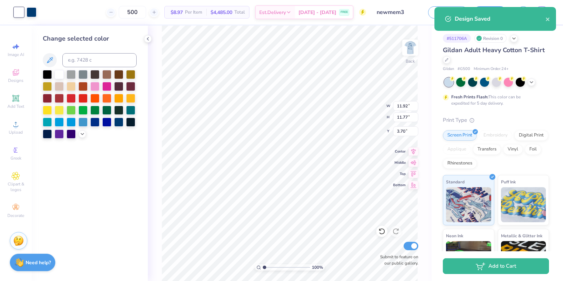
click at [462, 114] on div "Gildan Adult Heavy Cotton T-Shirt Gildan # G500 Minimum Order: 24 + Fresh Print…" at bounding box center [496, 190] width 106 height 288
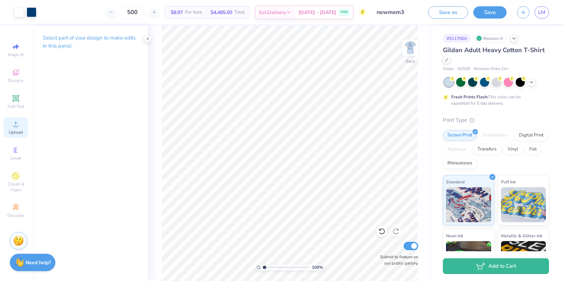
click at [13, 129] on div "Upload" at bounding box center [16, 127] width 25 height 21
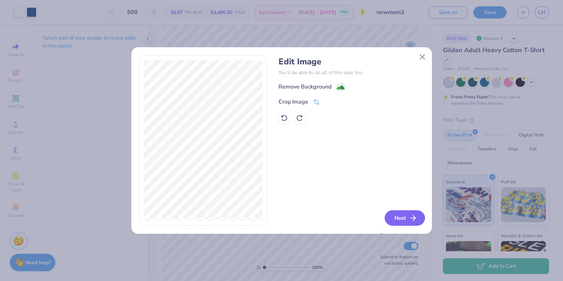
click at [402, 213] on button "Next" at bounding box center [405, 218] width 40 height 15
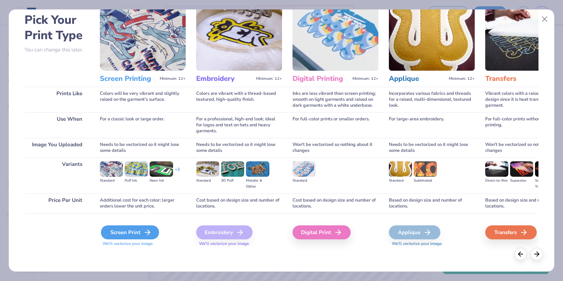
click at [128, 235] on div "Screen Print" at bounding box center [130, 233] width 58 height 14
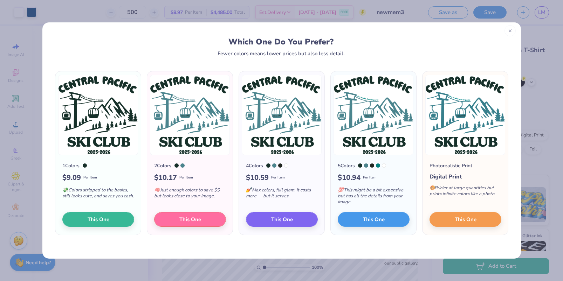
click at [510, 33] on div at bounding box center [510, 30] width 11 height 11
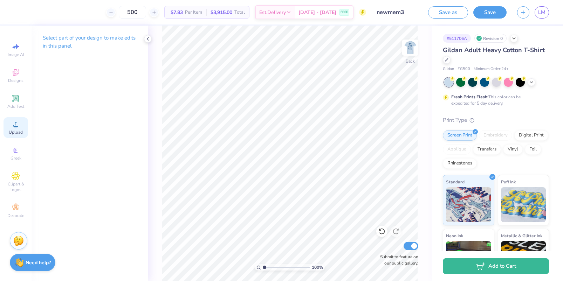
click at [19, 127] on icon at bounding box center [16, 124] width 8 height 8
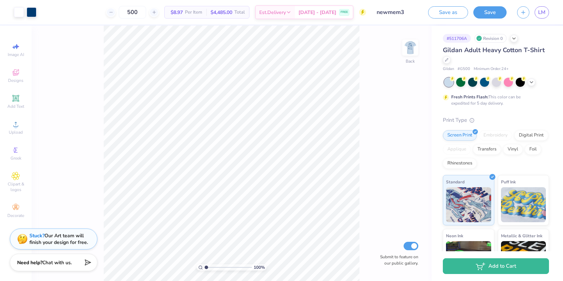
click at [491, 41] on div "Revision 0" at bounding box center [491, 38] width 32 height 9
click at [517, 42] on div "# 511706A Revision 0" at bounding box center [496, 38] width 106 height 9
click at [514, 38] on polyline at bounding box center [514, 37] width 3 height 1
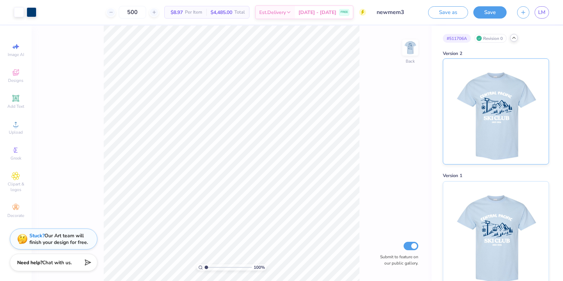
click at [500, 134] on img at bounding box center [496, 112] width 87 height 106
click at [475, 109] on img at bounding box center [496, 112] width 87 height 106
click at [498, 227] on img at bounding box center [496, 234] width 87 height 106
click at [481, 87] on img at bounding box center [496, 112] width 87 height 106
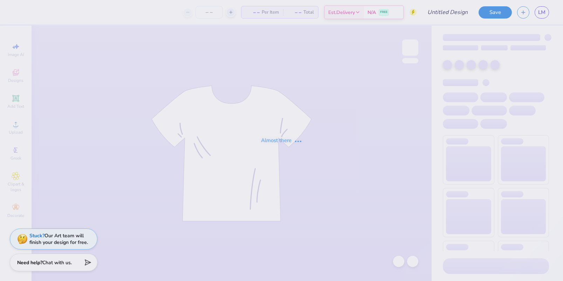
type input "newmem3"
type input "500"
